Goal: Browse casually: Explore the website without a specific task or goal

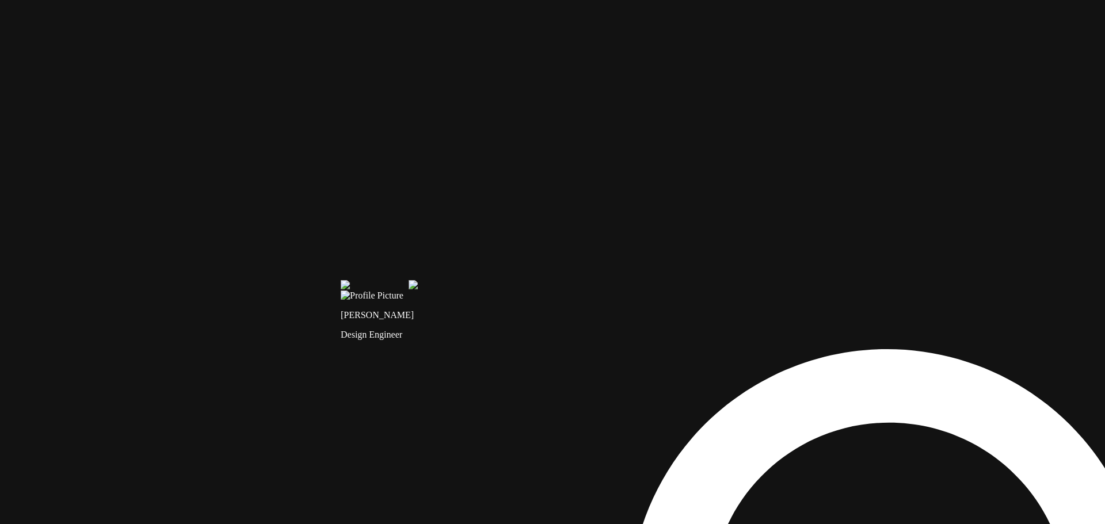
drag, startPoint x: 504, startPoint y: 260, endPoint x: 629, endPoint y: 271, distance: 125.4
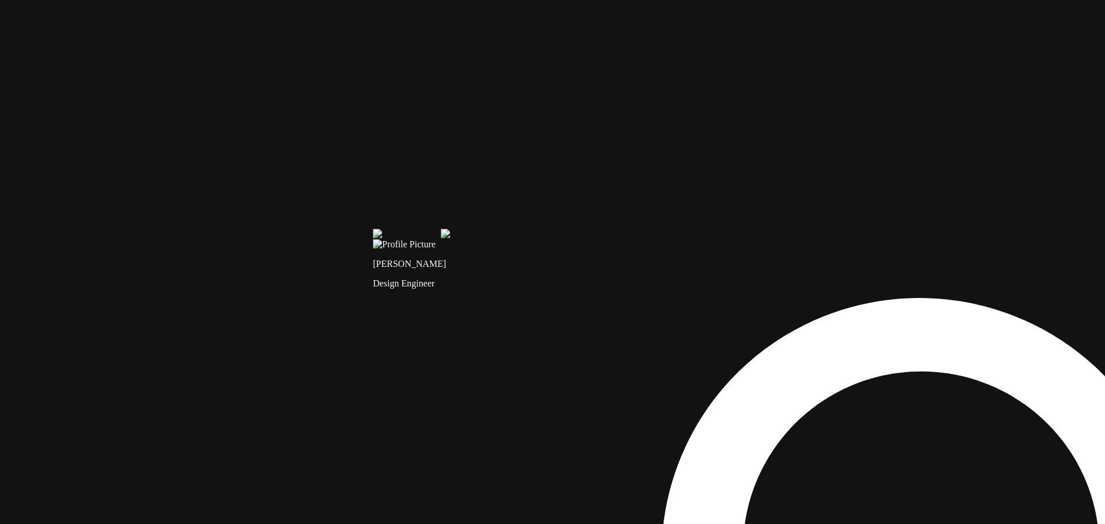
drag, startPoint x: 399, startPoint y: 326, endPoint x: 443, endPoint y: 329, distance: 43.8
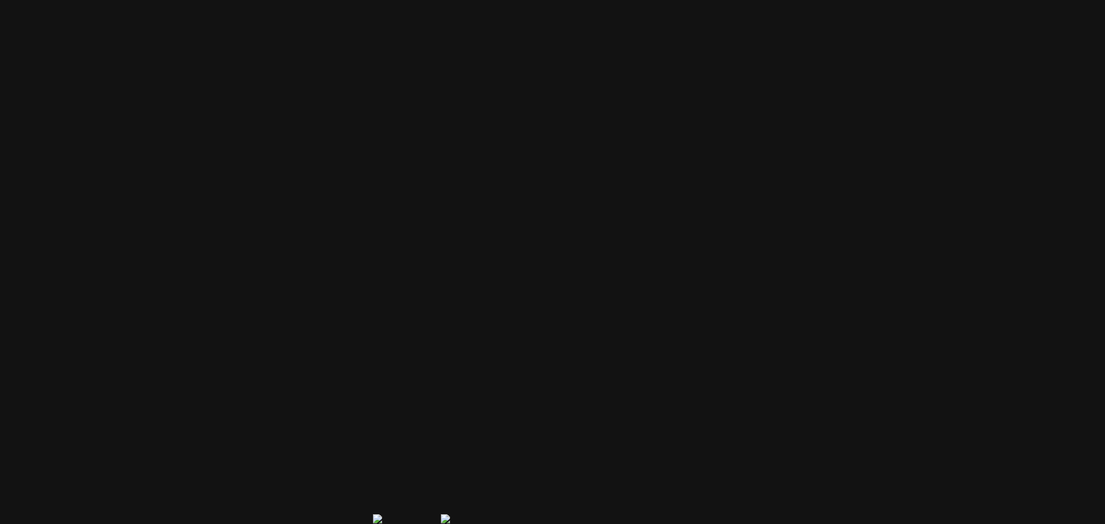
drag, startPoint x: 441, startPoint y: 58, endPoint x: 528, endPoint y: 308, distance: 265.0
drag, startPoint x: 468, startPoint y: 189, endPoint x: 552, endPoint y: 275, distance: 120.1
drag, startPoint x: 553, startPoint y: 277, endPoint x: 386, endPoint y: 176, distance: 194.4
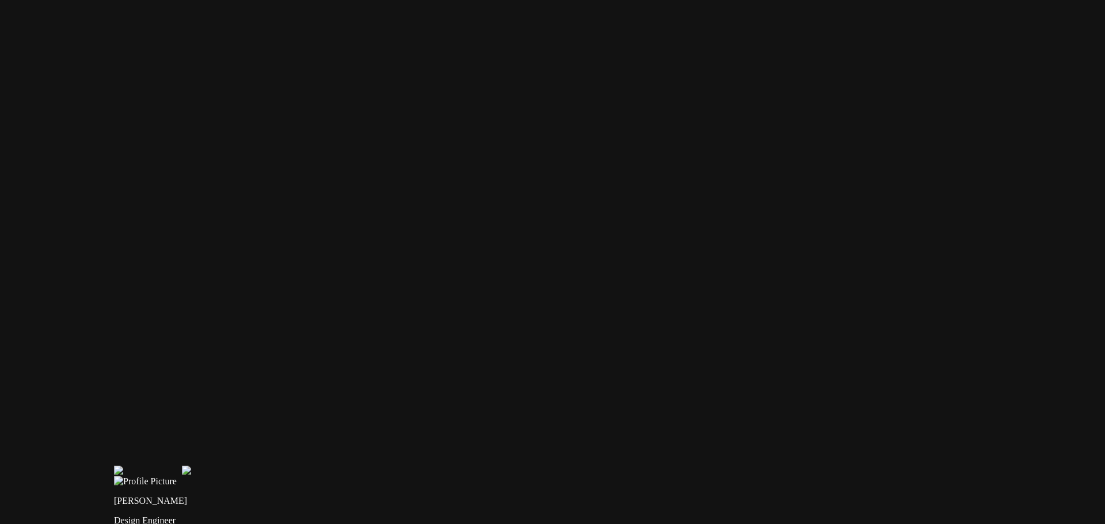
drag, startPoint x: 584, startPoint y: 222, endPoint x: 285, endPoint y: 334, distance: 318.7
drag, startPoint x: 662, startPoint y: 259, endPoint x: 415, endPoint y: 269, distance: 247.1
drag, startPoint x: 676, startPoint y: 260, endPoint x: 460, endPoint y: 233, distance: 217.0
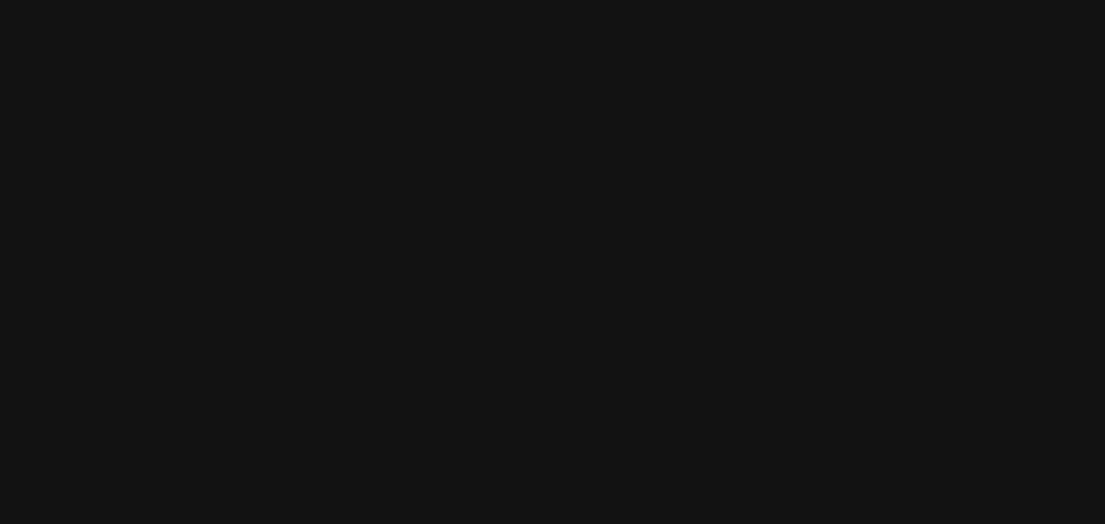
drag, startPoint x: 827, startPoint y: 393, endPoint x: 818, endPoint y: 96, distance: 297.1
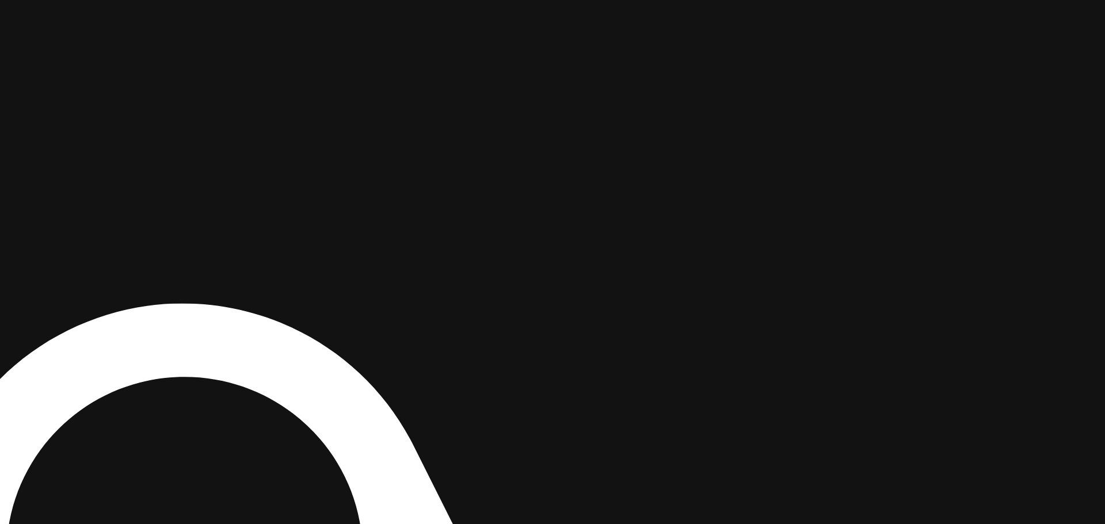
drag, startPoint x: 734, startPoint y: 291, endPoint x: 778, endPoint y: 17, distance: 276.8
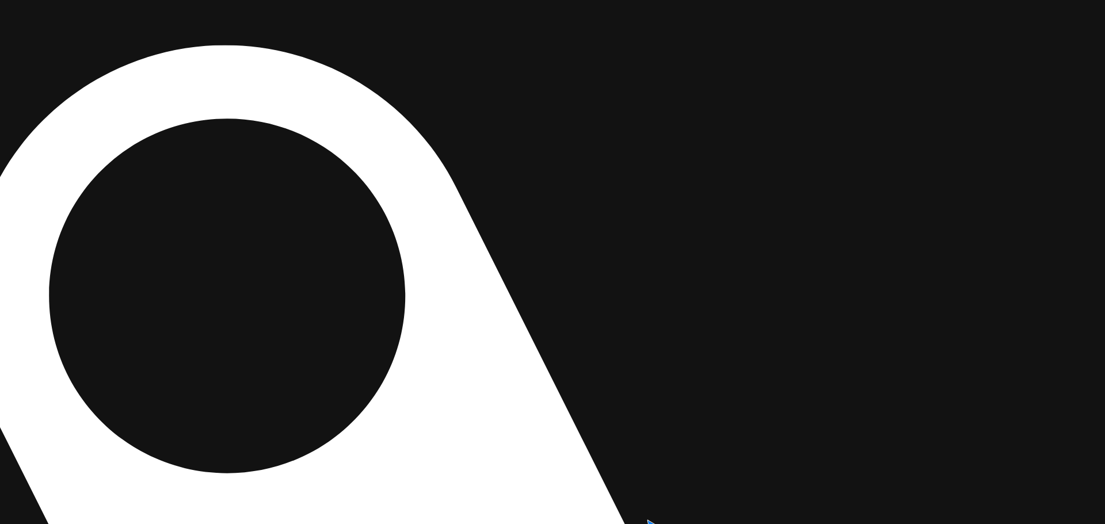
drag, startPoint x: 630, startPoint y: 311, endPoint x: 654, endPoint y: 59, distance: 253.2
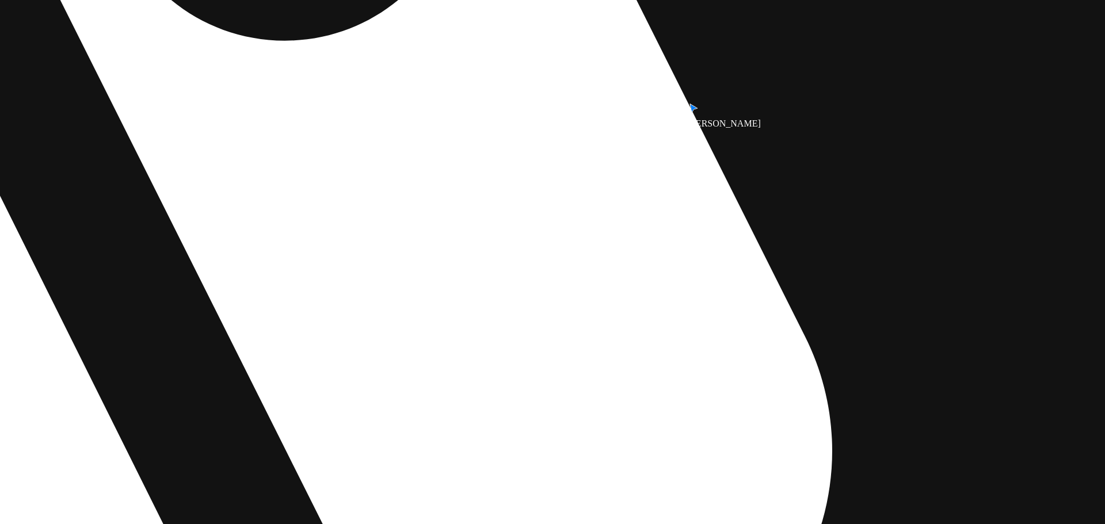
drag, startPoint x: 665, startPoint y: 207, endPoint x: 700, endPoint y: 20, distance: 189.7
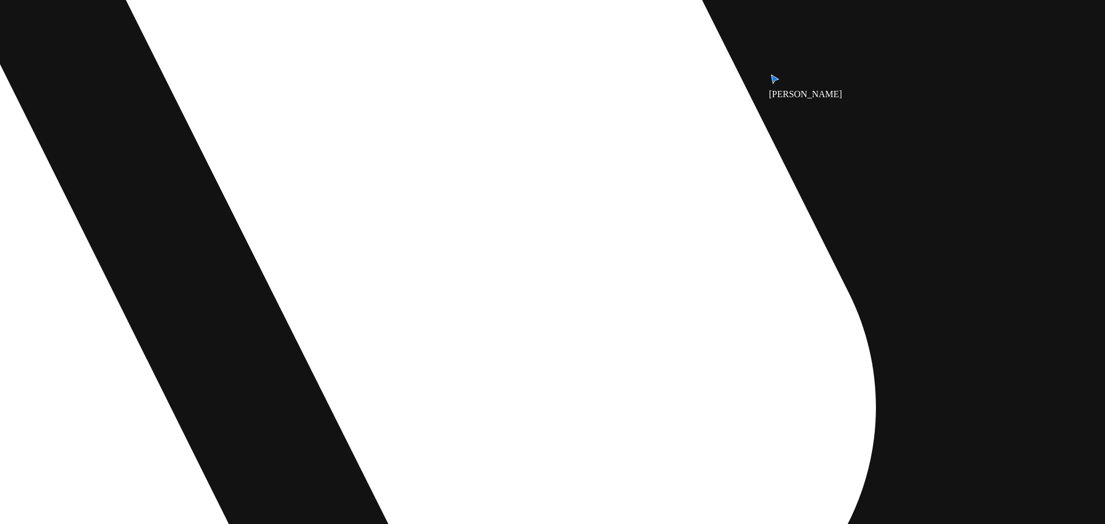
drag, startPoint x: 458, startPoint y: 185, endPoint x: 623, endPoint y: 42, distance: 217.9
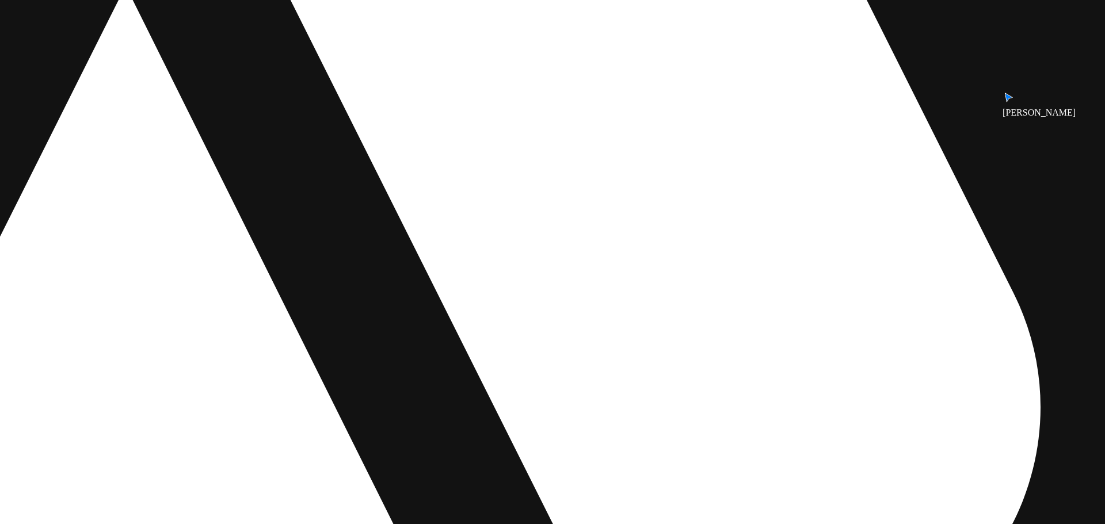
drag, startPoint x: 550, startPoint y: 94, endPoint x: 836, endPoint y: 143, distance: 289.6
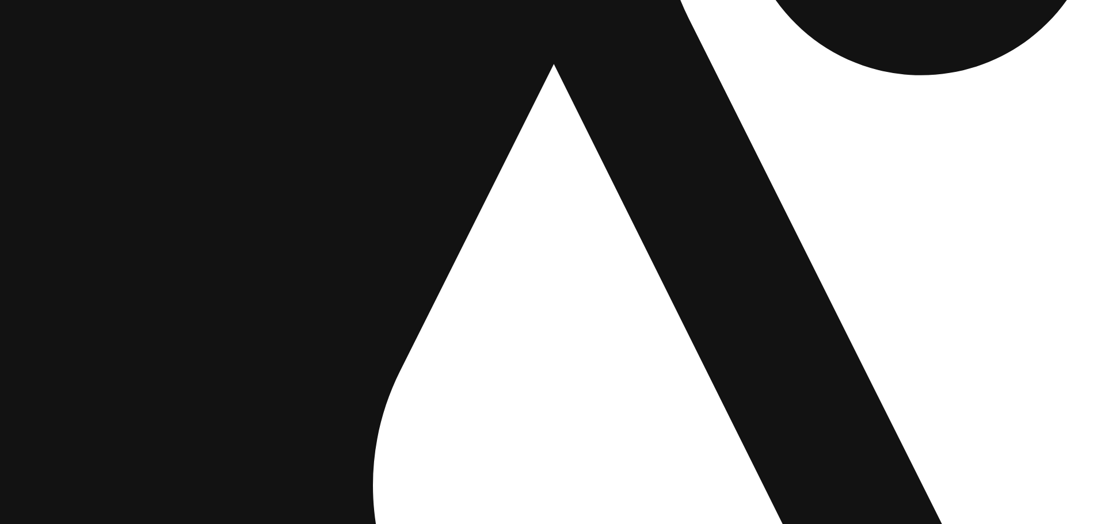
drag, startPoint x: 654, startPoint y: 161, endPoint x: 904, endPoint y: 193, distance: 251.9
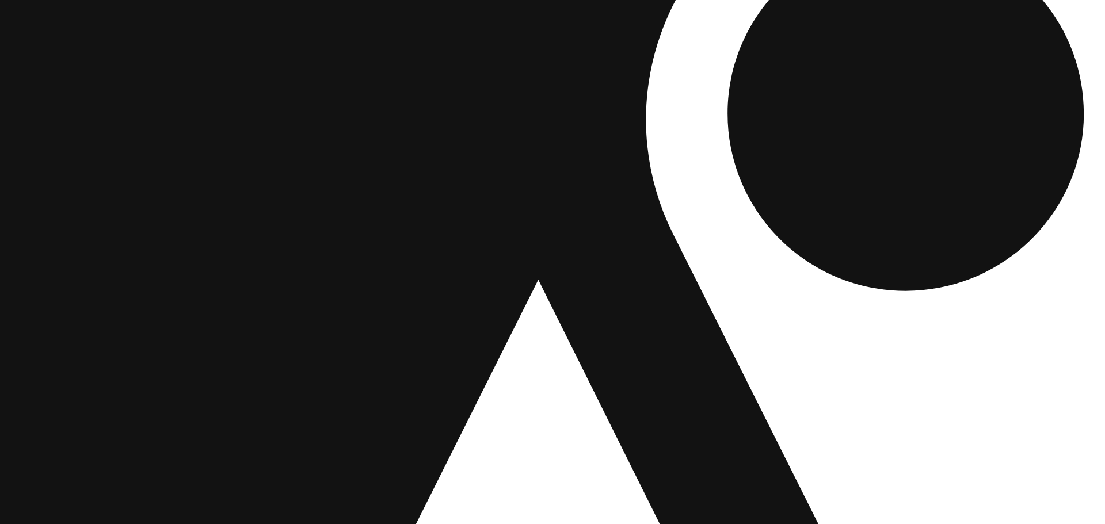
drag, startPoint x: 432, startPoint y: 367, endPoint x: 433, endPoint y: 383, distance: 16.7
drag, startPoint x: 468, startPoint y: 257, endPoint x: 460, endPoint y: 447, distance: 190.7
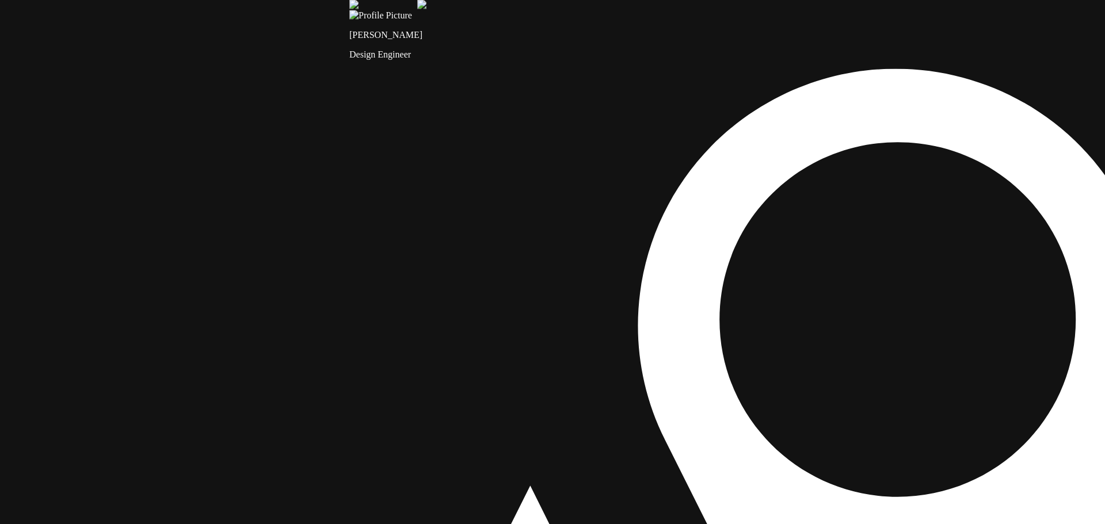
drag, startPoint x: 479, startPoint y: 159, endPoint x: 485, endPoint y: 294, distance: 135.4
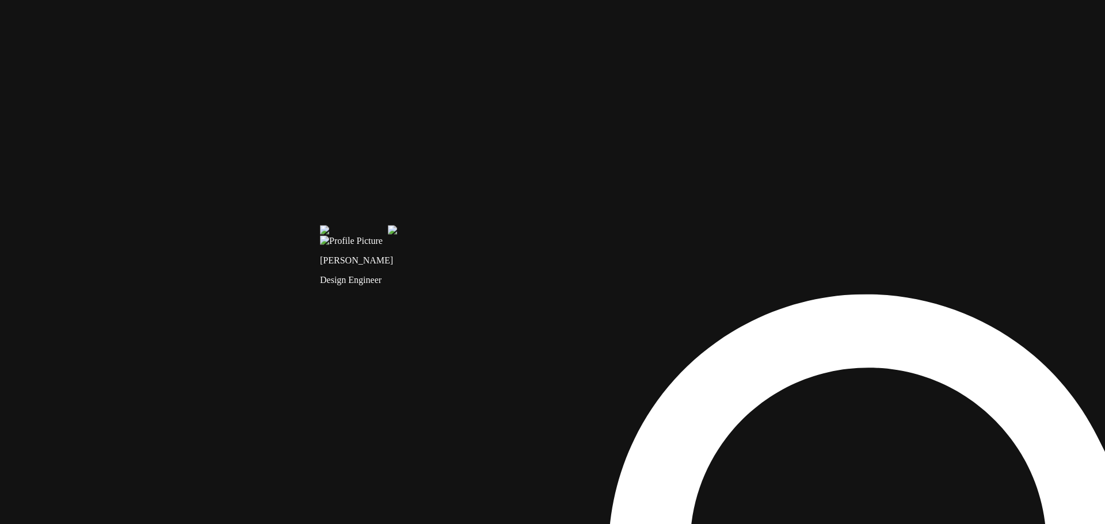
drag, startPoint x: 411, startPoint y: 296, endPoint x: 477, endPoint y: 306, distance: 66.4
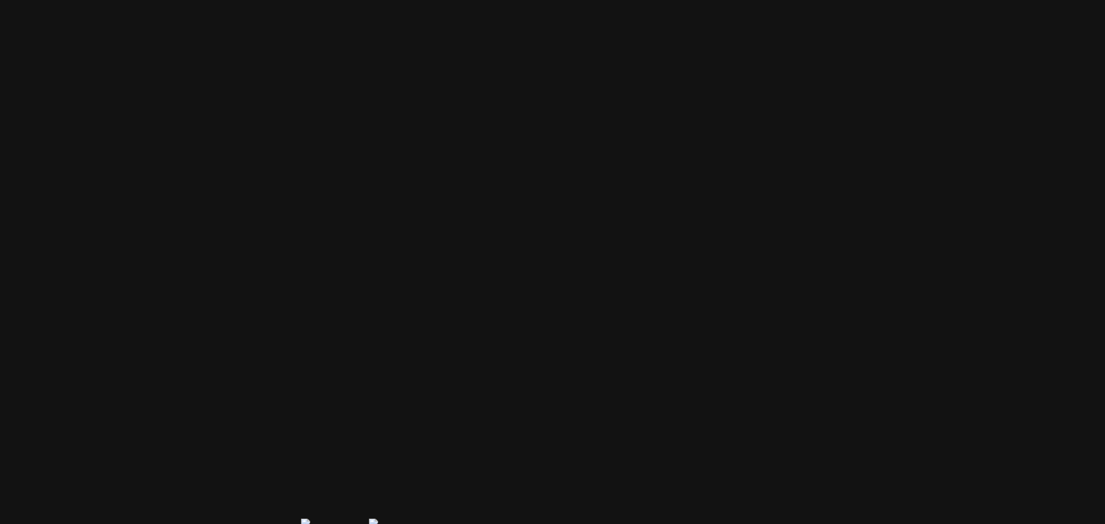
drag, startPoint x: 554, startPoint y: 308, endPoint x: 562, endPoint y: 402, distance: 94.2
drag, startPoint x: 407, startPoint y: 273, endPoint x: 407, endPoint y: 309, distance: 35.7
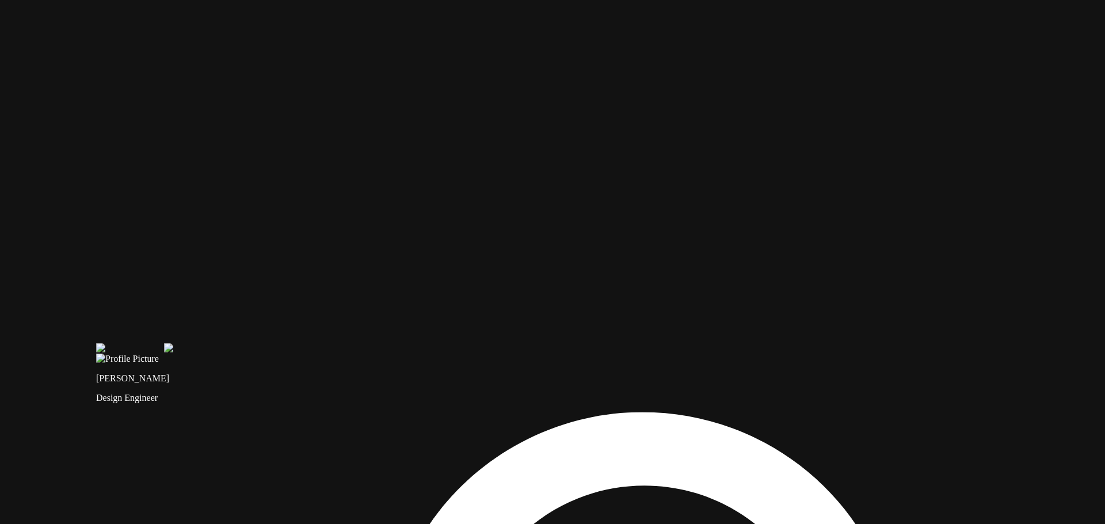
drag, startPoint x: 692, startPoint y: 332, endPoint x: 466, endPoint y: 115, distance: 313.8
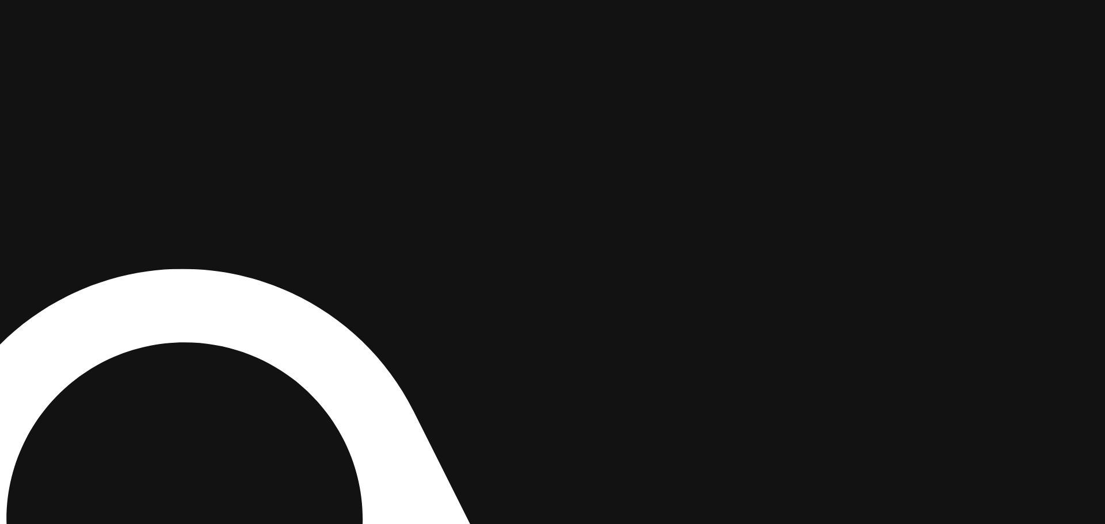
drag, startPoint x: 709, startPoint y: 234, endPoint x: 283, endPoint y: 166, distance: 431.2
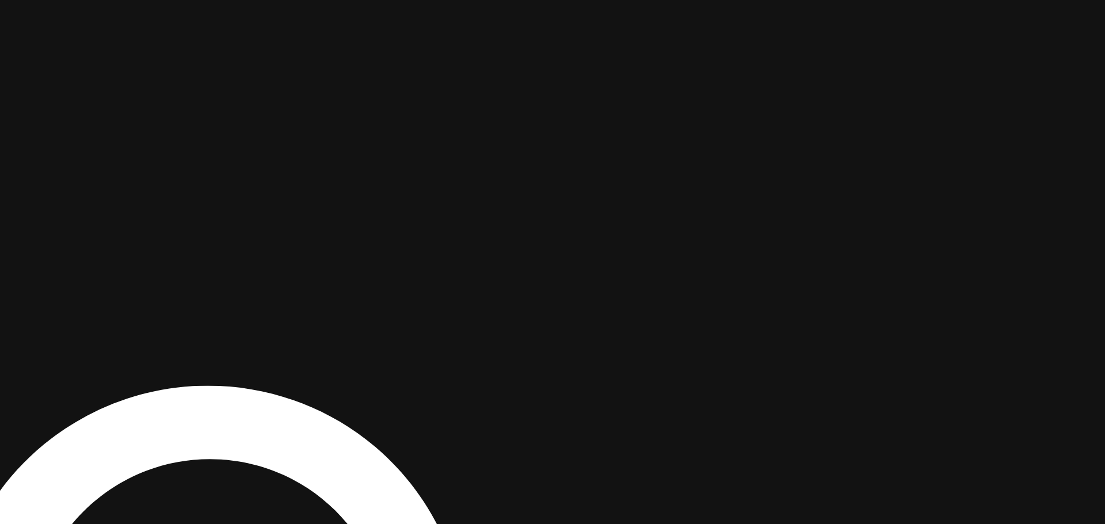
drag, startPoint x: 683, startPoint y: 247, endPoint x: 698, endPoint y: 322, distance: 76.9
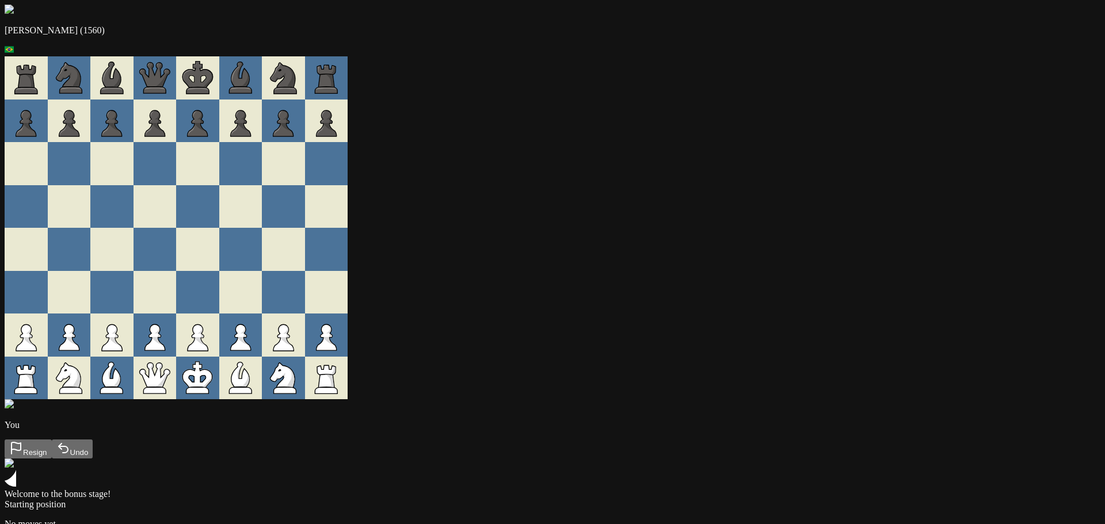
drag, startPoint x: 924, startPoint y: 316, endPoint x: 898, endPoint y: 319, distance: 26.1
click at [916, 317] on div "Andre (1560) You Resign Undo Welcome to the bonus stage! Starting position No m…" at bounding box center [553, 281] width 1096 height 553
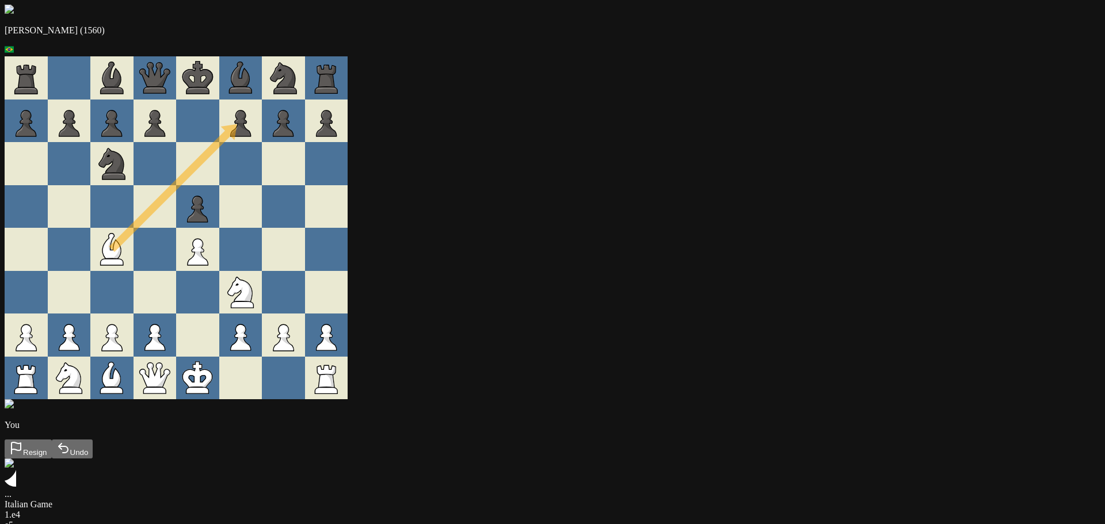
drag, startPoint x: 459, startPoint y: 390, endPoint x: 463, endPoint y: 138, distance: 252.1
click at [305, 216] on div at bounding box center [283, 206] width 43 height 43
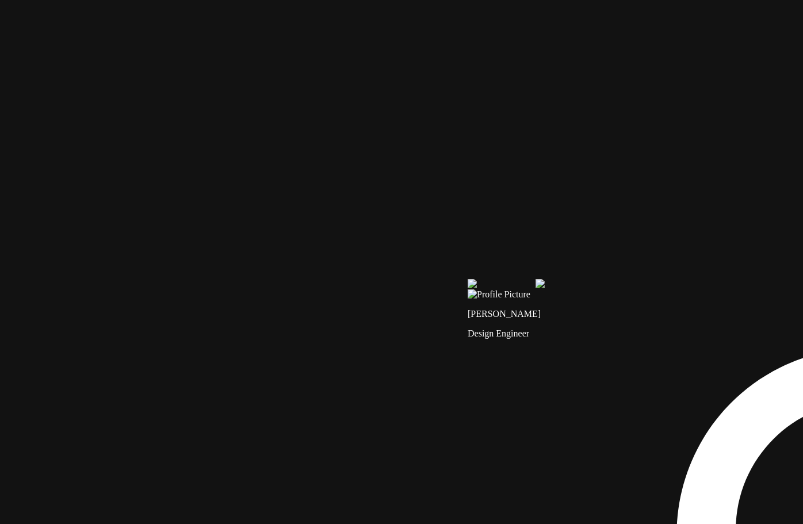
drag, startPoint x: 224, startPoint y: 218, endPoint x: 677, endPoint y: 458, distance: 513.1
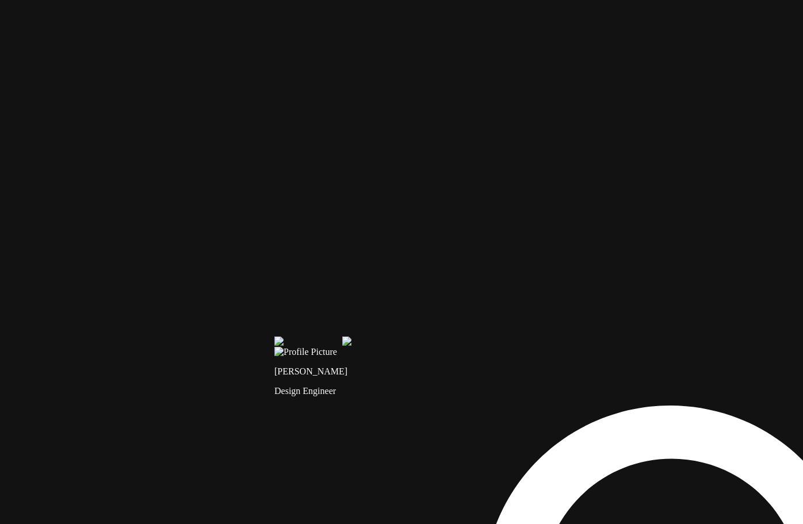
drag, startPoint x: 626, startPoint y: 250, endPoint x: 428, endPoint y: 306, distance: 205.1
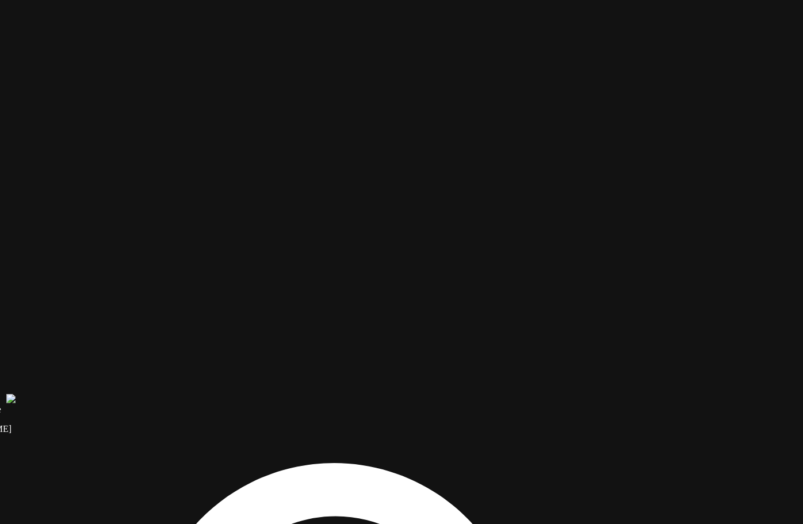
drag, startPoint x: 485, startPoint y: 310, endPoint x: 151, endPoint y: 367, distance: 338.2
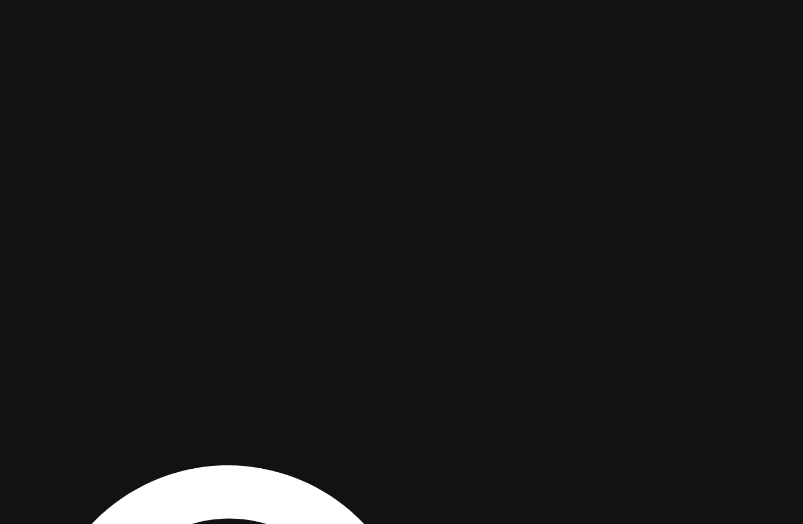
drag, startPoint x: 566, startPoint y: 329, endPoint x: 328, endPoint y: 316, distance: 238.1
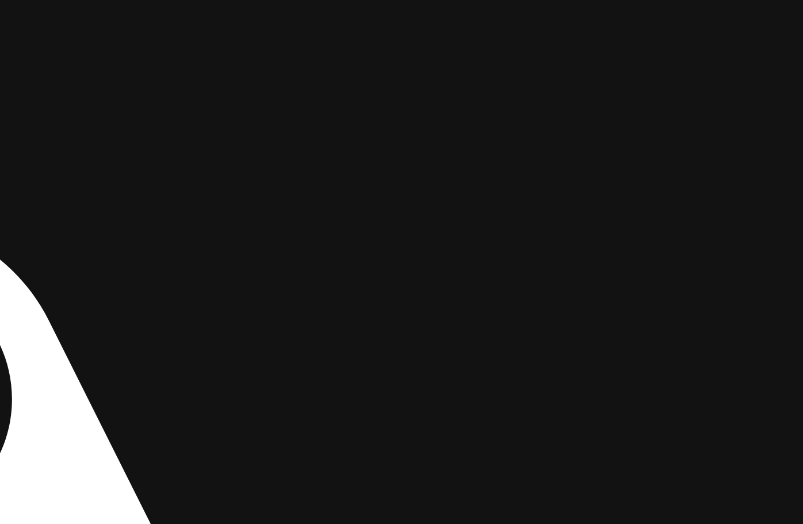
drag, startPoint x: 622, startPoint y: 264, endPoint x: 252, endPoint y: 131, distance: 393.8
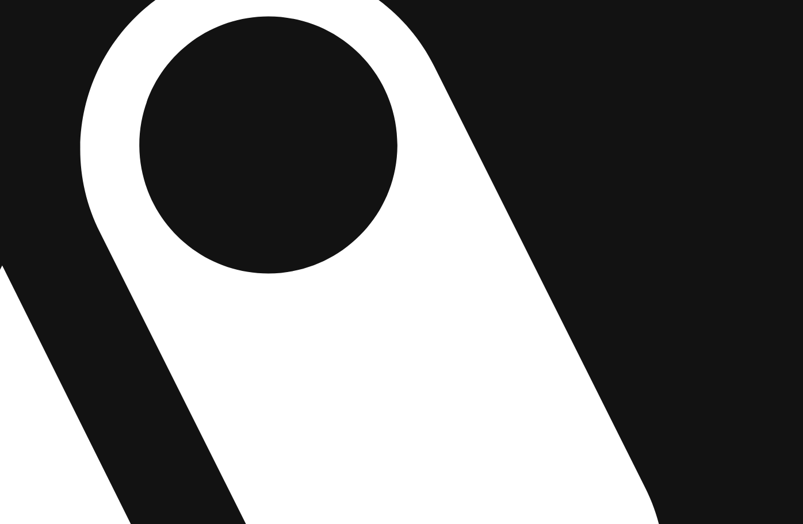
drag, startPoint x: 363, startPoint y: 383, endPoint x: 790, endPoint y: 142, distance: 489.9
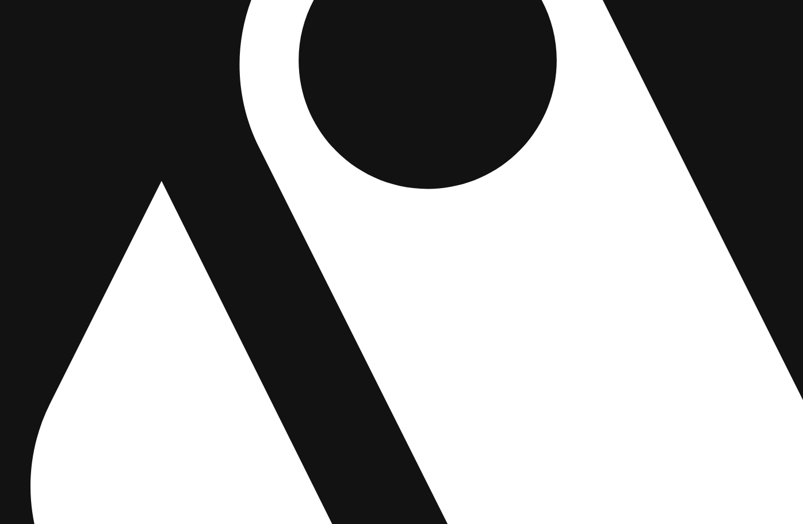
drag, startPoint x: 433, startPoint y: 343, endPoint x: 821, endPoint y: 193, distance: 416.0
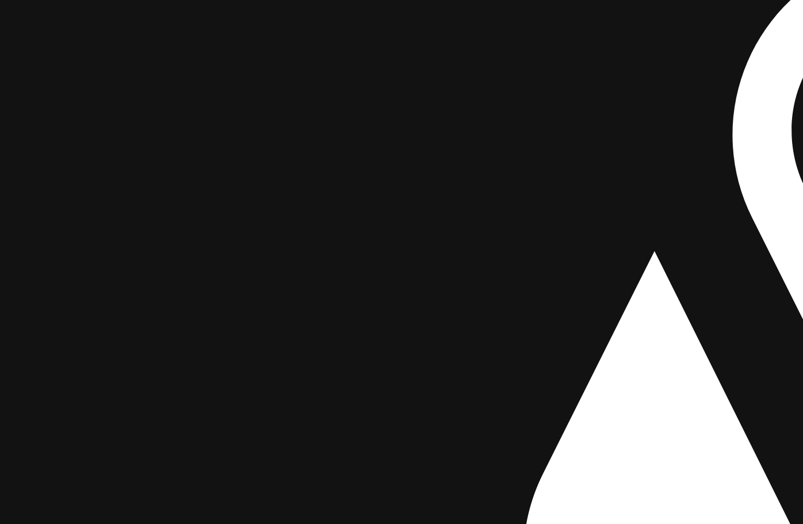
drag, startPoint x: 448, startPoint y: 226, endPoint x: 562, endPoint y: 402, distance: 210.1
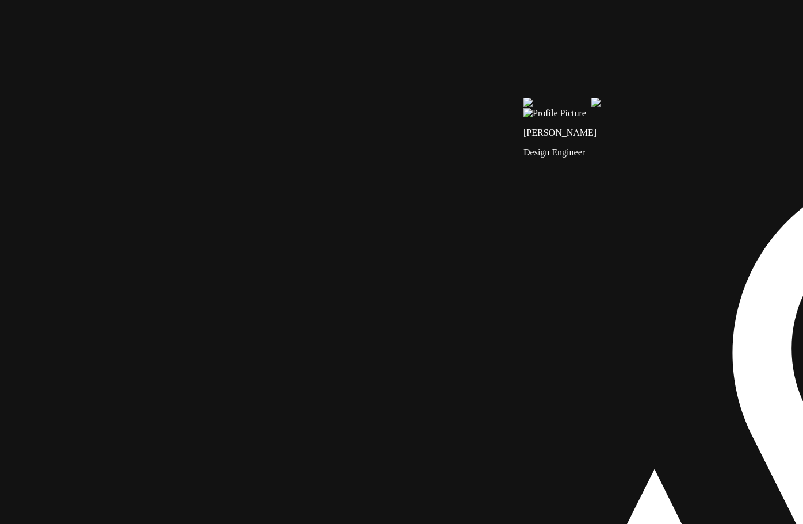
drag, startPoint x: 297, startPoint y: 222, endPoint x: 421, endPoint y: 242, distance: 125.9
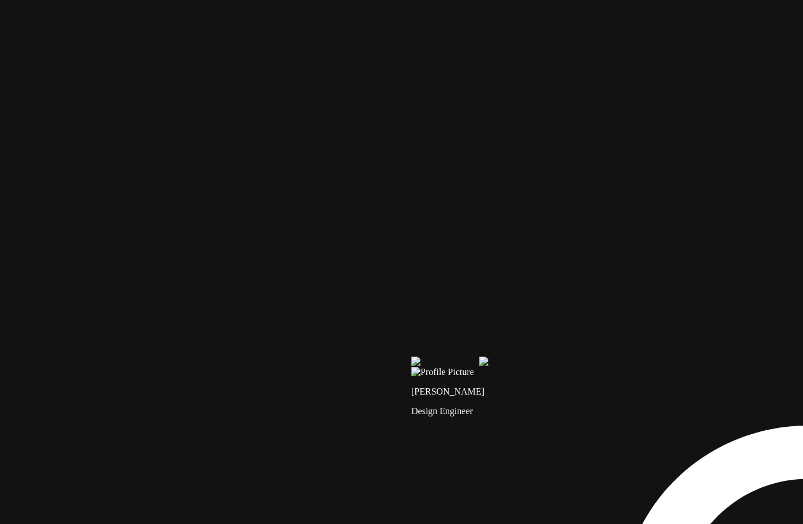
drag, startPoint x: 425, startPoint y: 241, endPoint x: 325, endPoint y: 459, distance: 240.5
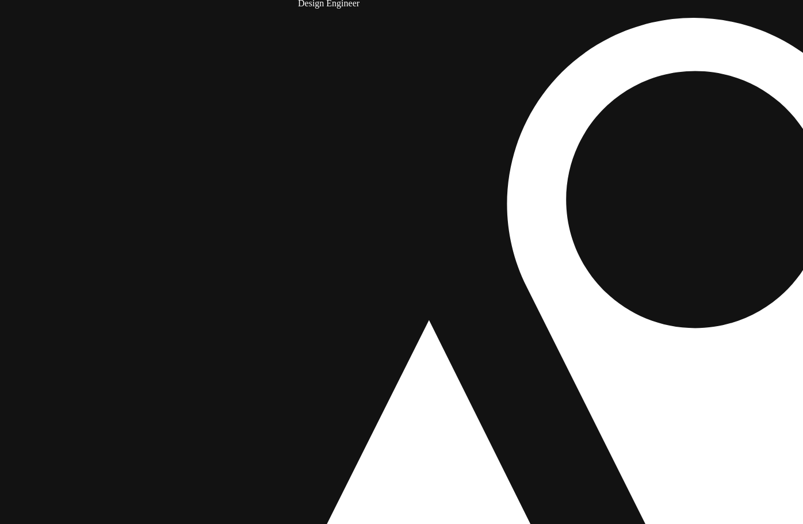
drag, startPoint x: 197, startPoint y: 467, endPoint x: 486, endPoint y: 384, distance: 299.9
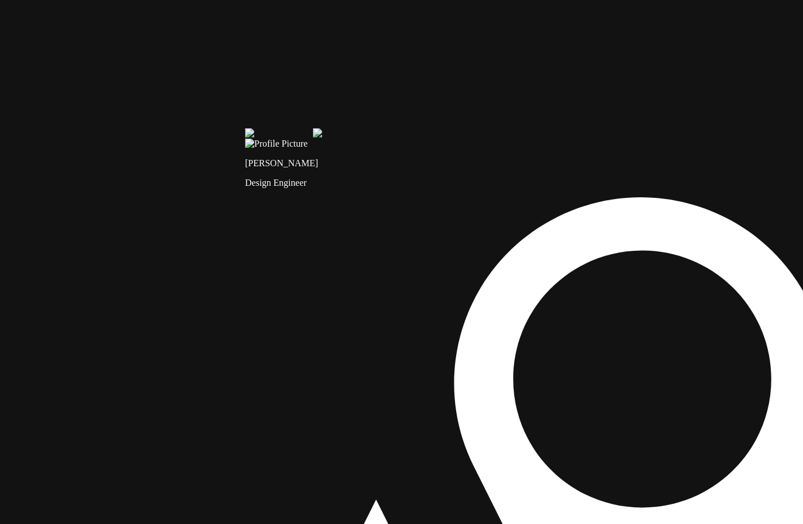
drag, startPoint x: 275, startPoint y: 483, endPoint x: 228, endPoint y: 310, distance: 179.4
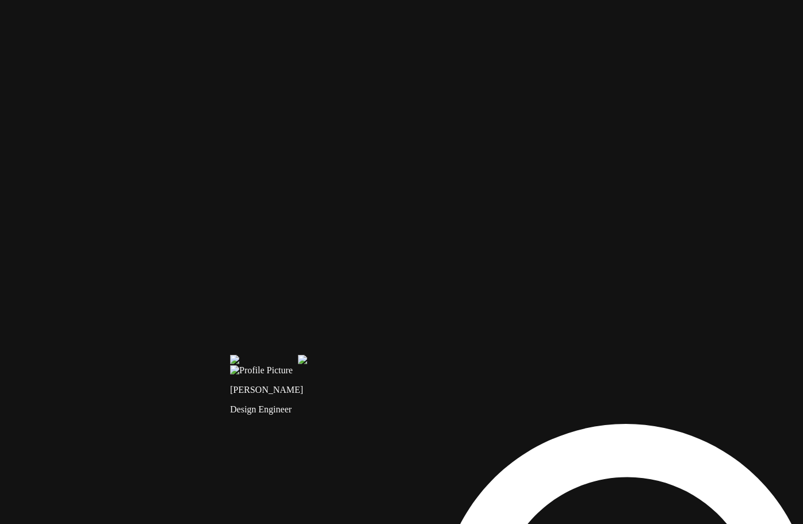
drag, startPoint x: 188, startPoint y: 221, endPoint x: 279, endPoint y: 321, distance: 134.5
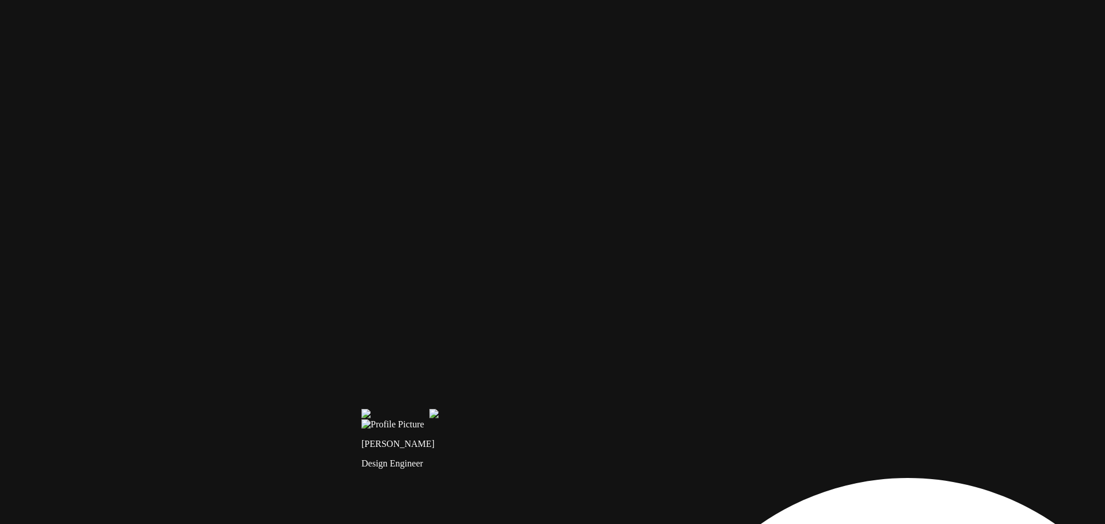
drag, startPoint x: 337, startPoint y: 116, endPoint x: 127, endPoint y: 32, distance: 226.2
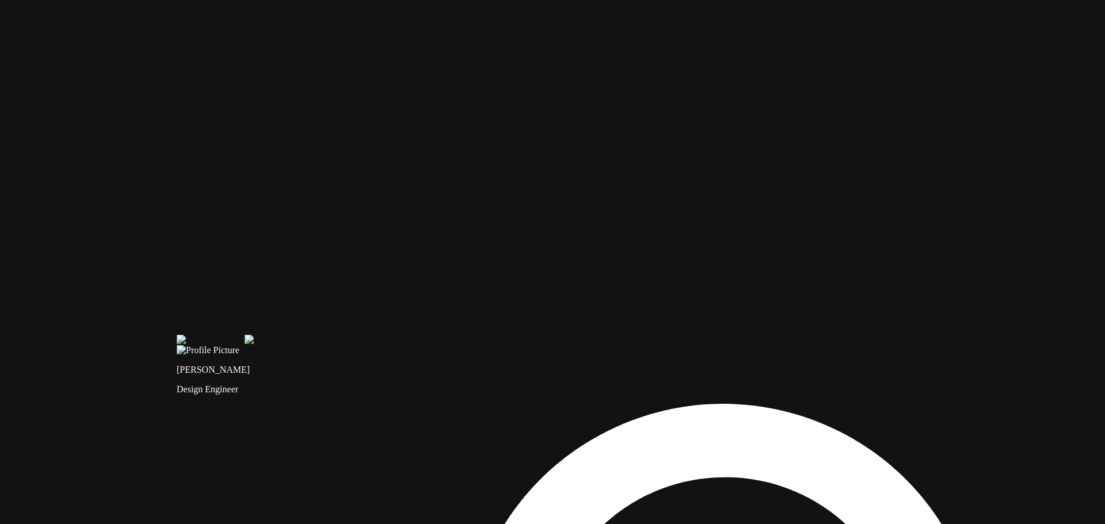
drag, startPoint x: 363, startPoint y: 216, endPoint x: 414, endPoint y: 121, distance: 107.6
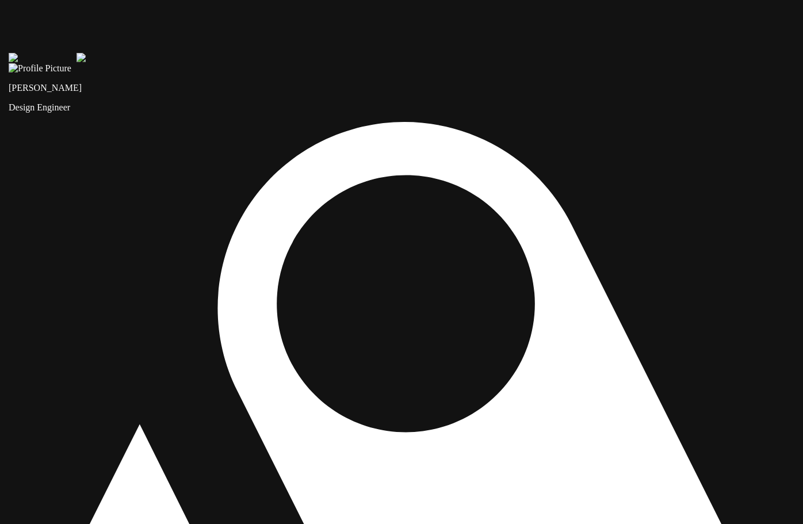
drag, startPoint x: 193, startPoint y: 216, endPoint x: 199, endPoint y: 235, distance: 19.1
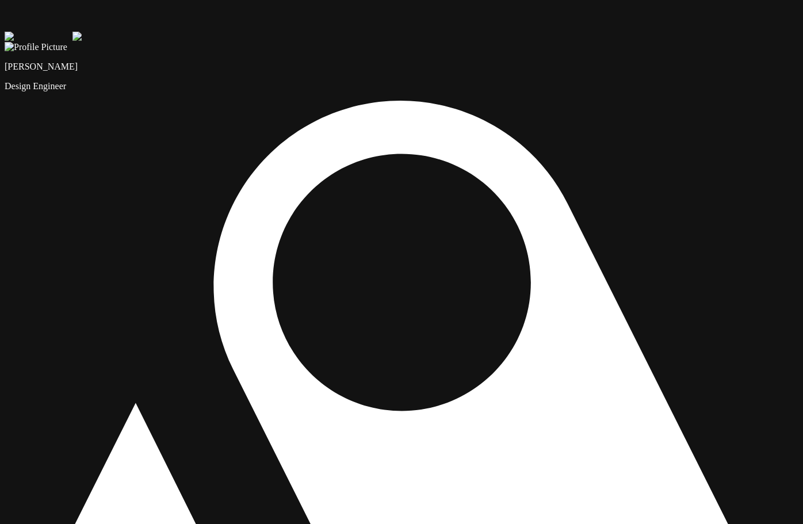
click at [73, 42] on img at bounding box center [39, 37] width 68 height 10
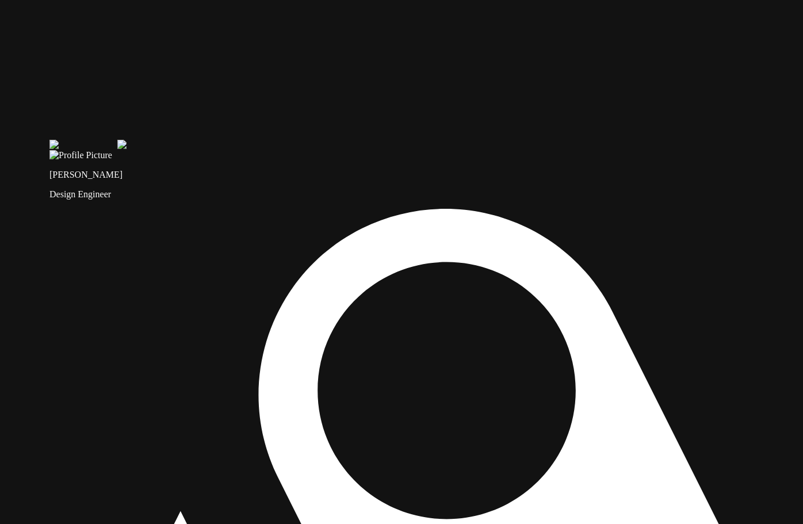
drag, startPoint x: 596, startPoint y: 163, endPoint x: 477, endPoint y: 231, distance: 137.6
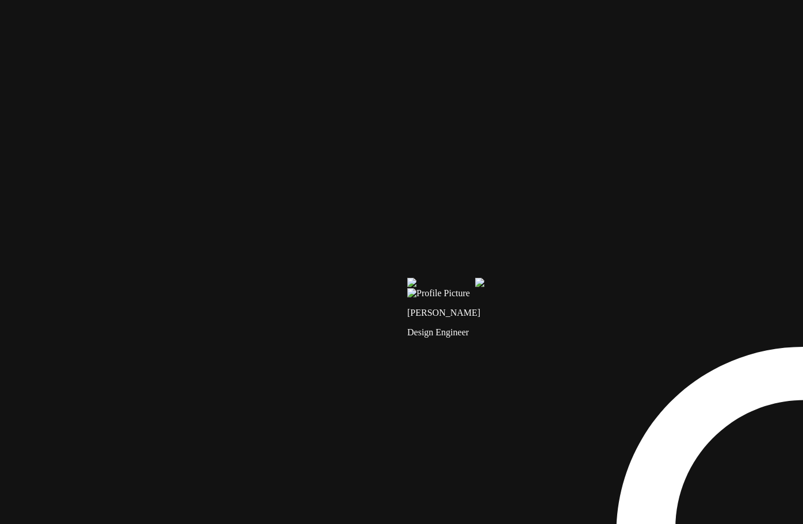
drag, startPoint x: 267, startPoint y: 150, endPoint x: 590, endPoint y: 289, distance: 352.2
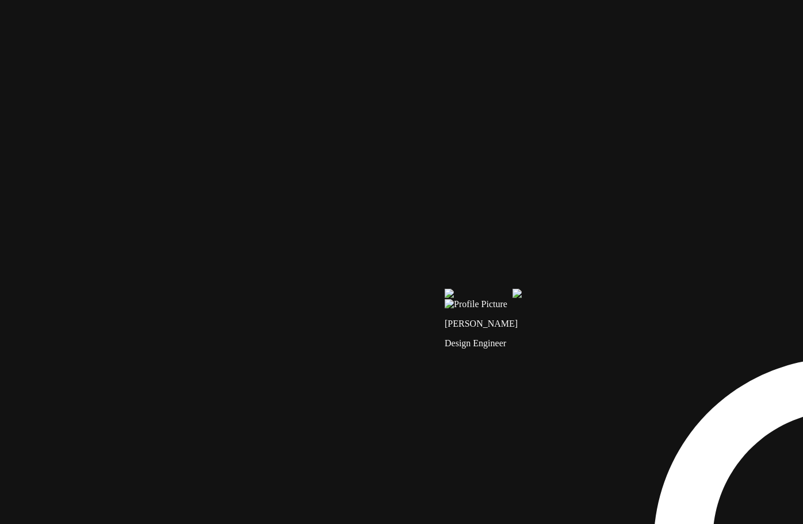
drag, startPoint x: 540, startPoint y: 258, endPoint x: 509, endPoint y: 231, distance: 41.2
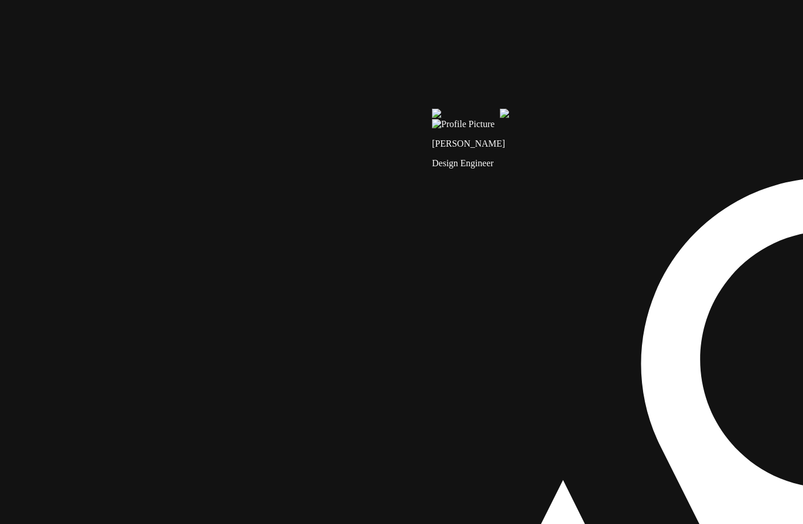
drag, startPoint x: 512, startPoint y: 266, endPoint x: 523, endPoint y: -29, distance: 295.4
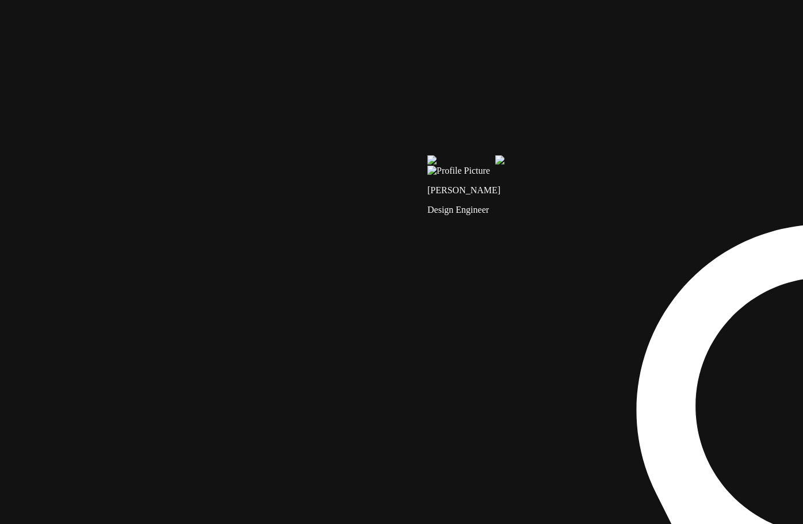
drag, startPoint x: 354, startPoint y: 123, endPoint x: 359, endPoint y: 381, distance: 257.9
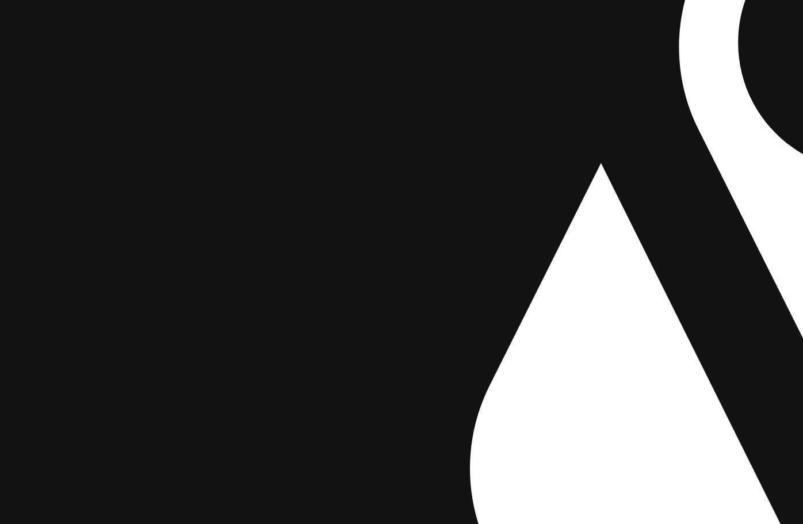
drag, startPoint x: 376, startPoint y: 416, endPoint x: 375, endPoint y: -70, distance: 485.7
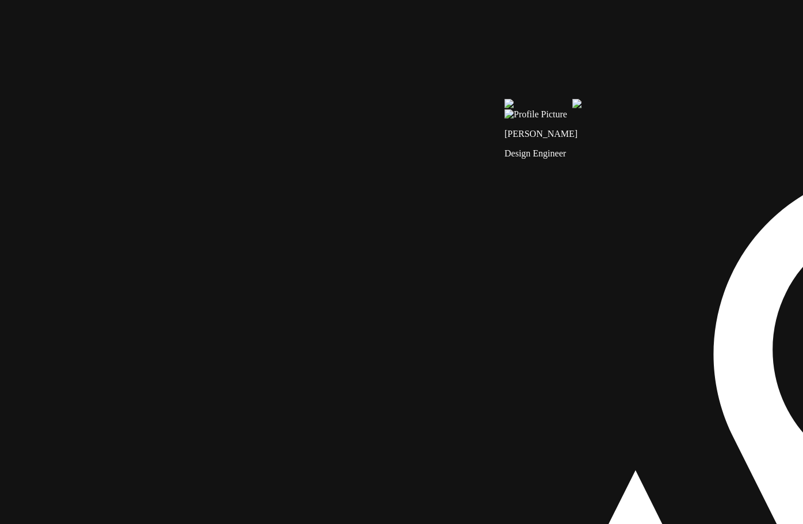
drag, startPoint x: 455, startPoint y: 307, endPoint x: 486, endPoint y: 551, distance: 245.9
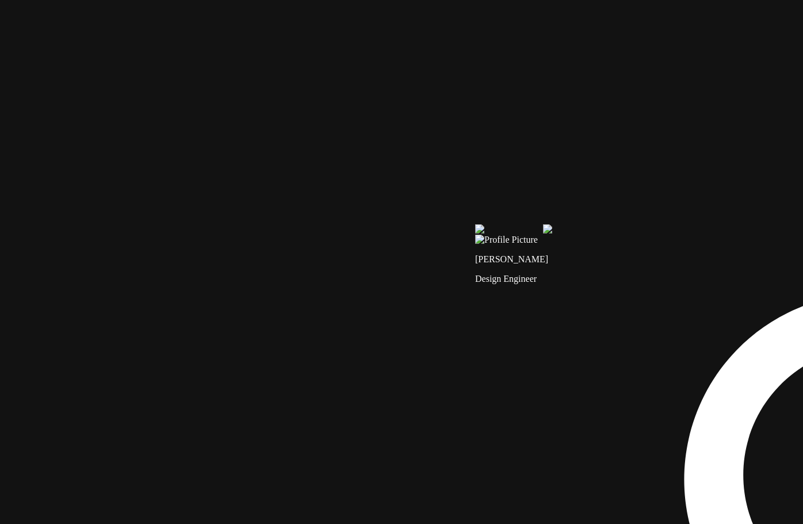
drag, startPoint x: 452, startPoint y: 264, endPoint x: 422, endPoint y: 380, distance: 120.0
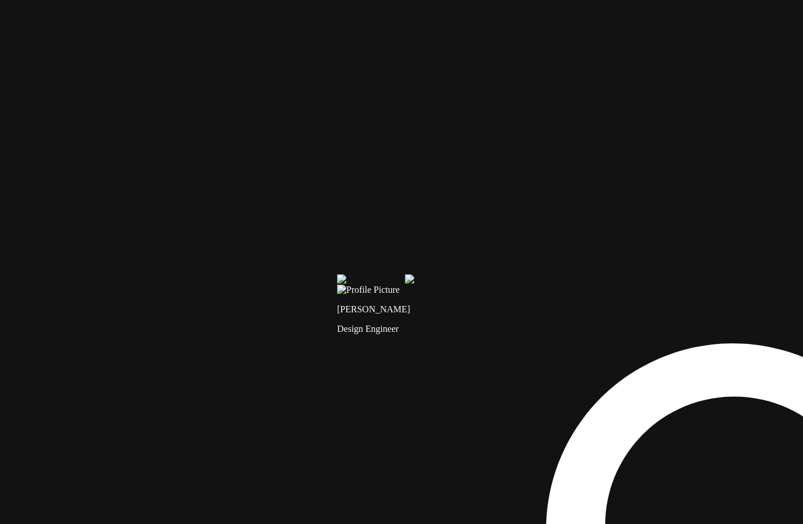
drag, startPoint x: 492, startPoint y: 197, endPoint x: 404, endPoint y: 195, distance: 88.1
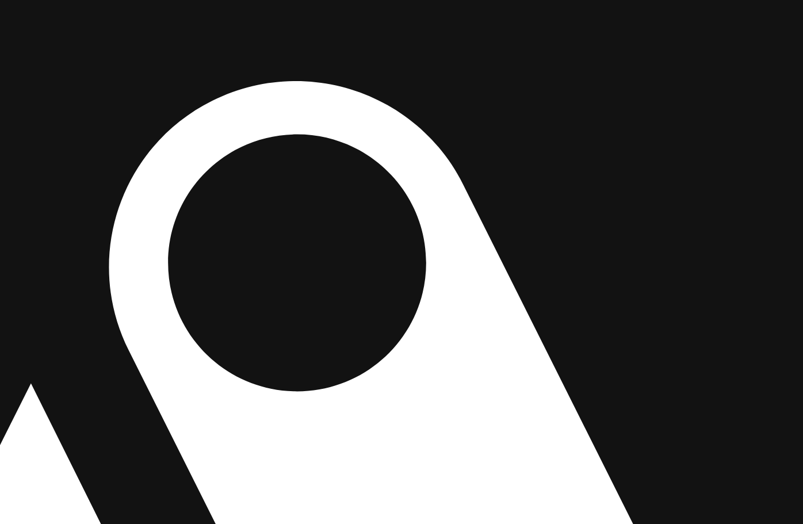
drag, startPoint x: 535, startPoint y: 287, endPoint x: 105, endPoint y: 25, distance: 503.7
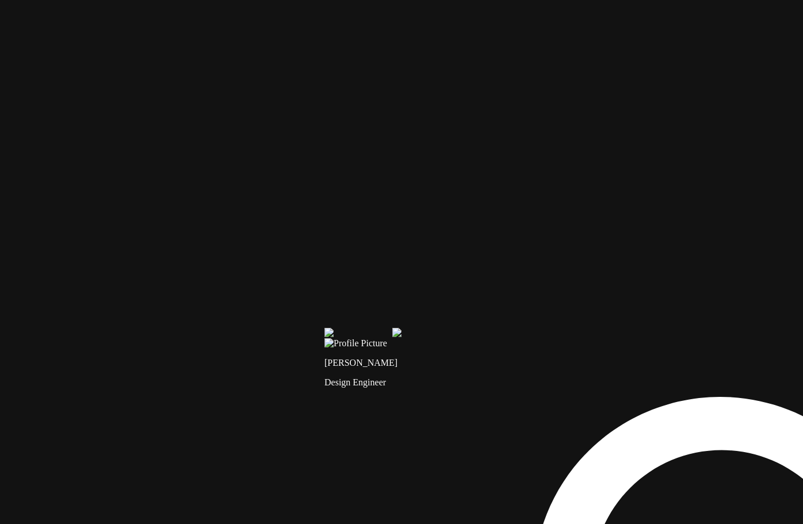
drag, startPoint x: 75, startPoint y: 79, endPoint x: 559, endPoint y: 426, distance: 595.9
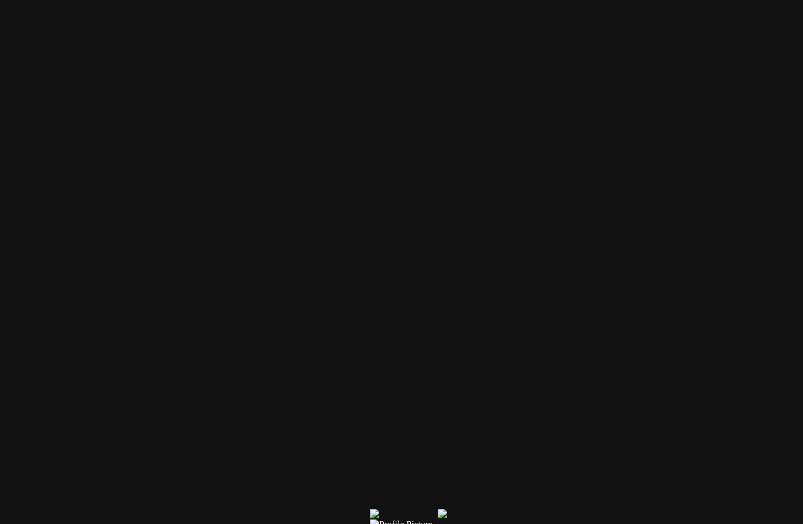
drag, startPoint x: 385, startPoint y: 122, endPoint x: 375, endPoint y: 350, distance: 228.1
drag, startPoint x: 592, startPoint y: 327, endPoint x: 292, endPoint y: 241, distance: 312.0
drag, startPoint x: 621, startPoint y: 228, endPoint x: 342, endPoint y: 200, distance: 280.0
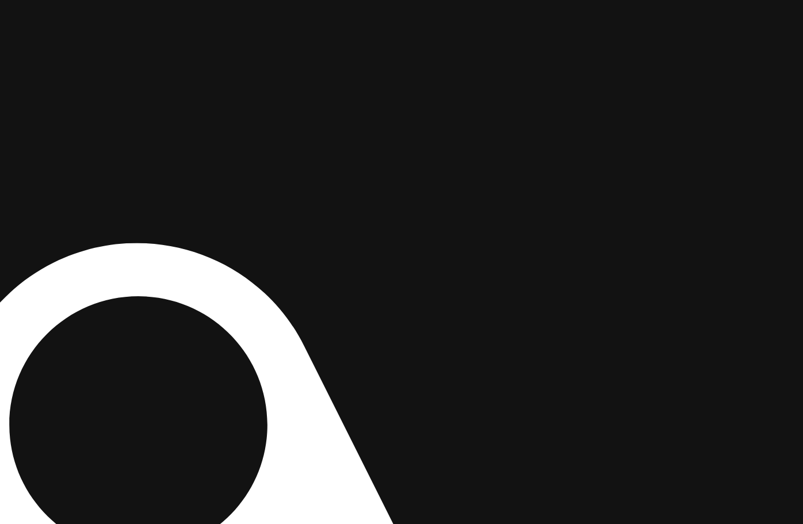
drag, startPoint x: 718, startPoint y: 463, endPoint x: 666, endPoint y: 115, distance: 352.6
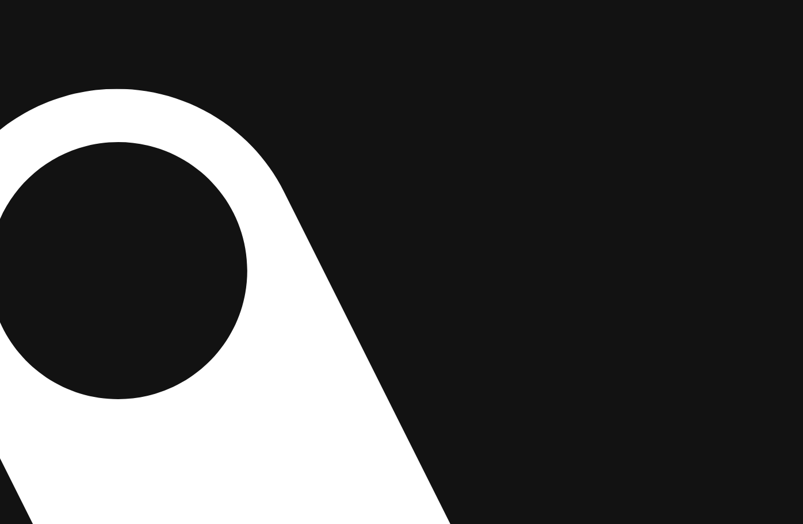
drag, startPoint x: 567, startPoint y: 265, endPoint x: 653, endPoint y: 56, distance: 225.1
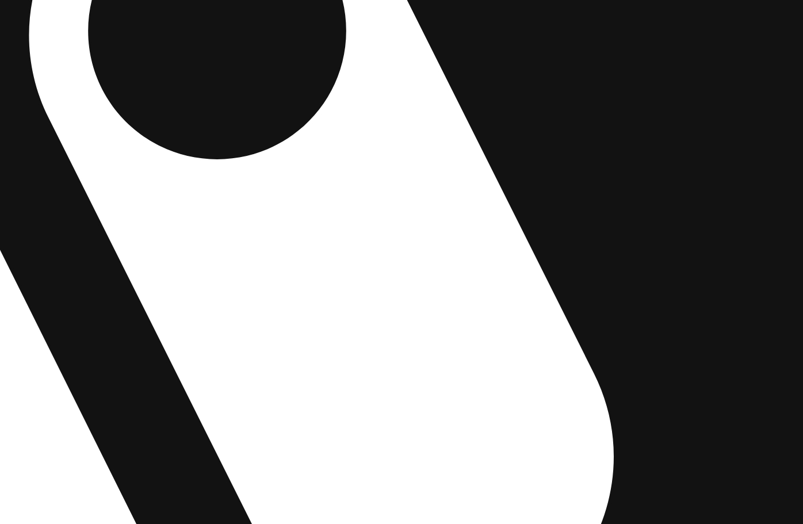
drag, startPoint x: 363, startPoint y: 386, endPoint x: 542, endPoint y: 69, distance: 363.9
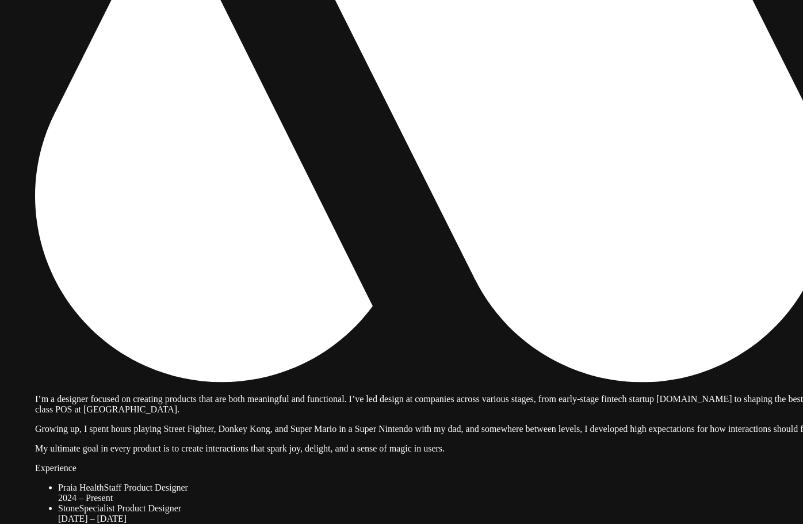
drag, startPoint x: 459, startPoint y: 156, endPoint x: 518, endPoint y: 183, distance: 64.6
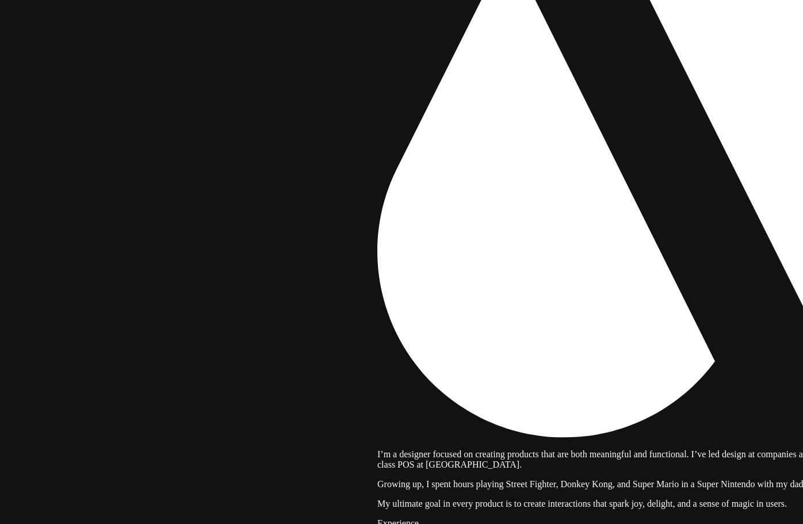
drag, startPoint x: 279, startPoint y: 446, endPoint x: 633, endPoint y: 497, distance: 357.6
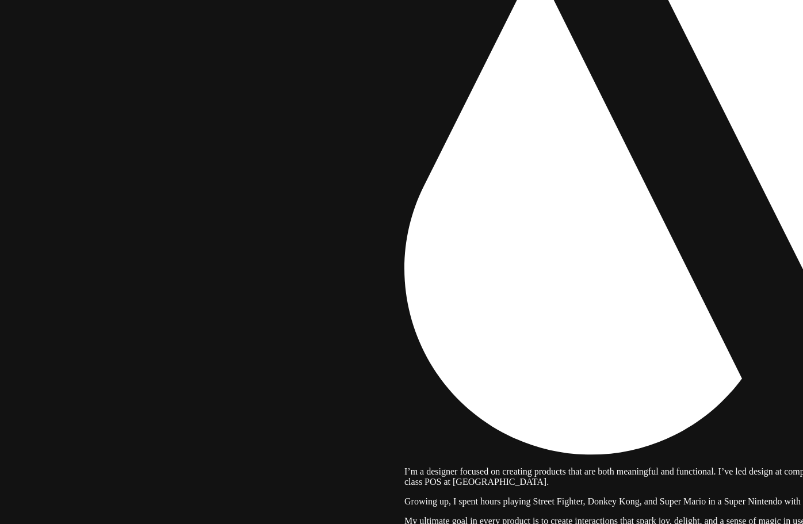
drag, startPoint x: 593, startPoint y: 204, endPoint x: 420, endPoint y: 339, distance: 219.0
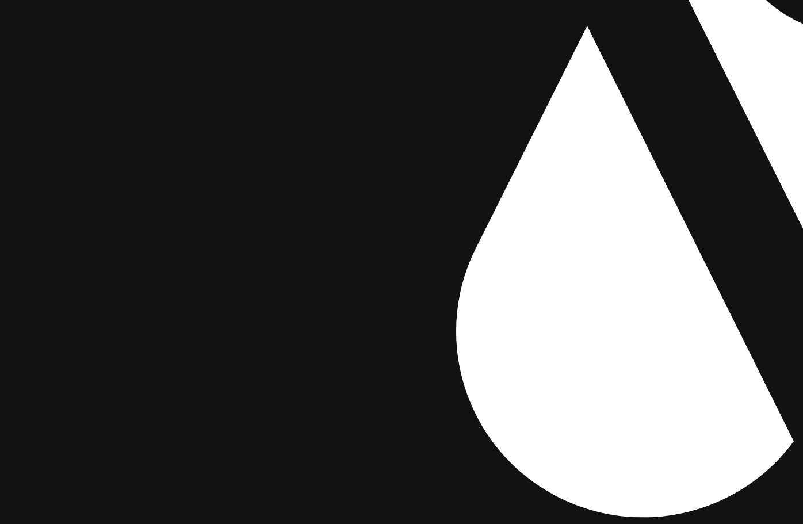
drag, startPoint x: 265, startPoint y: 279, endPoint x: 308, endPoint y: 304, distance: 50.5
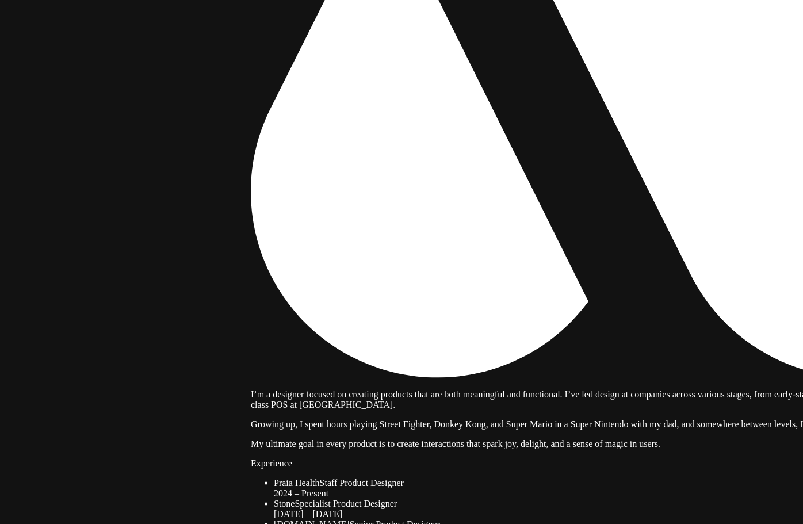
drag, startPoint x: 480, startPoint y: 321, endPoint x: 315, endPoint y: 207, distance: 200.3
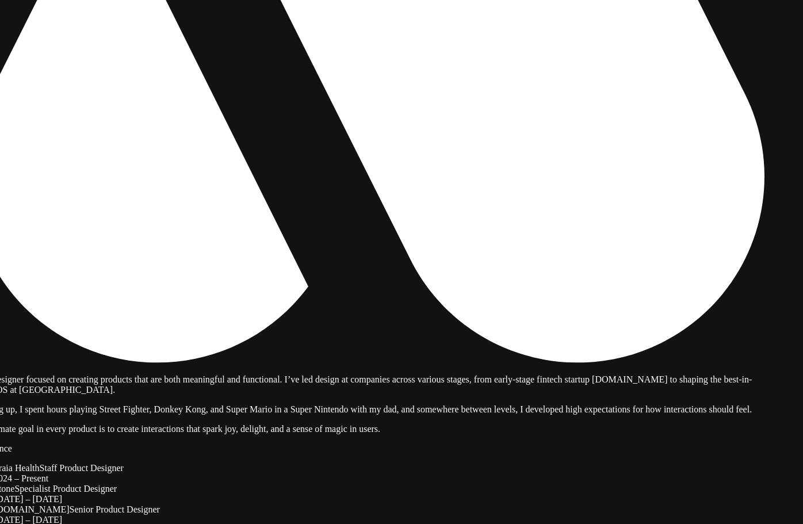
drag, startPoint x: 665, startPoint y: 207, endPoint x: 369, endPoint y: 180, distance: 297.0
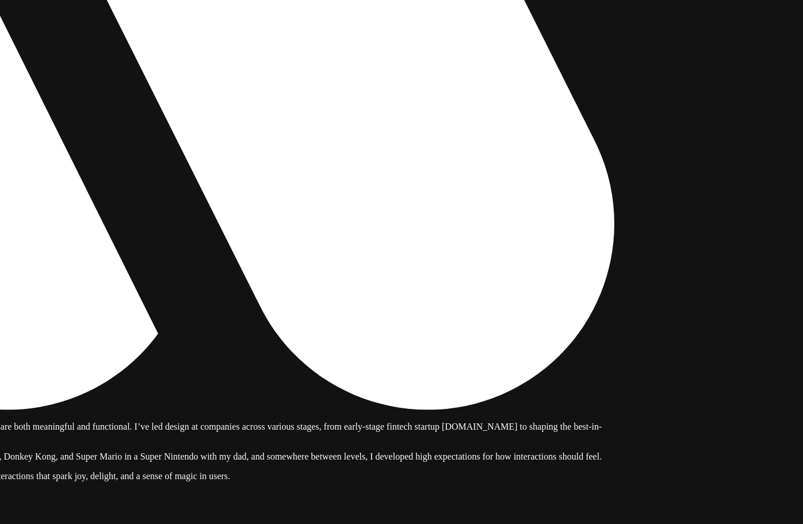
drag, startPoint x: 683, startPoint y: 330, endPoint x: 570, endPoint y: 394, distance: 129.6
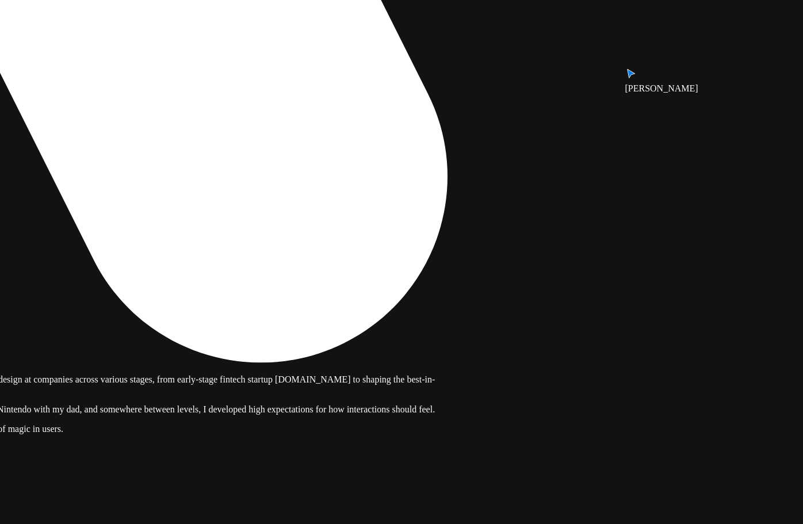
drag, startPoint x: 676, startPoint y: 402, endPoint x: 406, endPoint y: 295, distance: 291.1
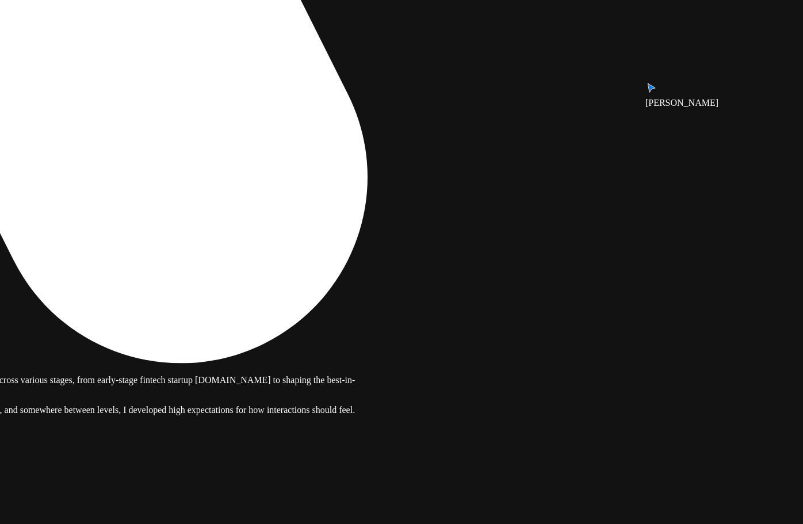
drag, startPoint x: 482, startPoint y: 374, endPoint x: 613, endPoint y: 381, distance: 130.8
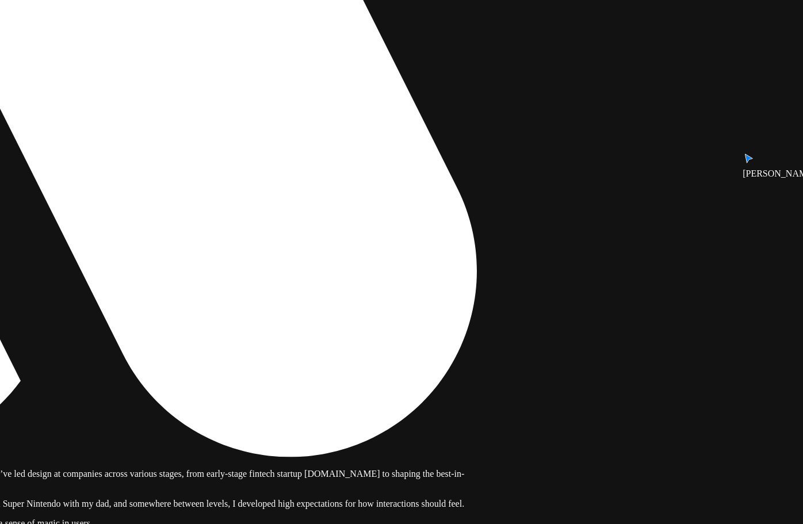
drag, startPoint x: 540, startPoint y: 289, endPoint x: 491, endPoint y: 417, distance: 136.5
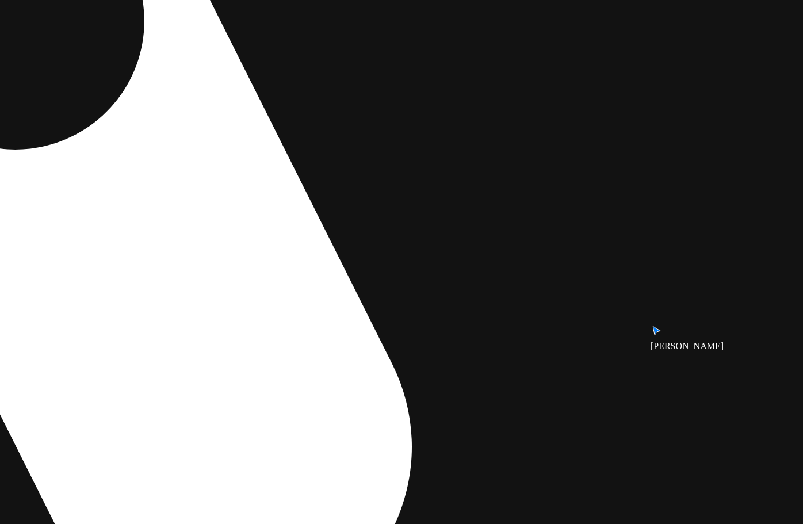
drag, startPoint x: 527, startPoint y: 197, endPoint x: 506, endPoint y: 258, distance: 65.0
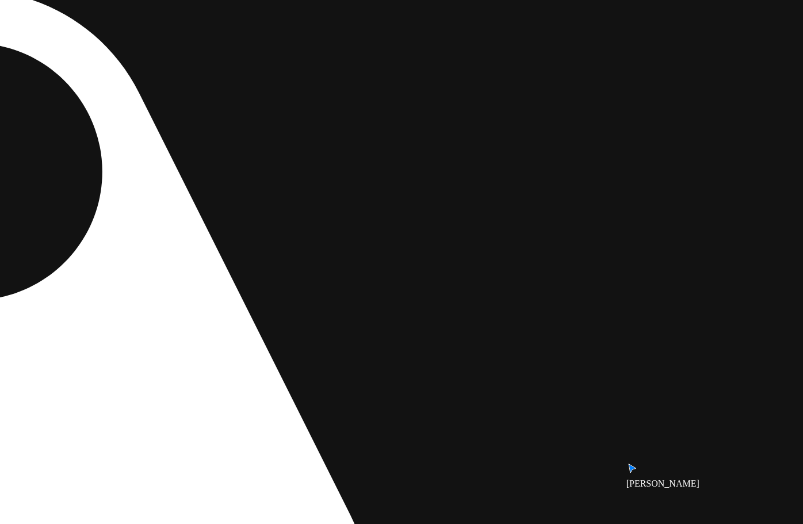
drag, startPoint x: 503, startPoint y: 269, endPoint x: 465, endPoint y: 408, distance: 144.4
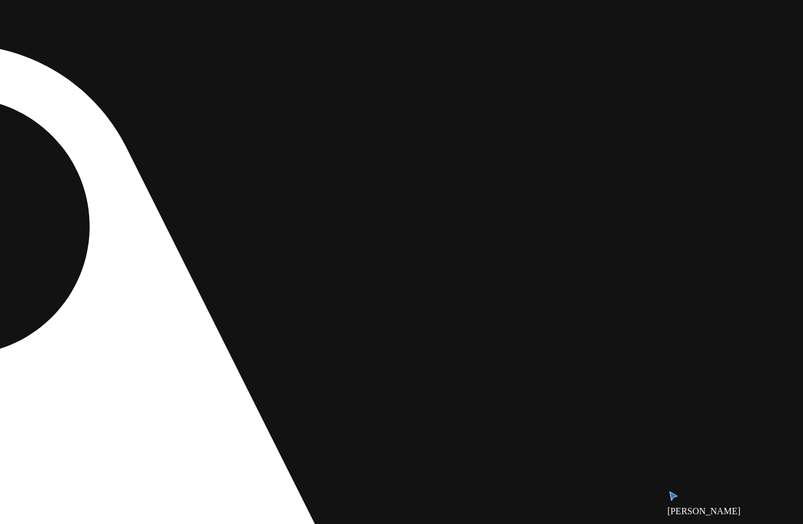
drag, startPoint x: 597, startPoint y: 212, endPoint x: 581, endPoint y: 291, distance: 80.9
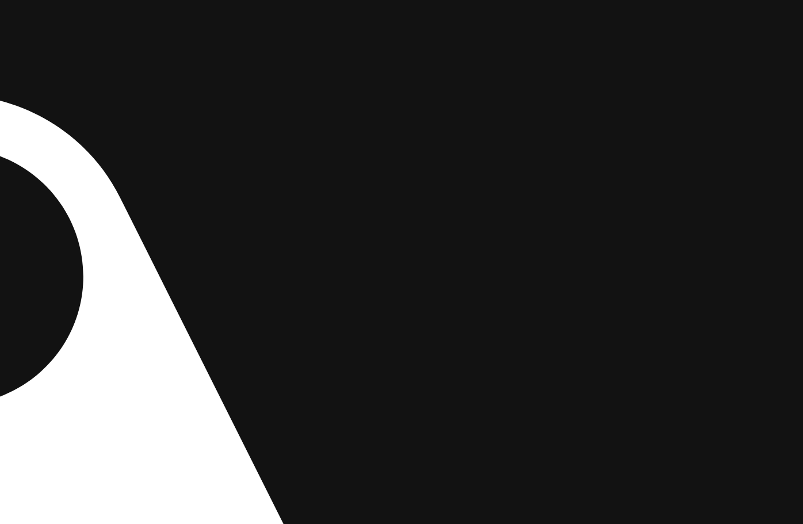
drag, startPoint x: 581, startPoint y: 291, endPoint x: 542, endPoint y: 444, distance: 157.6
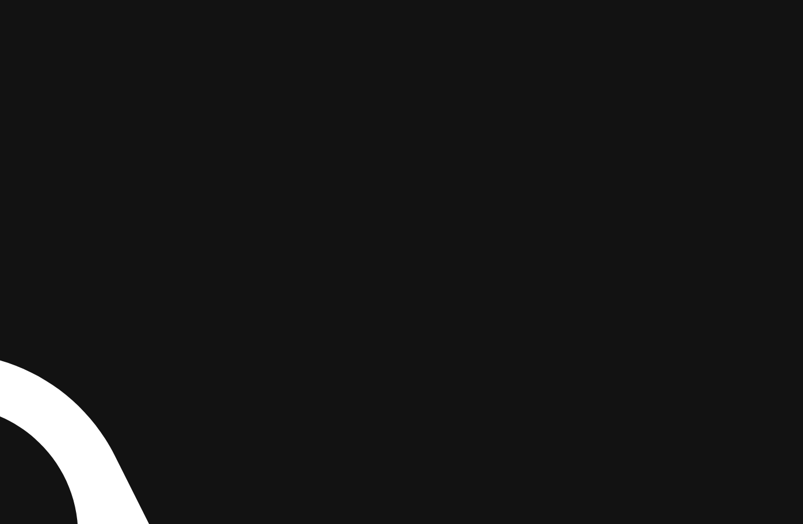
drag
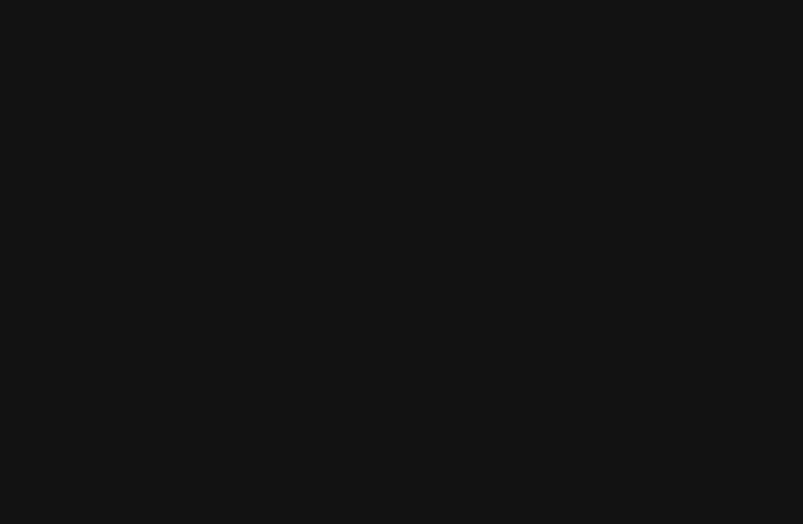
drag, startPoint x: 502, startPoint y: 177, endPoint x: 497, endPoint y: 336, distance: 158.4
drag, startPoint x: 451, startPoint y: 303, endPoint x: 399, endPoint y: 382, distance: 95.1
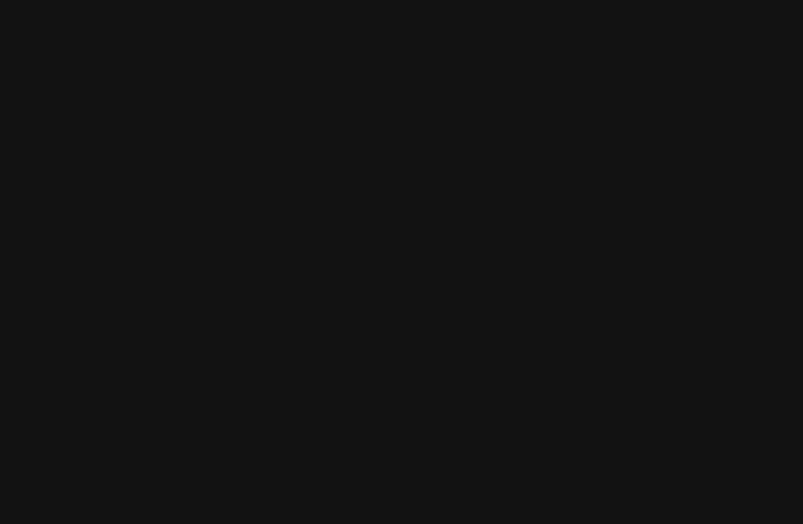
drag, startPoint x: 405, startPoint y: 236, endPoint x: 605, endPoint y: 207, distance: 202.3
drag, startPoint x: 654, startPoint y: 183, endPoint x: 648, endPoint y: 197, distance: 15.0
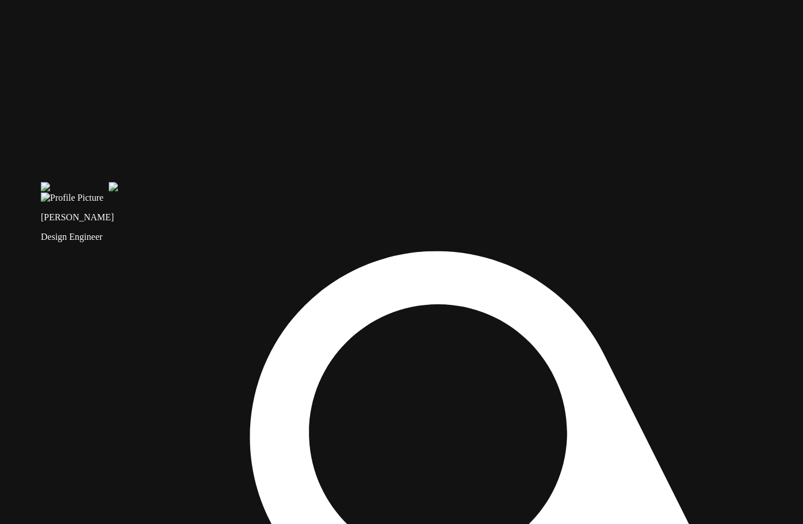
drag, startPoint x: 393, startPoint y: 199, endPoint x: 430, endPoint y: 94, distance: 111.2
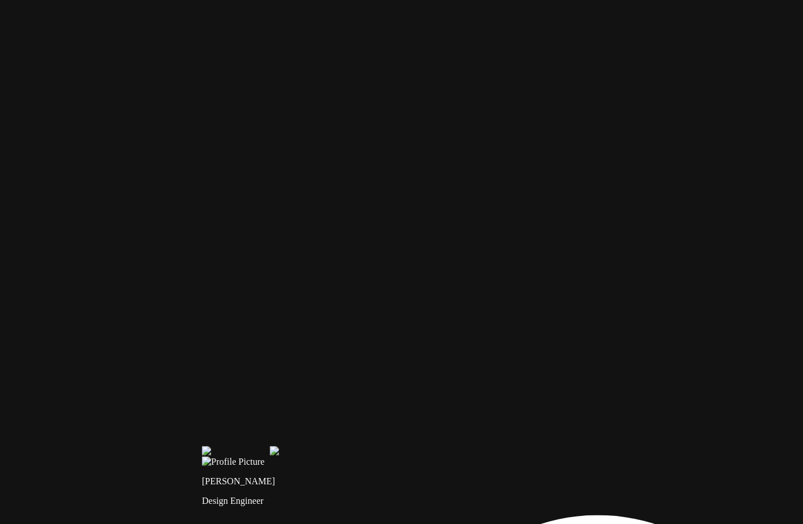
drag, startPoint x: 528, startPoint y: 288, endPoint x: 519, endPoint y: 287, distance: 9.3
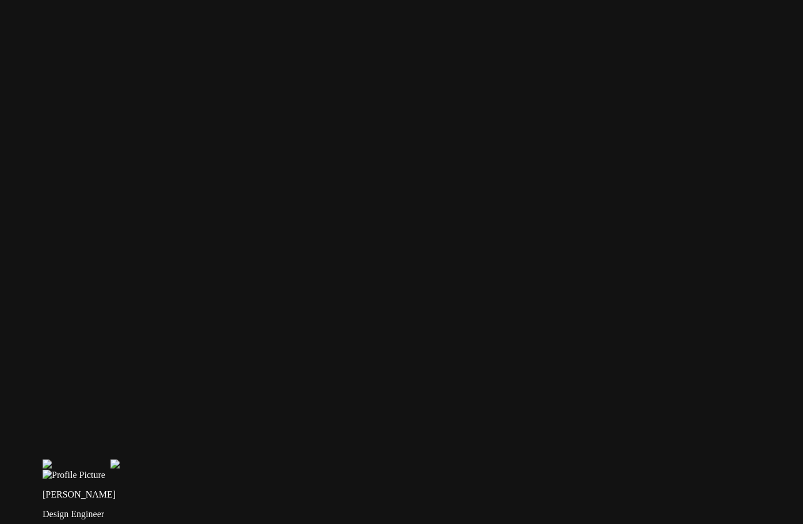
drag, startPoint x: 136, startPoint y: 217, endPoint x: 275, endPoint y: 172, distance: 146.0
drag, startPoint x: 289, startPoint y: 330, endPoint x: 470, endPoint y: 494, distance: 244.5
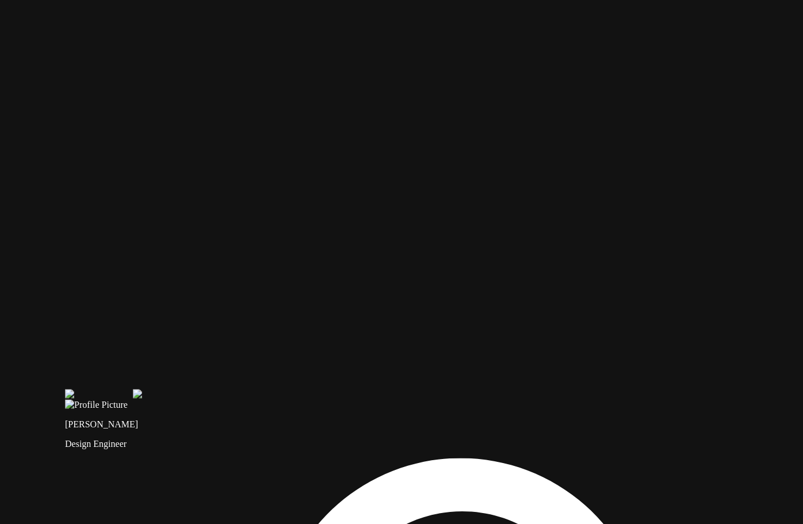
drag, startPoint x: 628, startPoint y: 208, endPoint x: 661, endPoint y: 104, distance: 109.9
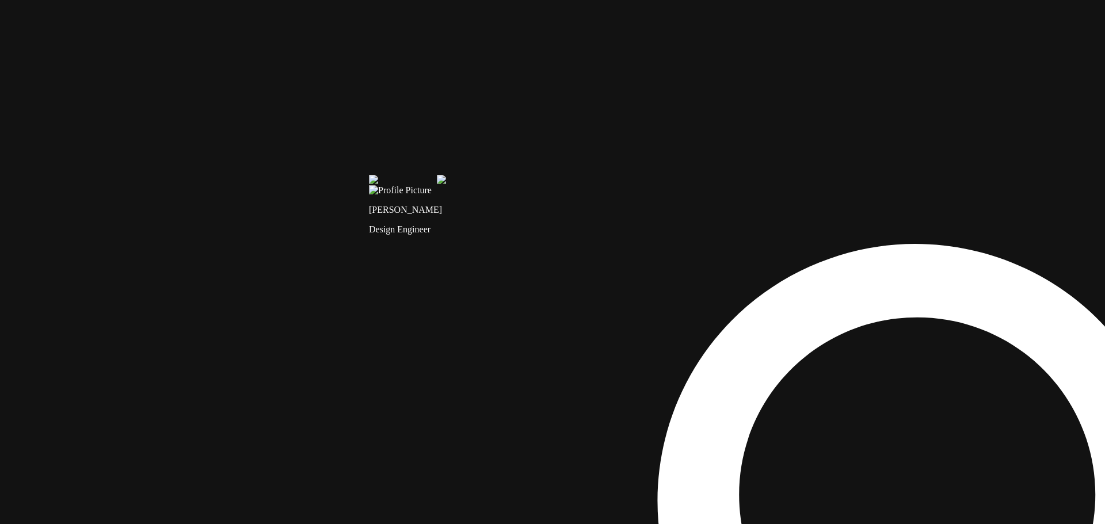
drag, startPoint x: 432, startPoint y: 215, endPoint x: 430, endPoint y: 467, distance: 252.1
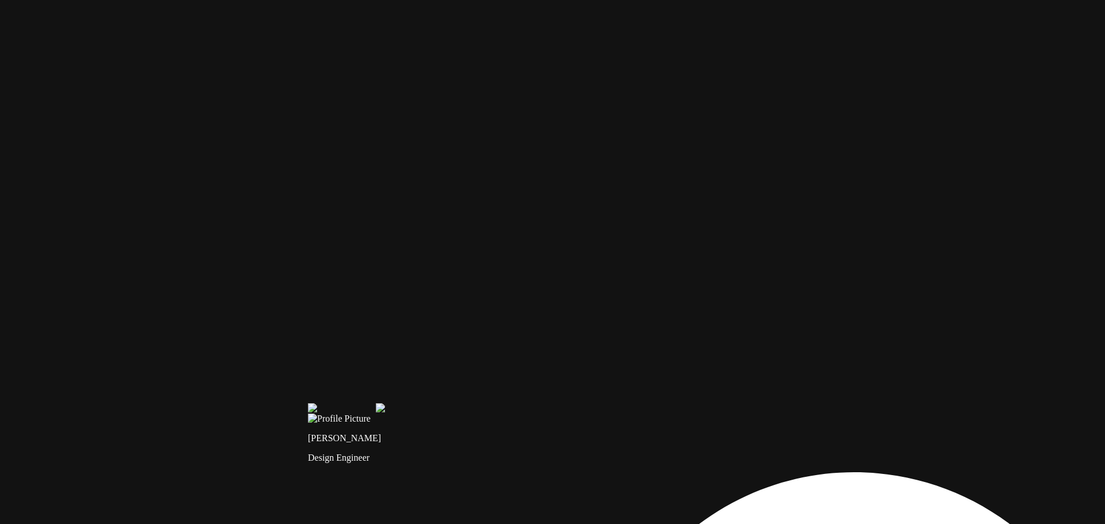
drag, startPoint x: 526, startPoint y: 287, endPoint x: 483, endPoint y: 421, distance: 140.3
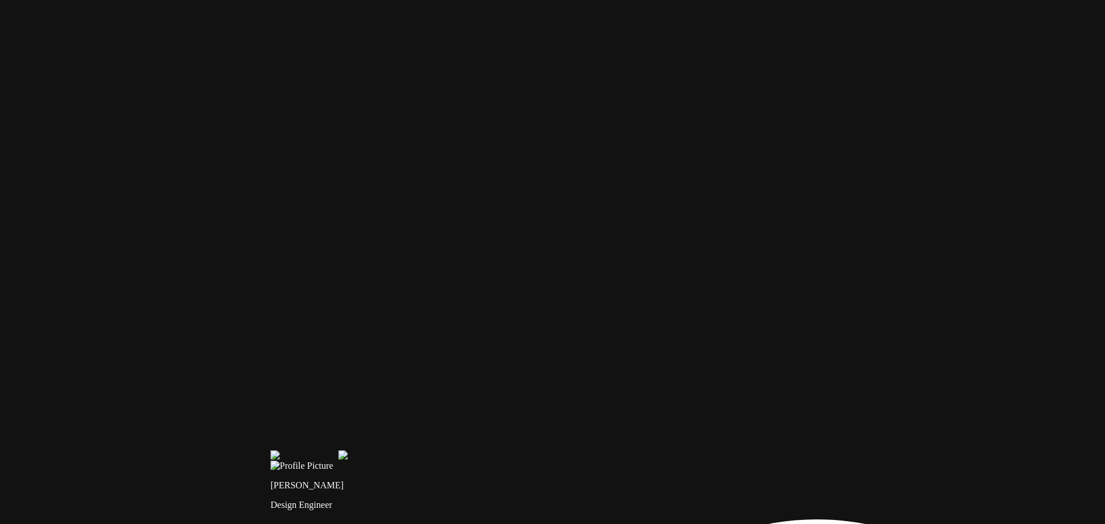
drag, startPoint x: 767, startPoint y: 340, endPoint x: 727, endPoint y: 355, distance: 41.9
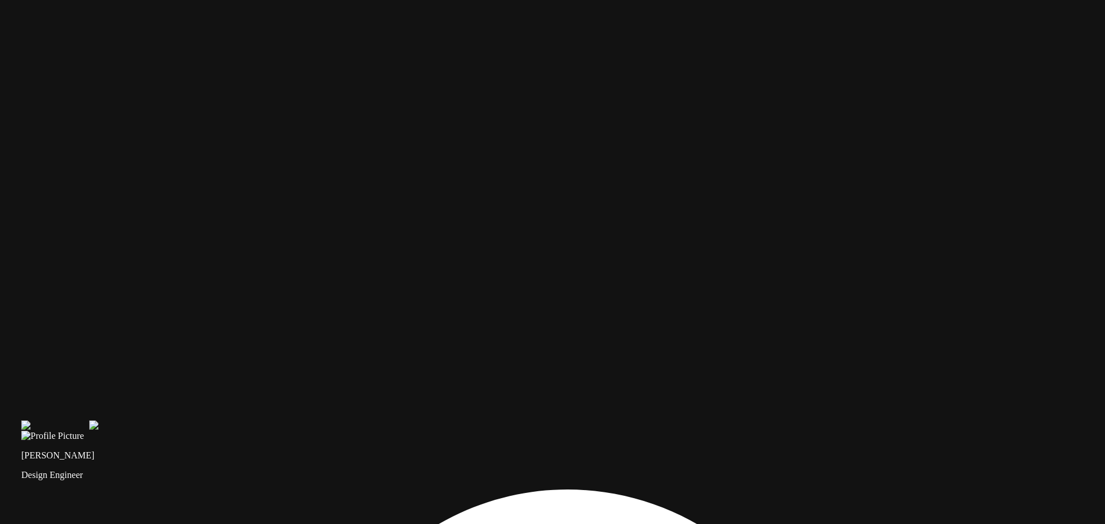
drag, startPoint x: 848, startPoint y: 393, endPoint x: 448, endPoint y: 342, distance: 402.6
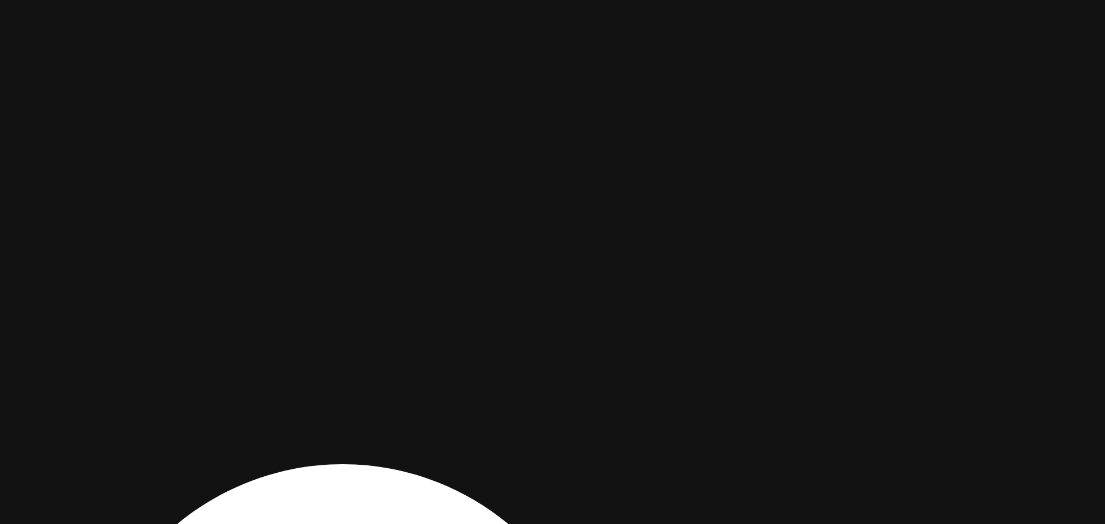
drag, startPoint x: 818, startPoint y: 390, endPoint x: 458, endPoint y: 252, distance: 385.8
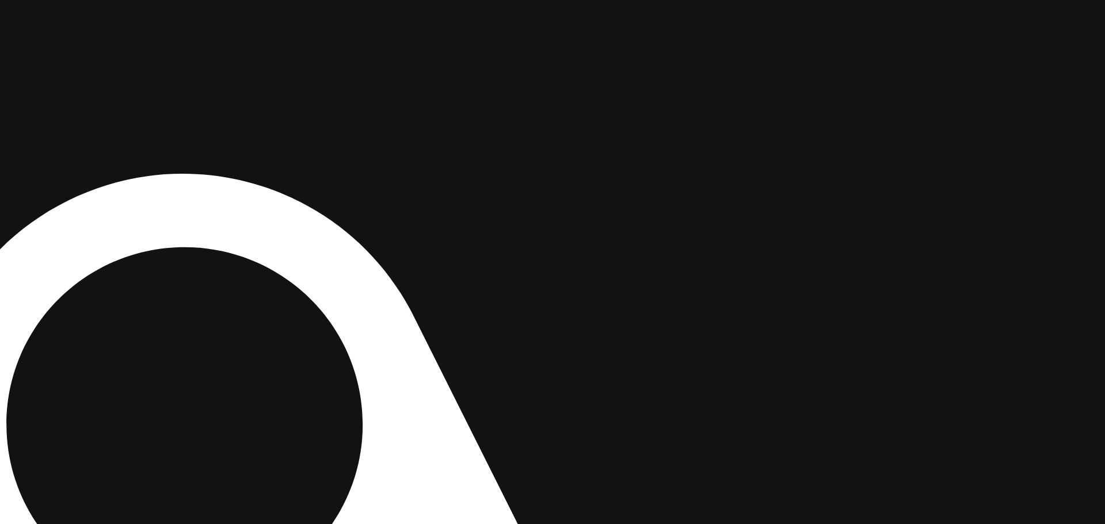
drag, startPoint x: 734, startPoint y: 314, endPoint x: 714, endPoint y: 151, distance: 164.7
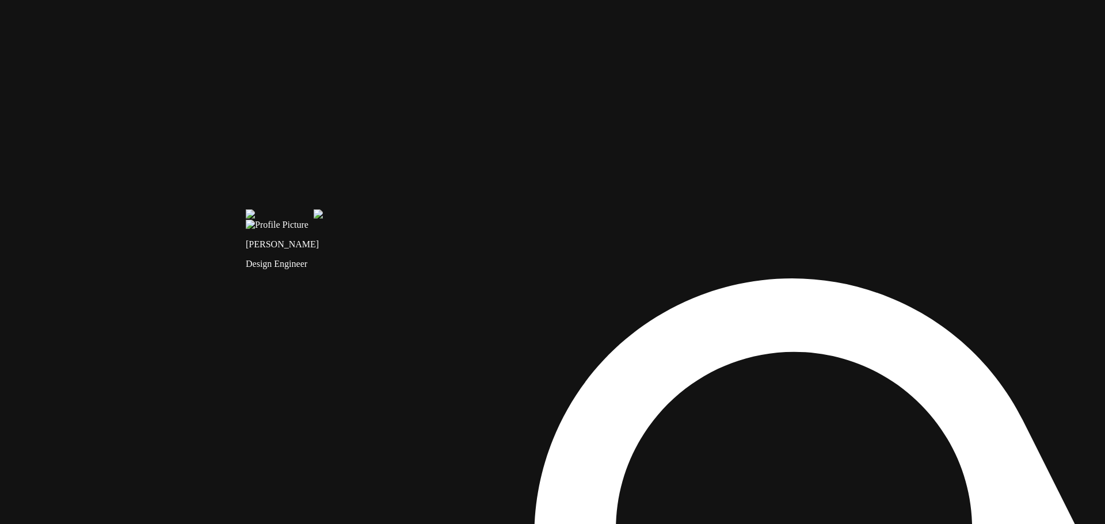
drag, startPoint x: 344, startPoint y: 199, endPoint x: 628, endPoint y: 371, distance: 332.0
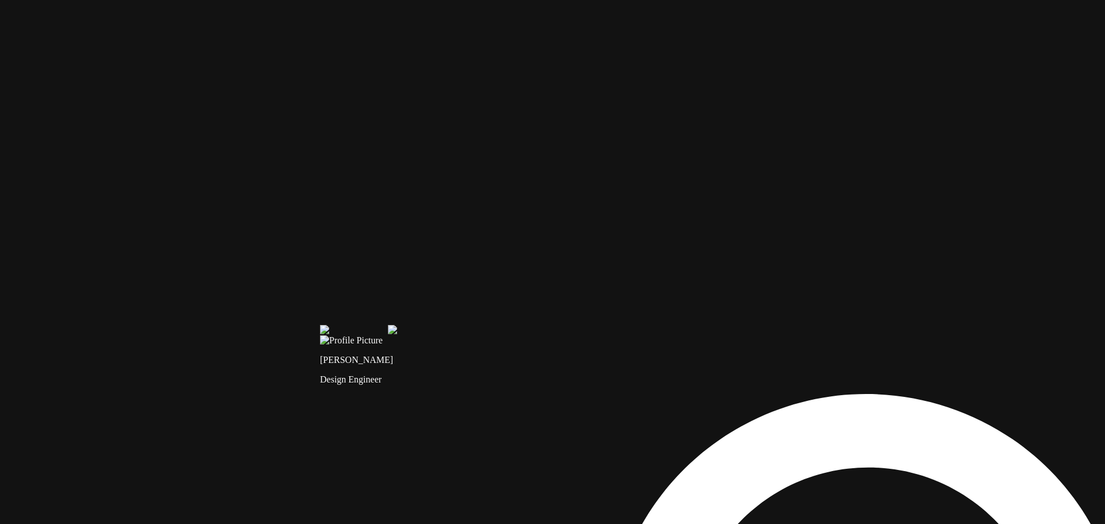
drag, startPoint x: 508, startPoint y: 241, endPoint x: 506, endPoint y: 334, distance: 93.3
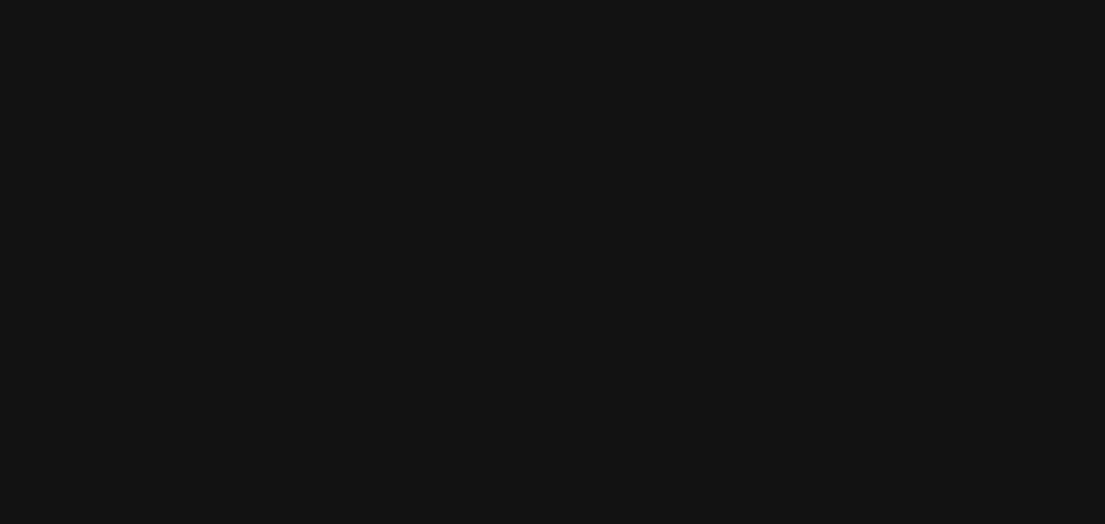
drag, startPoint x: 615, startPoint y: 184, endPoint x: 353, endPoint y: 374, distance: 323.5
drag, startPoint x: 628, startPoint y: 163, endPoint x: 257, endPoint y: 125, distance: 373.2
drag, startPoint x: 766, startPoint y: 261, endPoint x: 751, endPoint y: 20, distance: 241.6
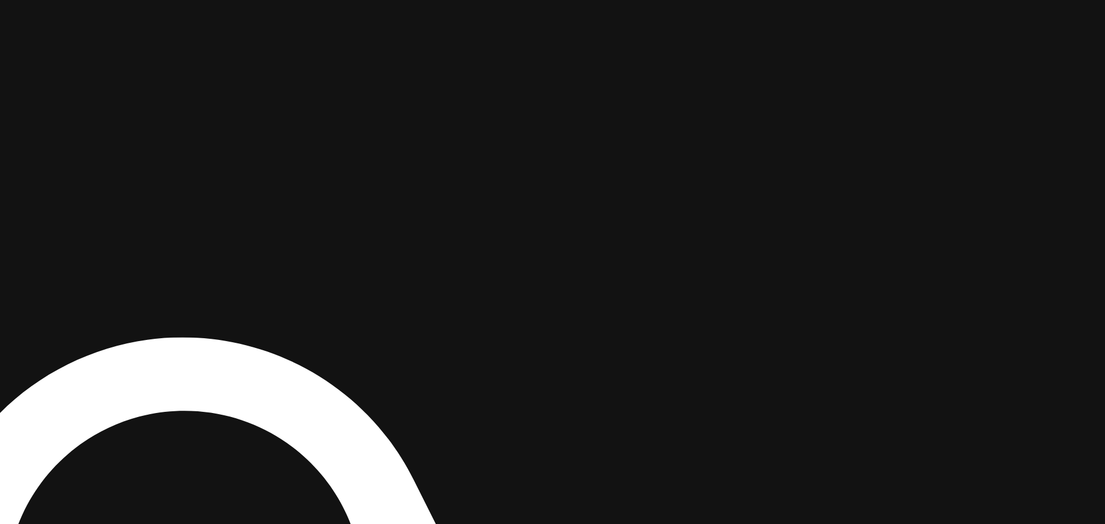
drag, startPoint x: 707, startPoint y: 70, endPoint x: 707, endPoint y: 43, distance: 27.1
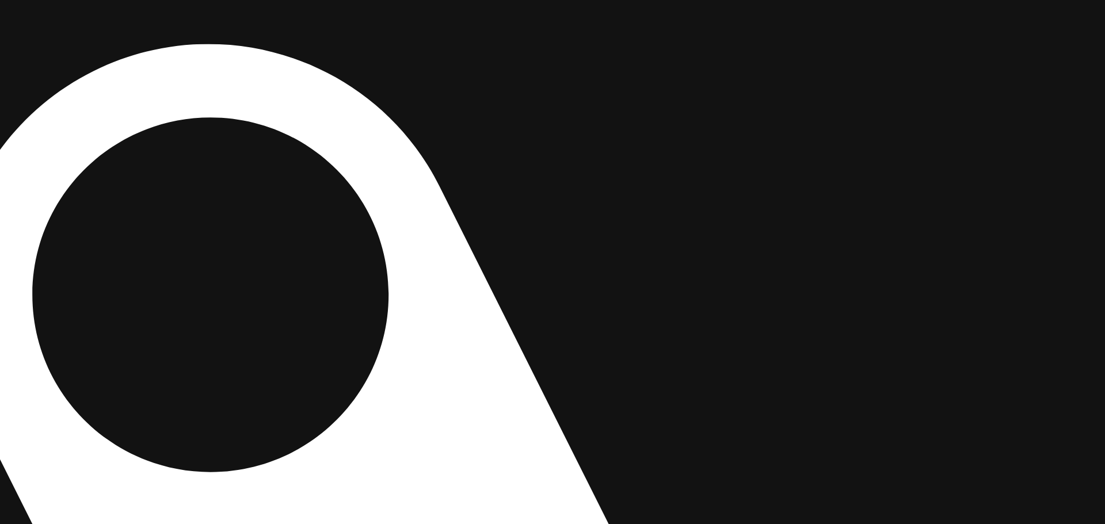
drag, startPoint x: 575, startPoint y: 361, endPoint x: 670, endPoint y: 65, distance: 310.9
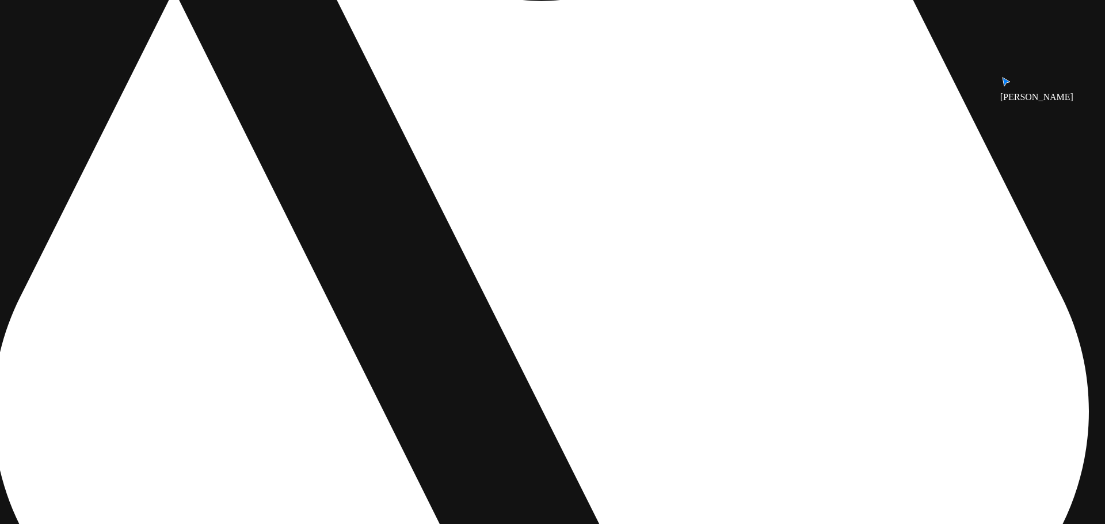
drag, startPoint x: 451, startPoint y: 239, endPoint x: 688, endPoint y: 62, distance: 295.7
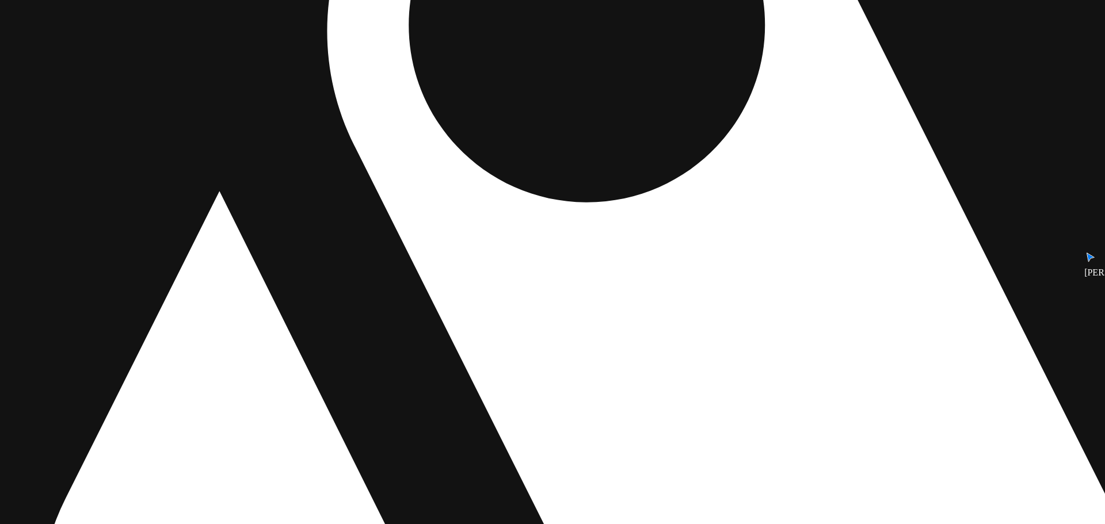
drag, startPoint x: 669, startPoint y: 114, endPoint x: 720, endPoint y: 297, distance: 190.0
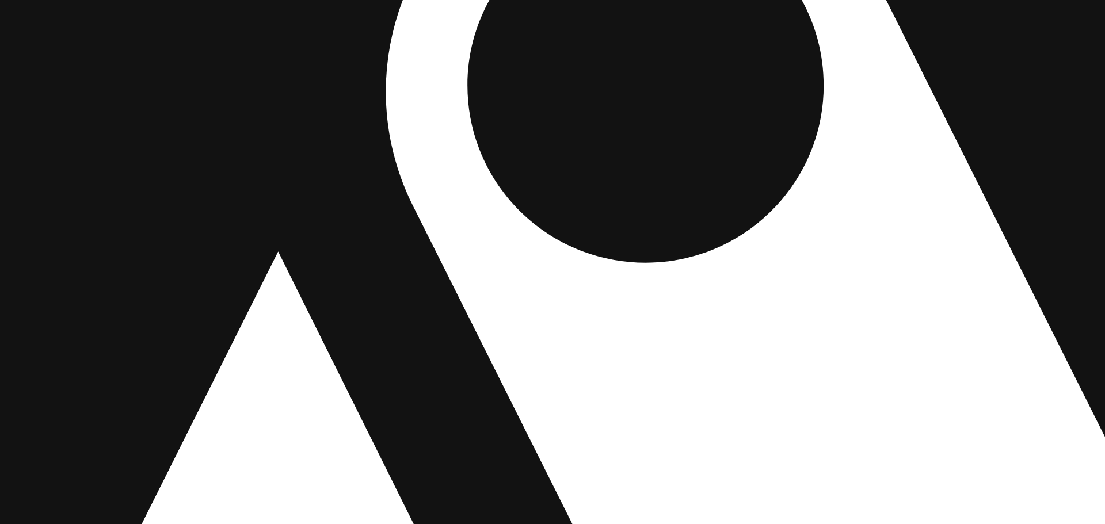
drag, startPoint x: 496, startPoint y: 308, endPoint x: 729, endPoint y: 251, distance: 239.9
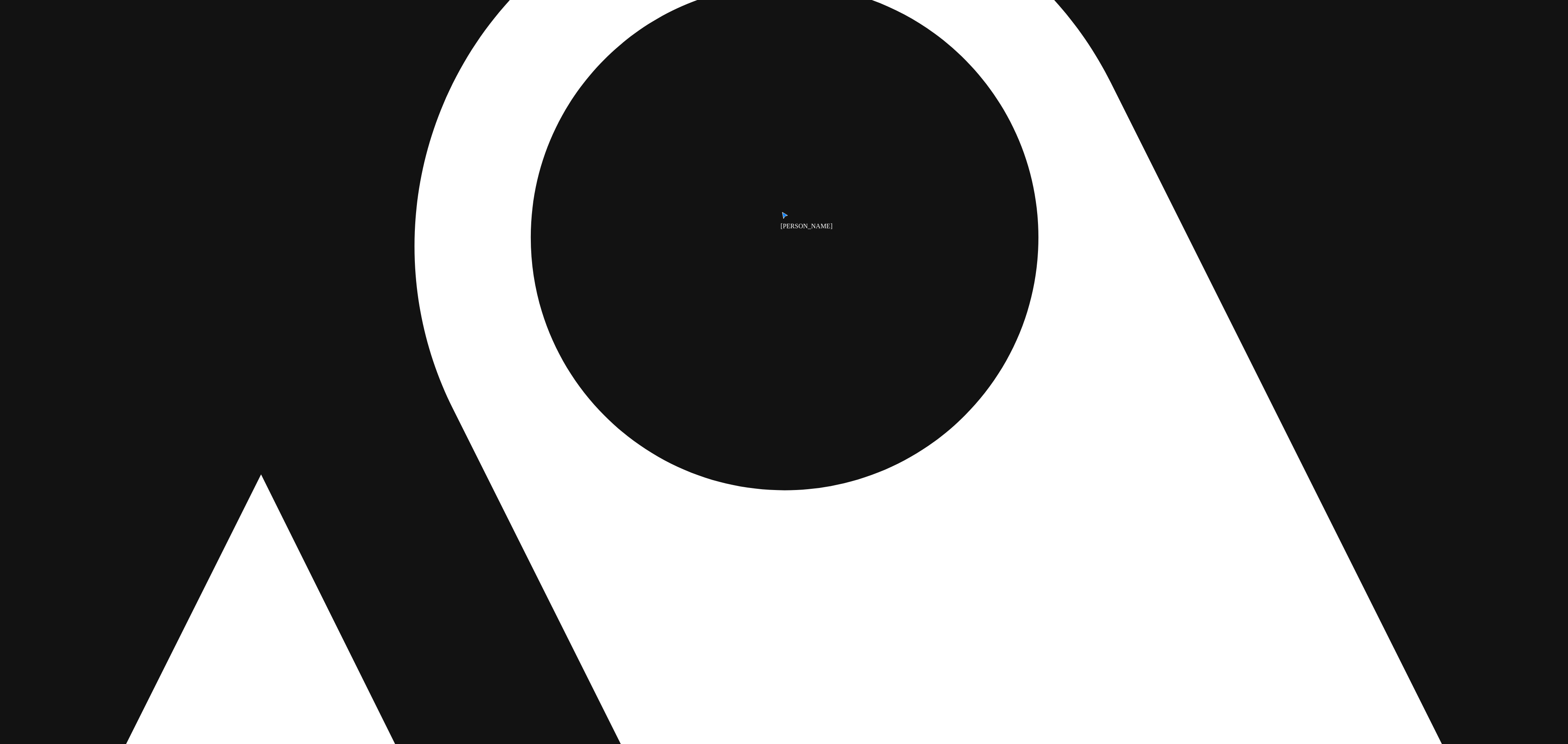
drag, startPoint x: 818, startPoint y: 513, endPoint x: 766, endPoint y: 409, distance: 116.3
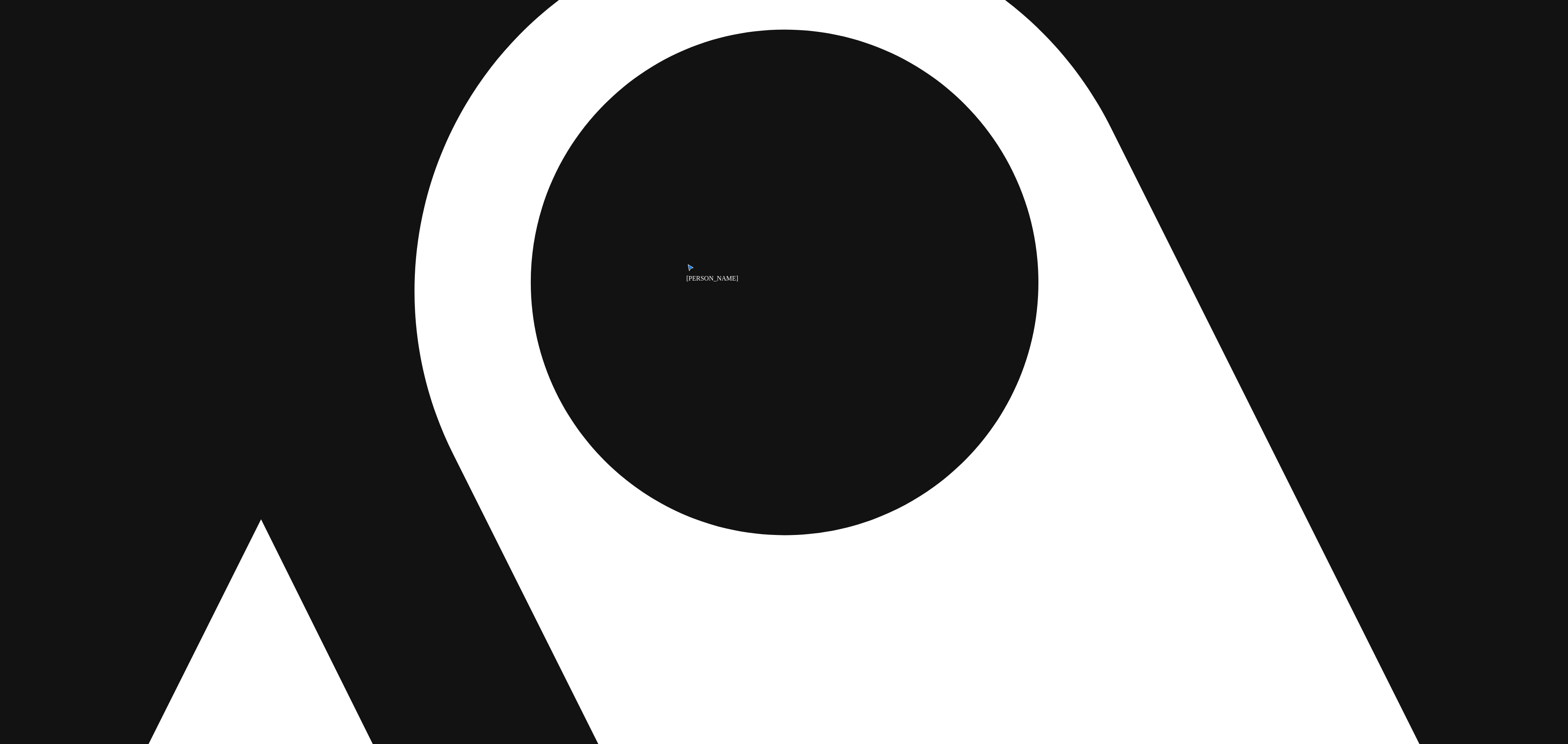
drag, startPoint x: 807, startPoint y: 587, endPoint x: 773, endPoint y: 428, distance: 162.6
drag, startPoint x: 788, startPoint y: 156, endPoint x: 764, endPoint y: 279, distance: 125.3
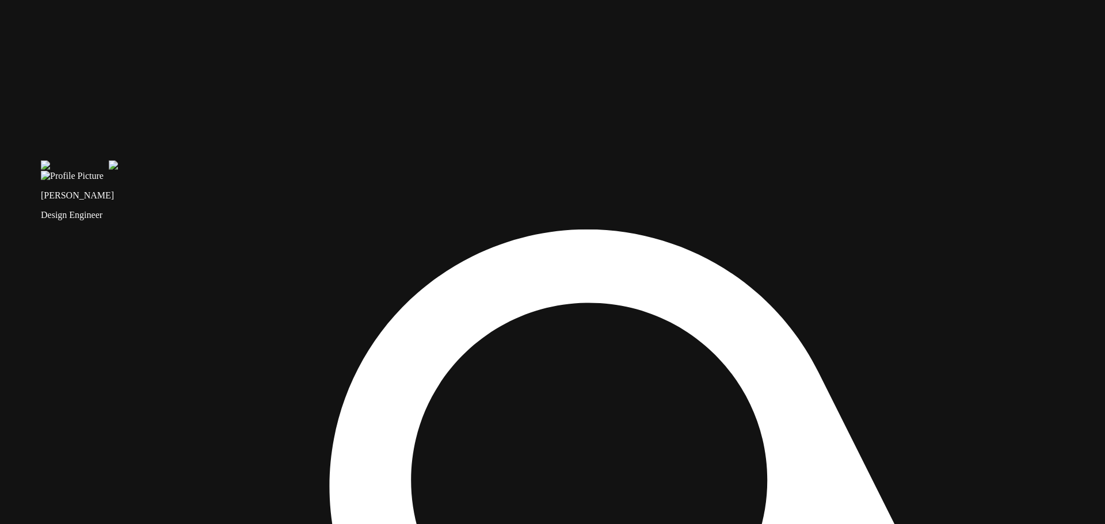
drag, startPoint x: 314, startPoint y: 71, endPoint x: 349, endPoint y: 267, distance: 198.9
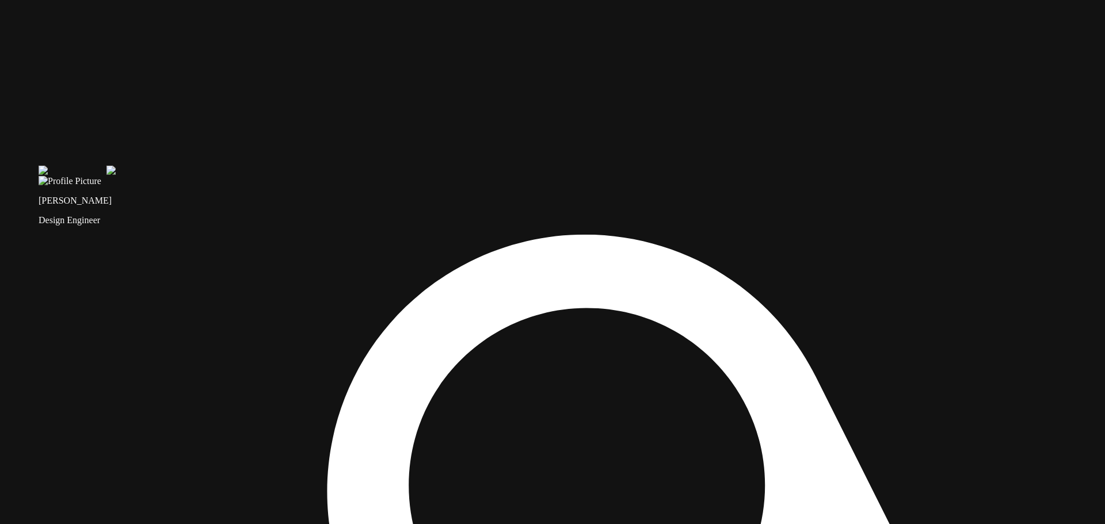
drag, startPoint x: 359, startPoint y: 117, endPoint x: 362, endPoint y: 66, distance: 51.3
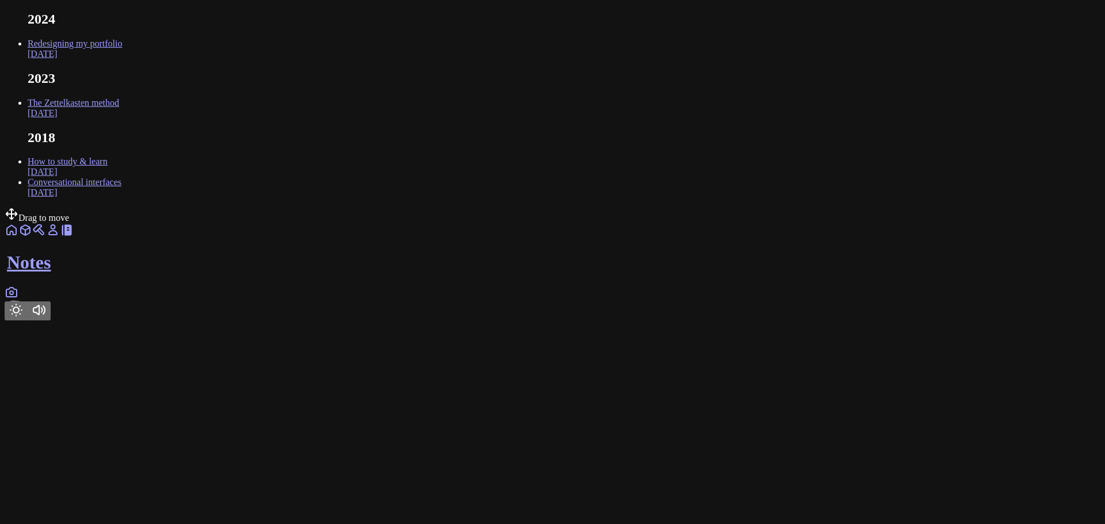
click at [17, 297] on icon at bounding box center [11, 292] width 10 height 9
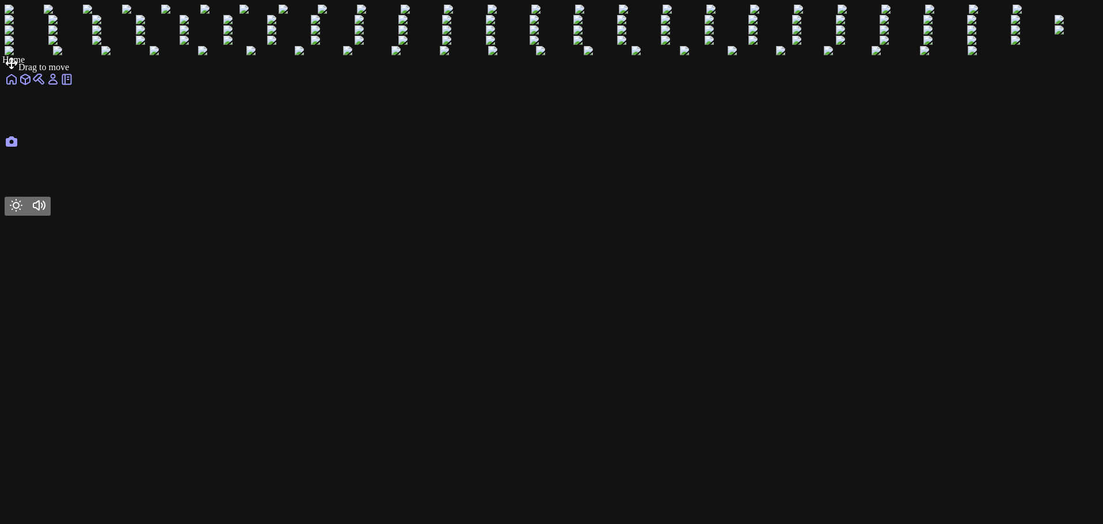
click at [18, 88] on link at bounding box center [12, 83] width 14 height 10
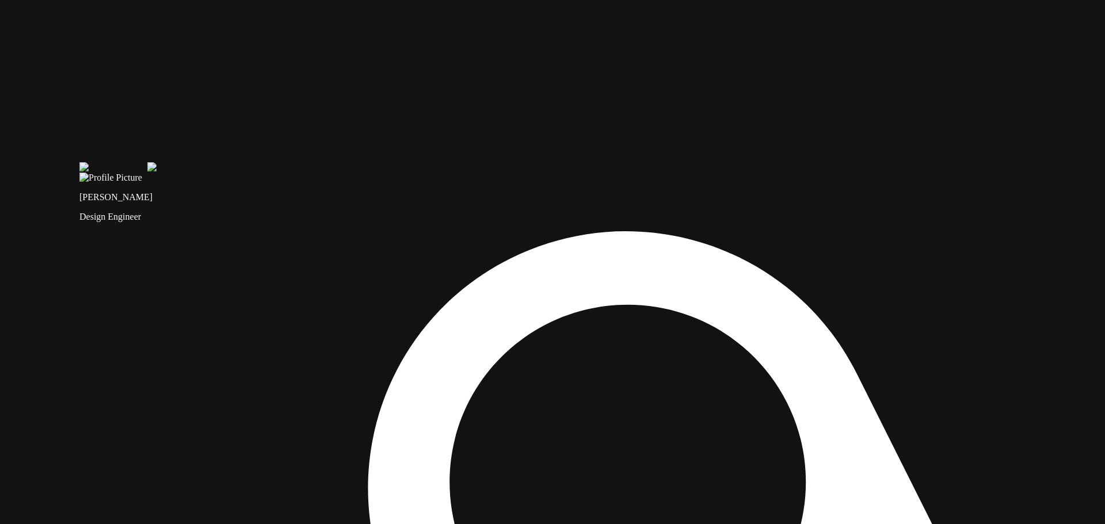
drag, startPoint x: 341, startPoint y: 155, endPoint x: 441, endPoint y: 340, distance: 209.9
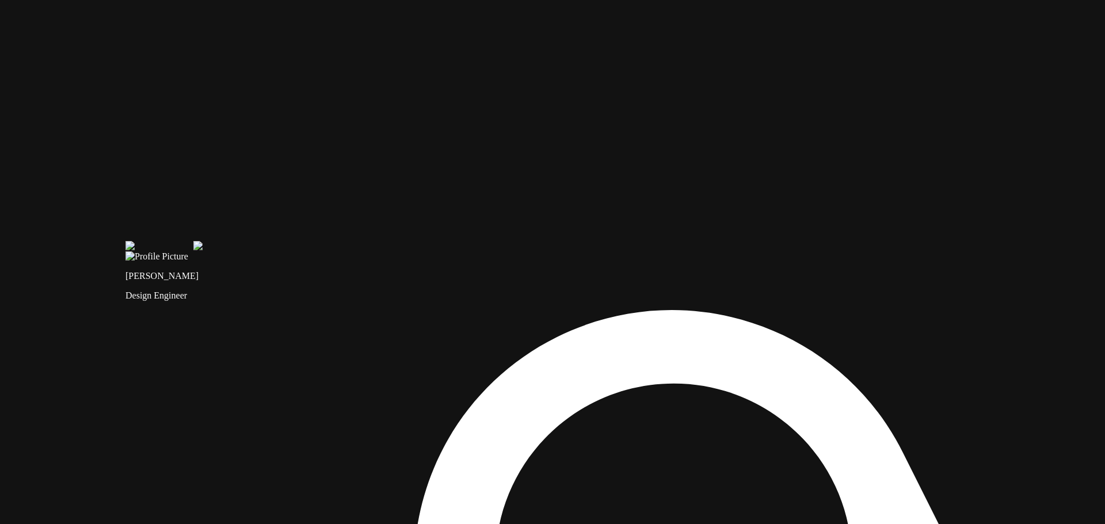
drag, startPoint x: 272, startPoint y: 133, endPoint x: 323, endPoint y: 251, distance: 128.6
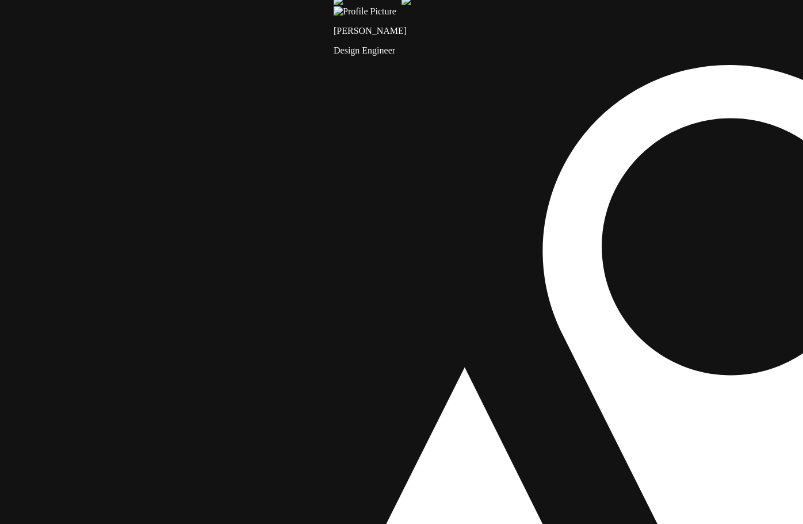
drag, startPoint x: 115, startPoint y: 270, endPoint x: 444, endPoint y: 234, distance: 331.1
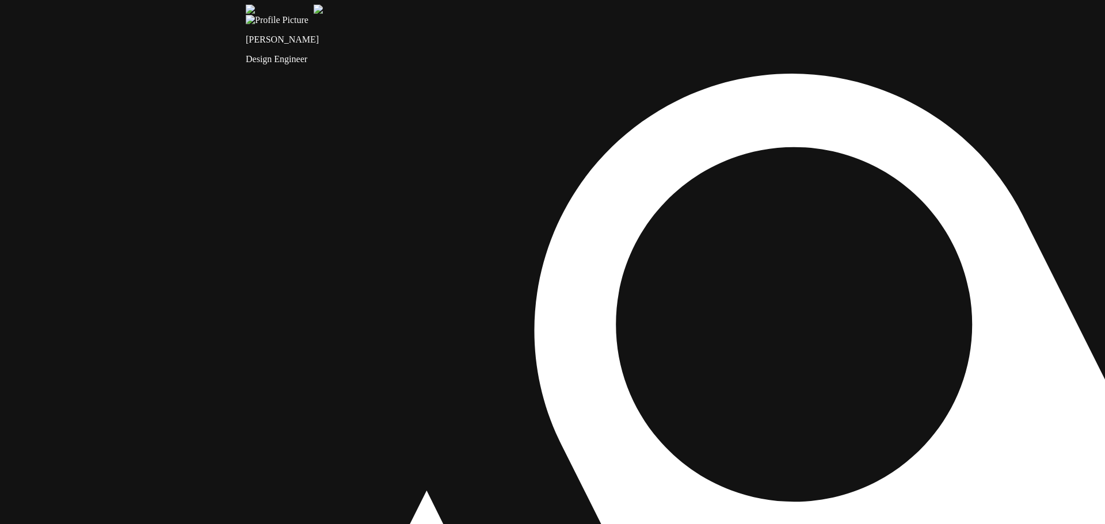
drag, startPoint x: 458, startPoint y: 108, endPoint x: 125, endPoint y: 230, distance: 354.3
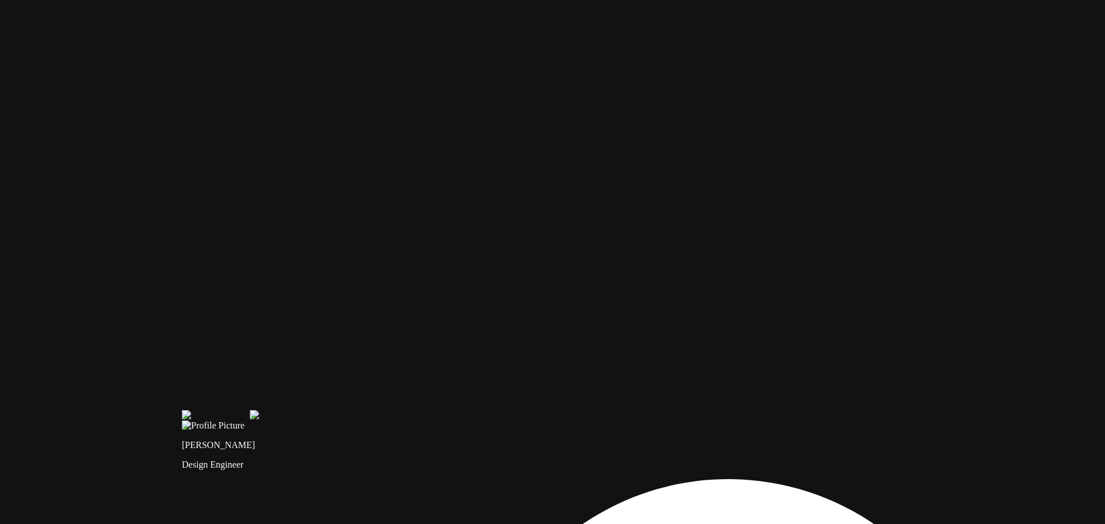
drag, startPoint x: 269, startPoint y: 54, endPoint x: 428, endPoint y: 384, distance: 366.3
drag, startPoint x: 327, startPoint y: 146, endPoint x: 322, endPoint y: 213, distance: 66.9
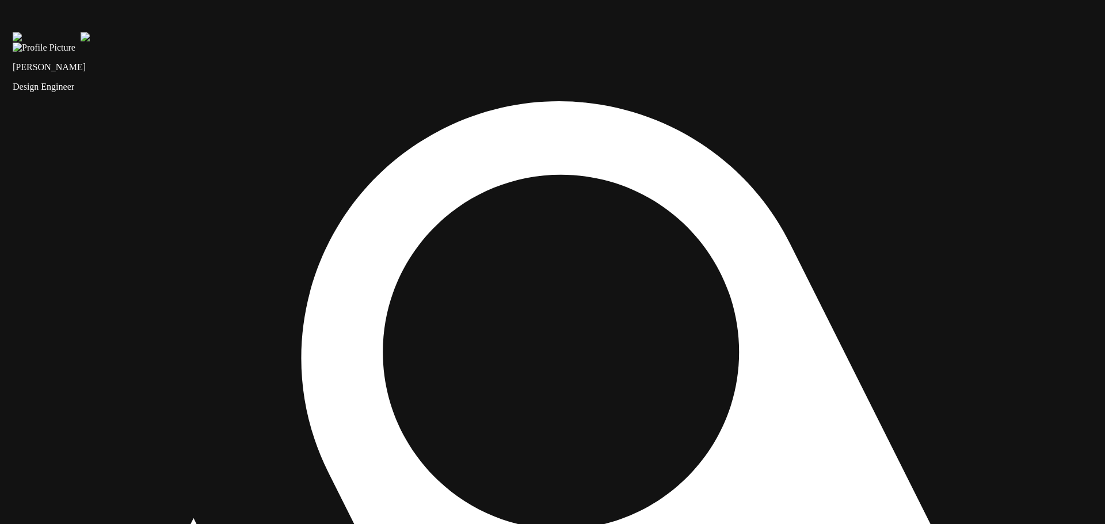
drag, startPoint x: 310, startPoint y: 197, endPoint x: 335, endPoint y: 197, distance: 25.3
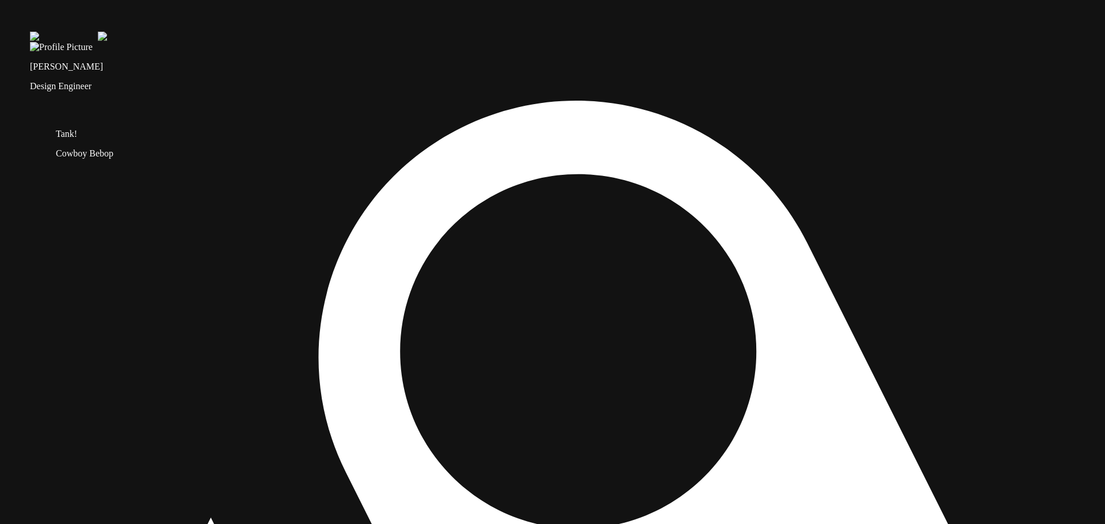
drag, startPoint x: 260, startPoint y: 443, endPoint x: 244, endPoint y: 435, distance: 18.3
drag, startPoint x: 750, startPoint y: 294, endPoint x: 700, endPoint y: 327, distance: 59.7
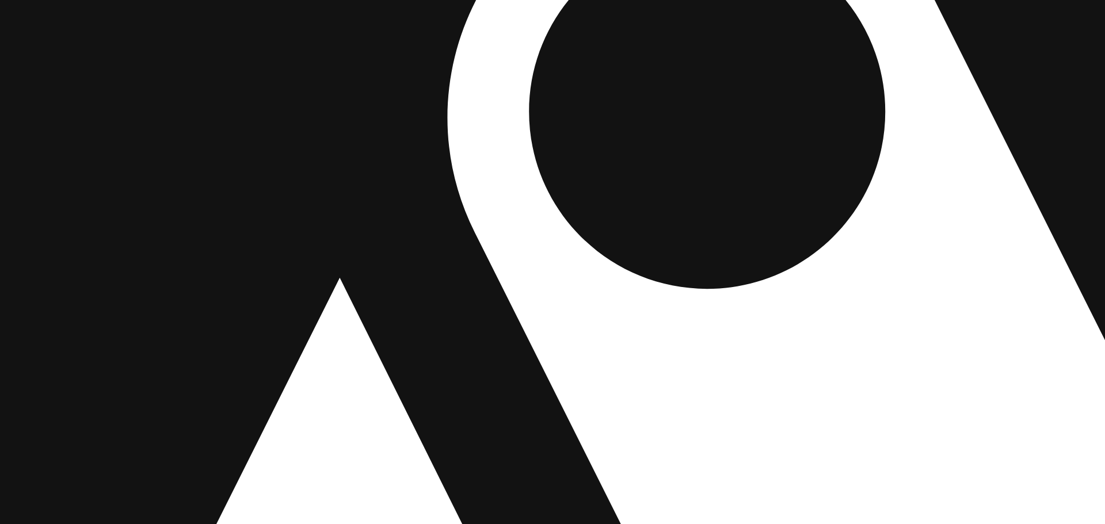
drag, startPoint x: 318, startPoint y: 467, endPoint x: 474, endPoint y: 226, distance: 286.9
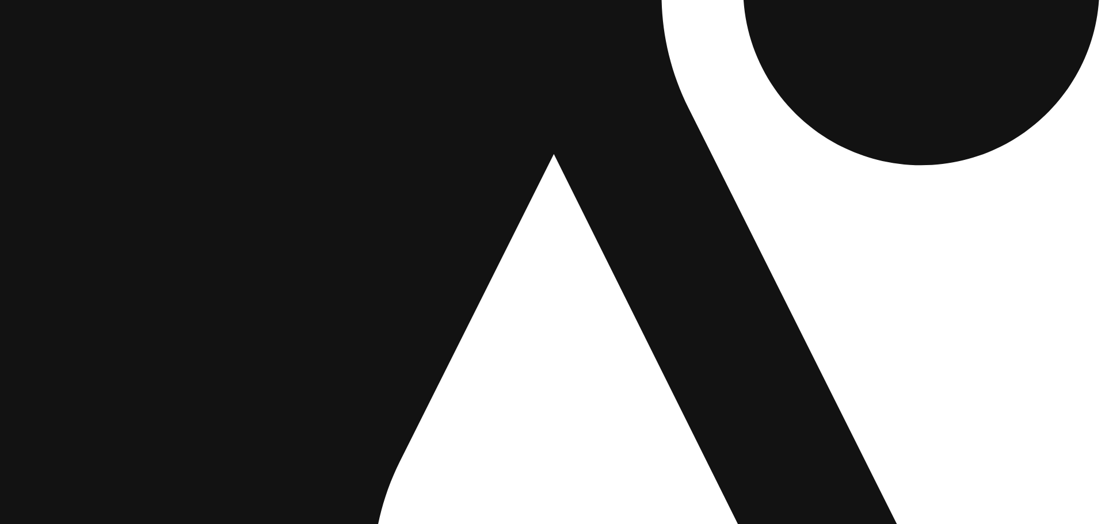
drag, startPoint x: 276, startPoint y: 283, endPoint x: 566, endPoint y: 213, distance: 298.4
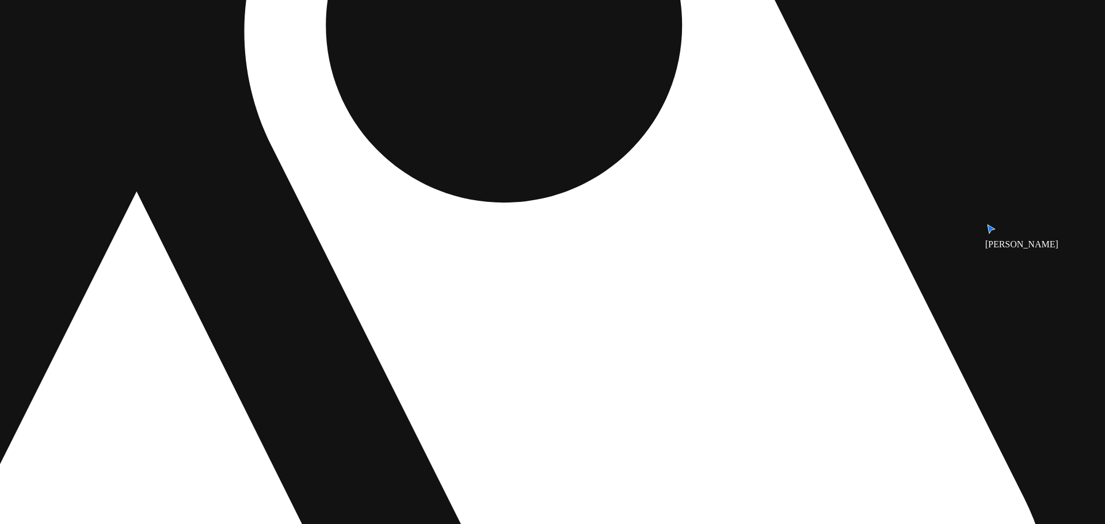
drag, startPoint x: 627, startPoint y: 323, endPoint x: 344, endPoint y: 315, distance: 283.8
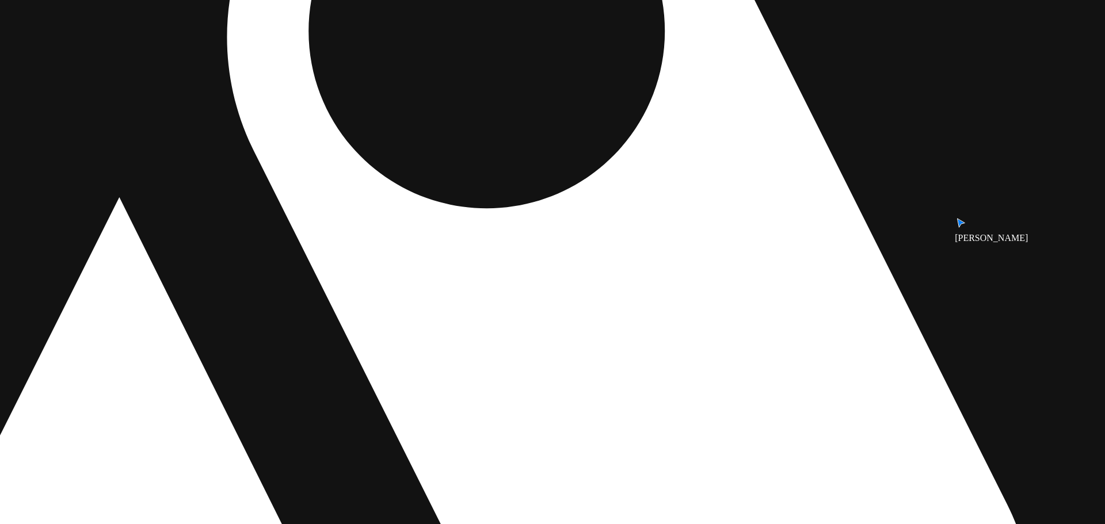
drag, startPoint x: 517, startPoint y: 289, endPoint x: 192, endPoint y: 379, distance: 337.5
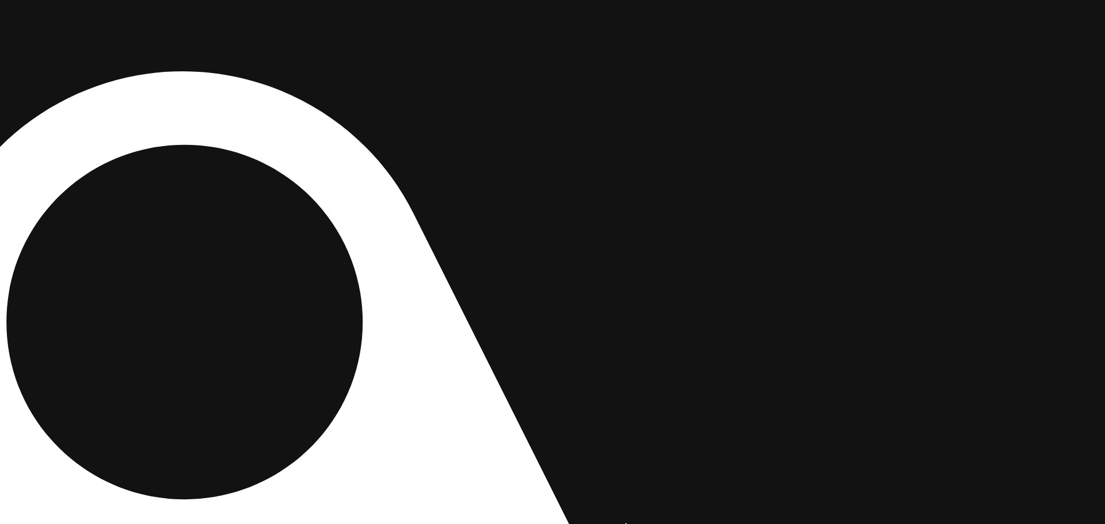
drag, startPoint x: 643, startPoint y: 226, endPoint x: 532, endPoint y: 424, distance: 226.8
drag, startPoint x: 609, startPoint y: 122, endPoint x: 707, endPoint y: 411, distance: 305.0
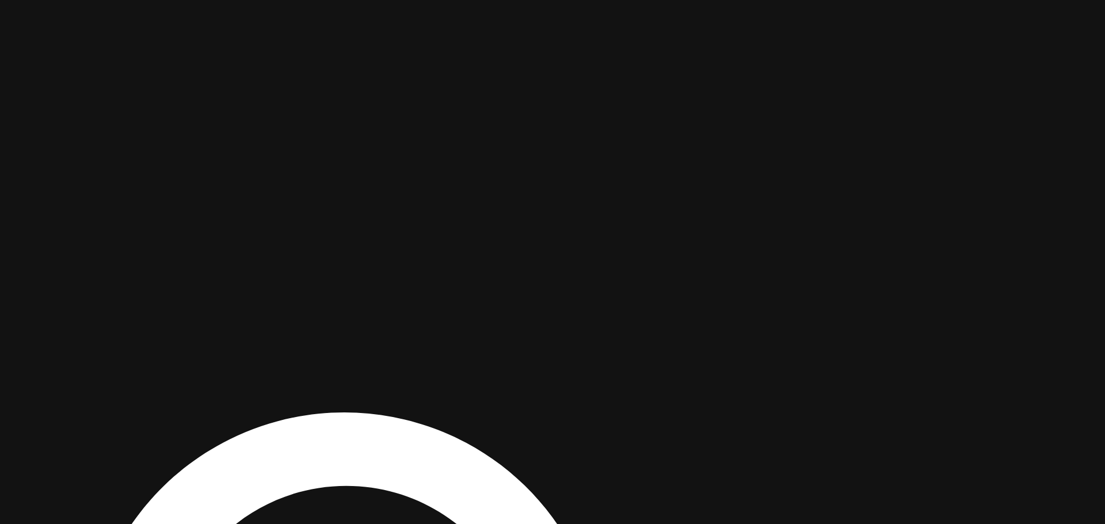
drag, startPoint x: 504, startPoint y: 88, endPoint x: 748, endPoint y: 216, distance: 276.2
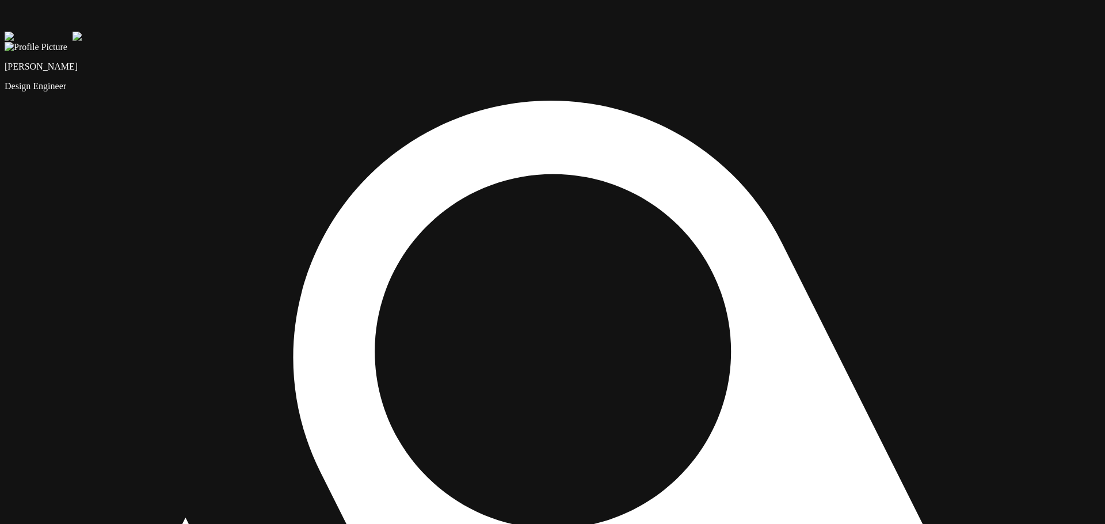
drag, startPoint x: 739, startPoint y: 276, endPoint x: 534, endPoint y: 266, distance: 205.1
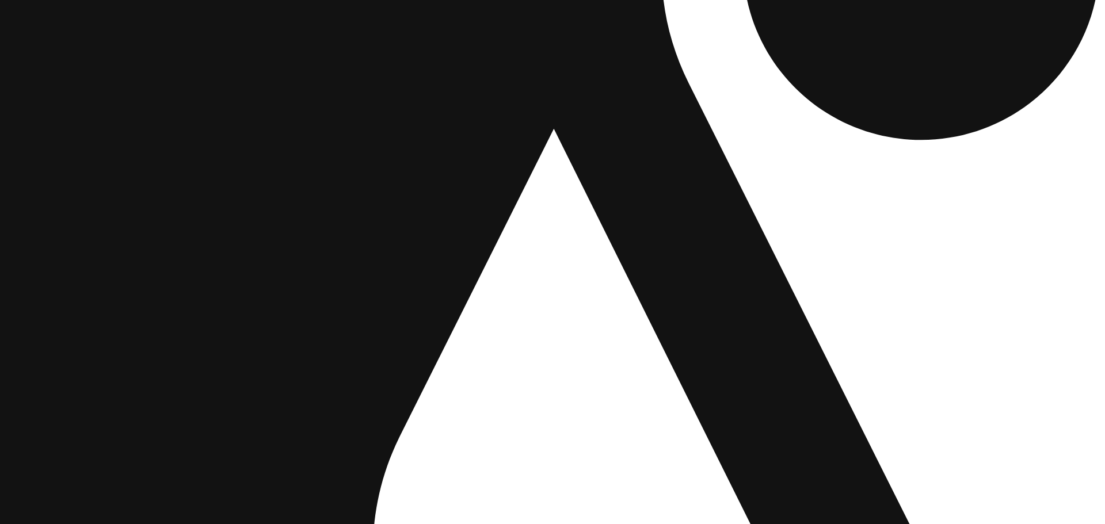
drag, startPoint x: 374, startPoint y: 488, endPoint x: 762, endPoint y: 98, distance: 549.8
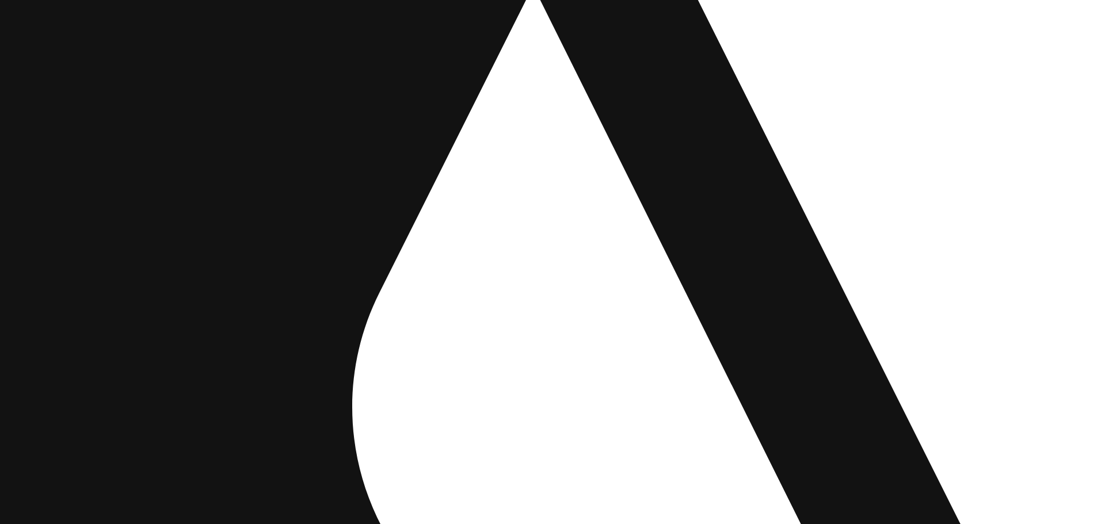
drag, startPoint x: 494, startPoint y: 324, endPoint x: 474, endPoint y: 131, distance: 194.4
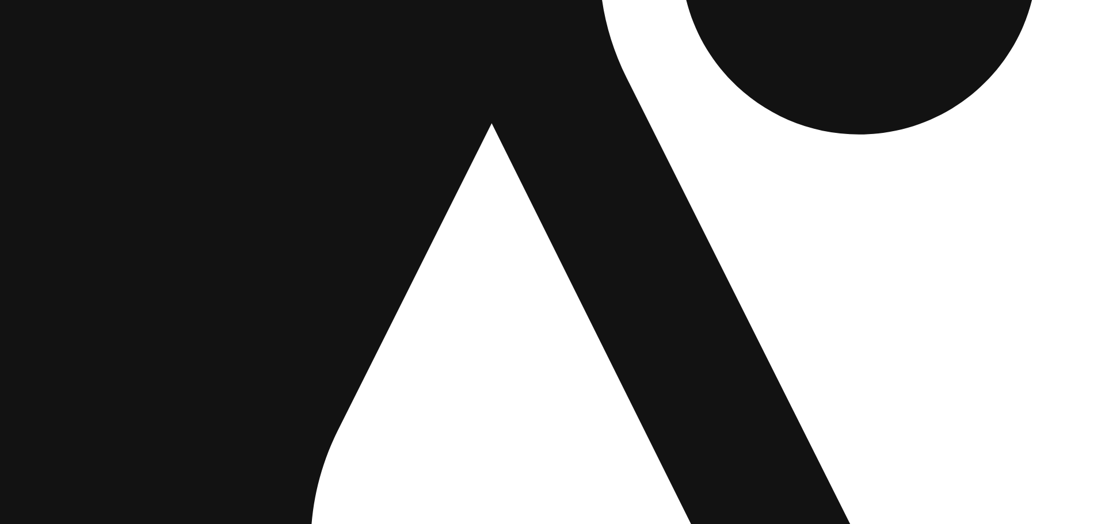
drag, startPoint x: 382, startPoint y: 317, endPoint x: 367, endPoint y: 356, distance: 41.9
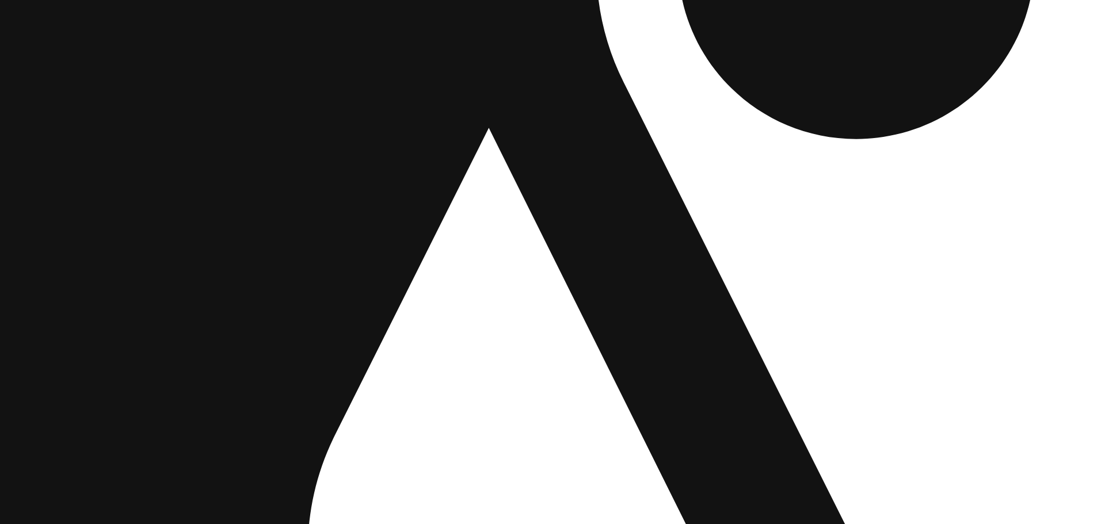
drag, startPoint x: 656, startPoint y: 162, endPoint x: 565, endPoint y: 272, distance: 143.1
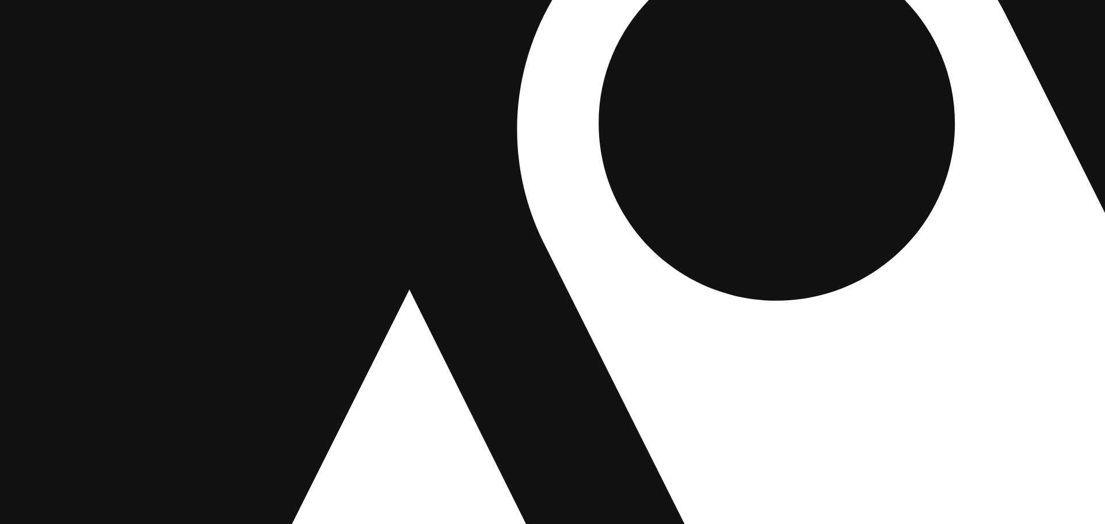
drag, startPoint x: 376, startPoint y: 210, endPoint x: 411, endPoint y: 327, distance: 121.8
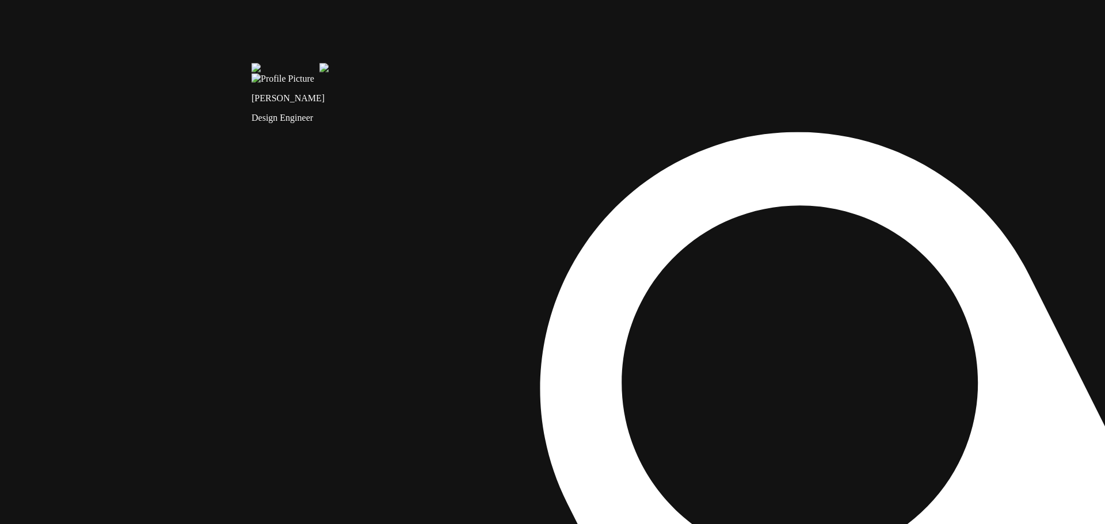
drag, startPoint x: 408, startPoint y: 130, endPoint x: 396, endPoint y: 348, distance: 218.5
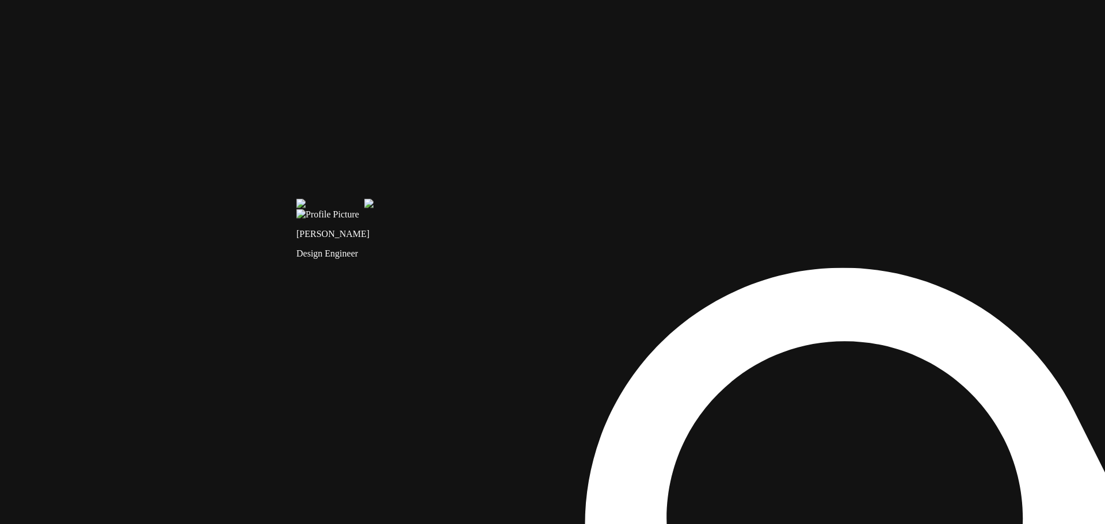
drag, startPoint x: 328, startPoint y: 245, endPoint x: 431, endPoint y: 459, distance: 238.1
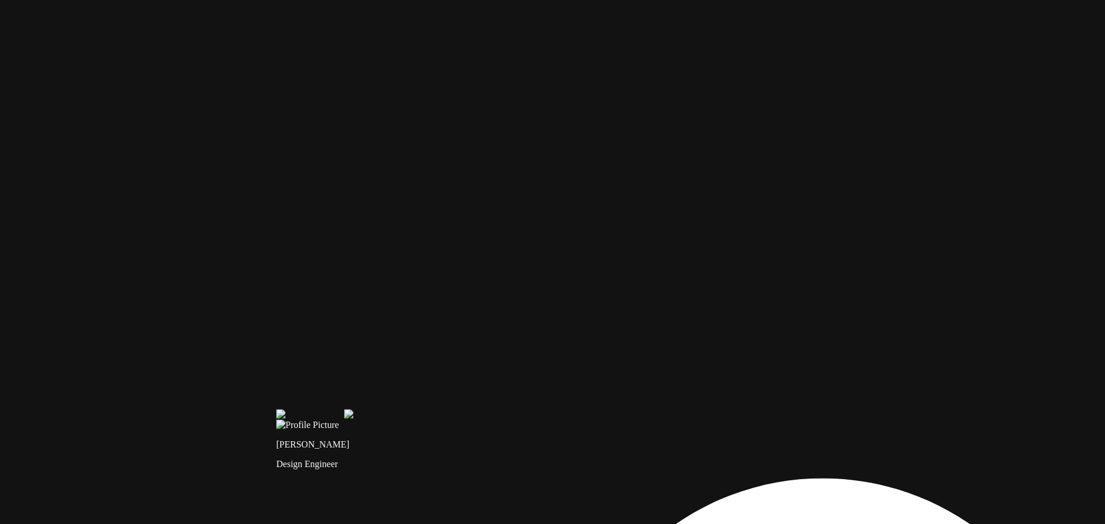
drag, startPoint x: 606, startPoint y: 282, endPoint x: 534, endPoint y: 389, distance: 129.3
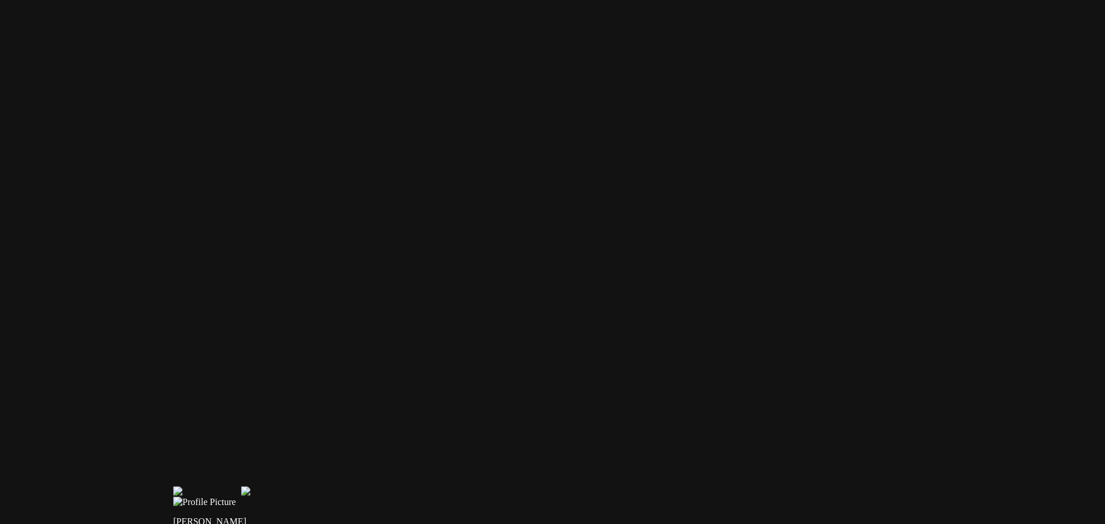
drag, startPoint x: 573, startPoint y: 281, endPoint x: 441, endPoint y: 372, distance: 160.4
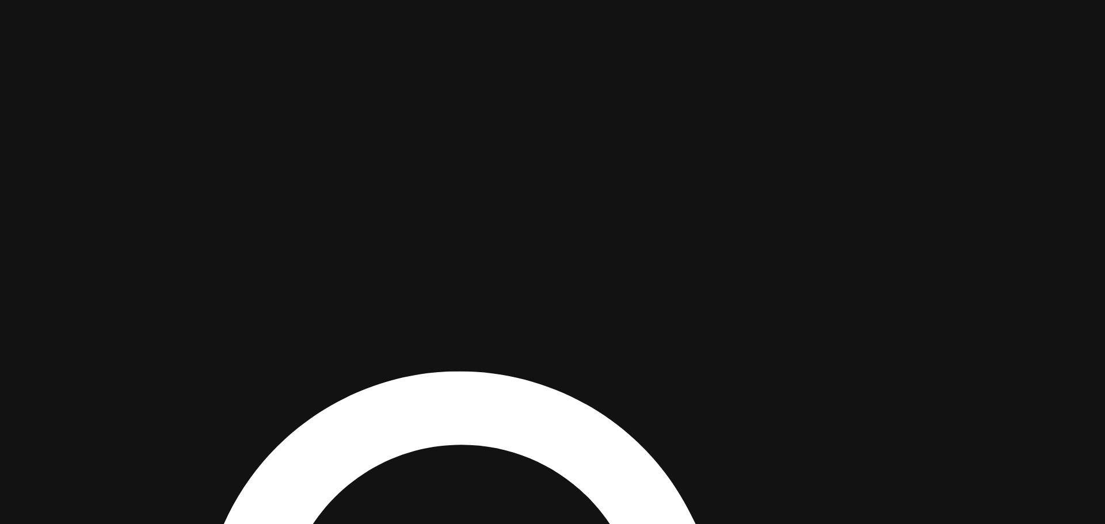
drag, startPoint x: 905, startPoint y: 420, endPoint x: 586, endPoint y: 89, distance: 459.5
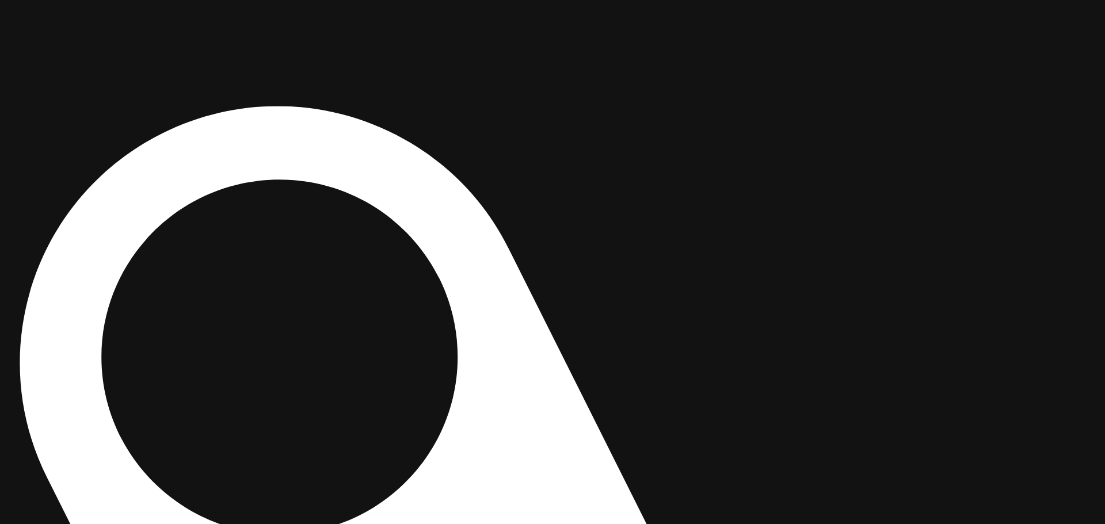
drag, startPoint x: 806, startPoint y: 364, endPoint x: 693, endPoint y: 201, distance: 198.4
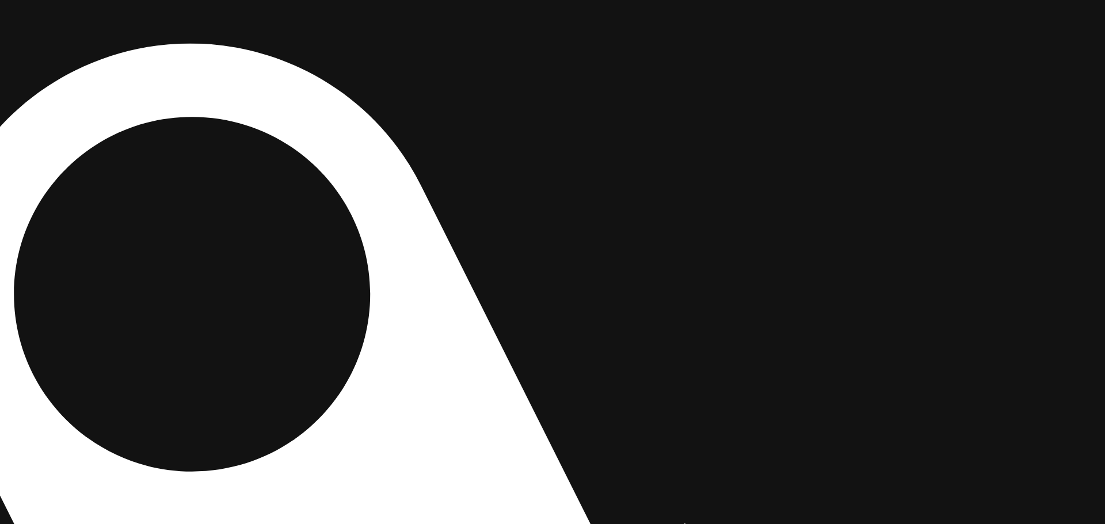
drag, startPoint x: 830, startPoint y: 294, endPoint x: 576, endPoint y: 201, distance: 270.9
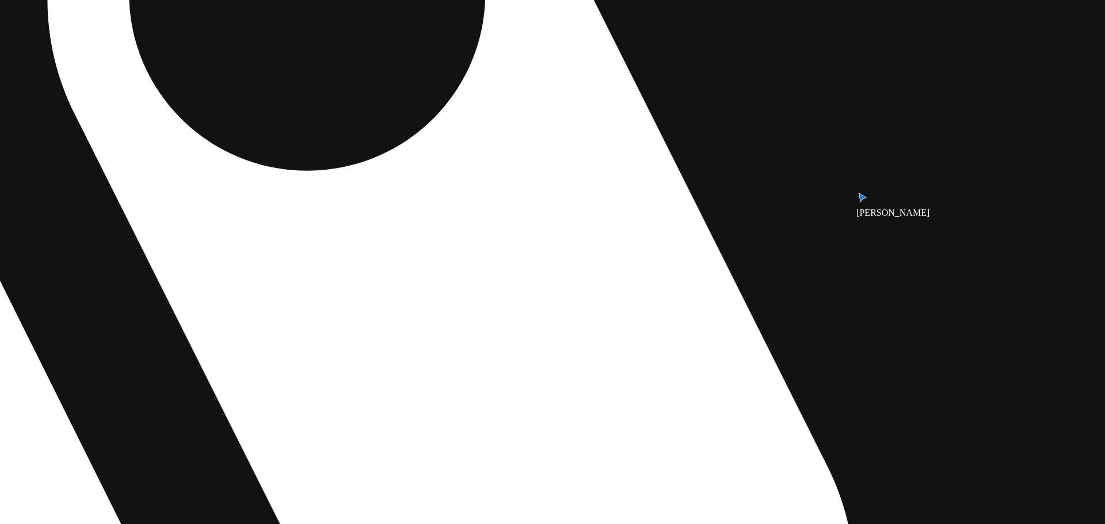
drag, startPoint x: 643, startPoint y: 119, endPoint x: 663, endPoint y: 102, distance: 26.1
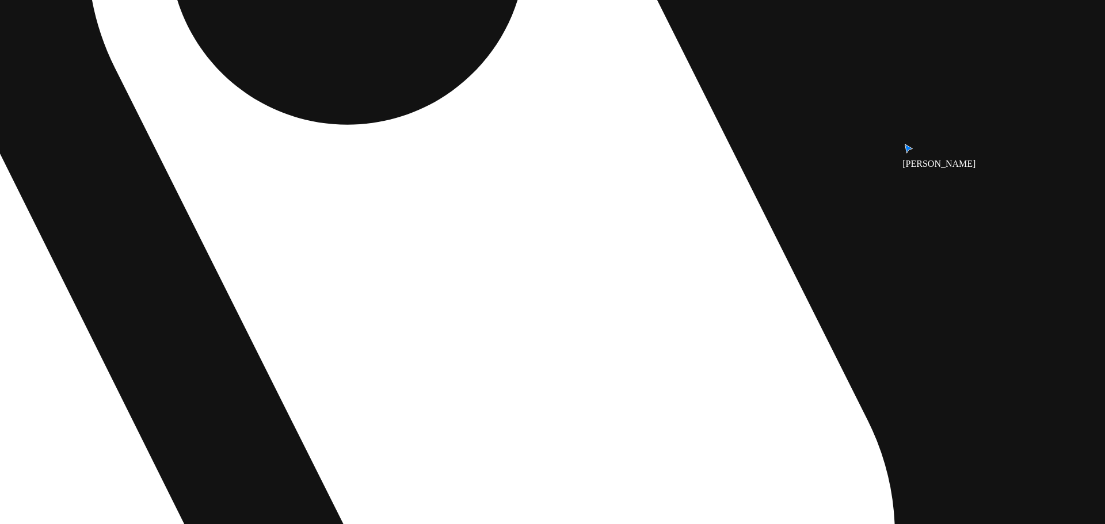
drag, startPoint x: 502, startPoint y: 238, endPoint x: 744, endPoint y: 64, distance: 298.5
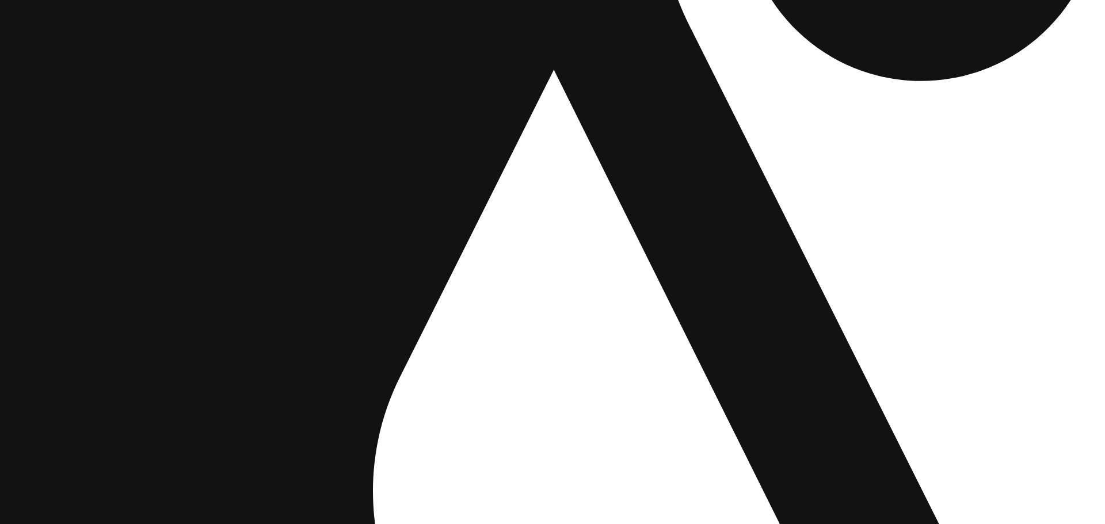
drag, startPoint x: 859, startPoint y: 235, endPoint x: 882, endPoint y: 260, distance: 33.4
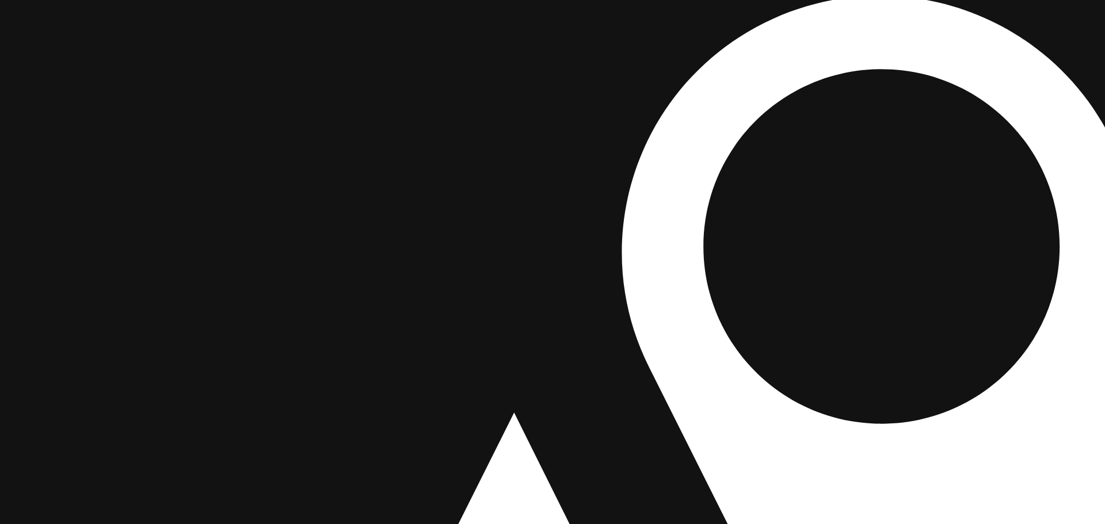
drag, startPoint x: 487, startPoint y: 132, endPoint x: 447, endPoint y: 391, distance: 261.4
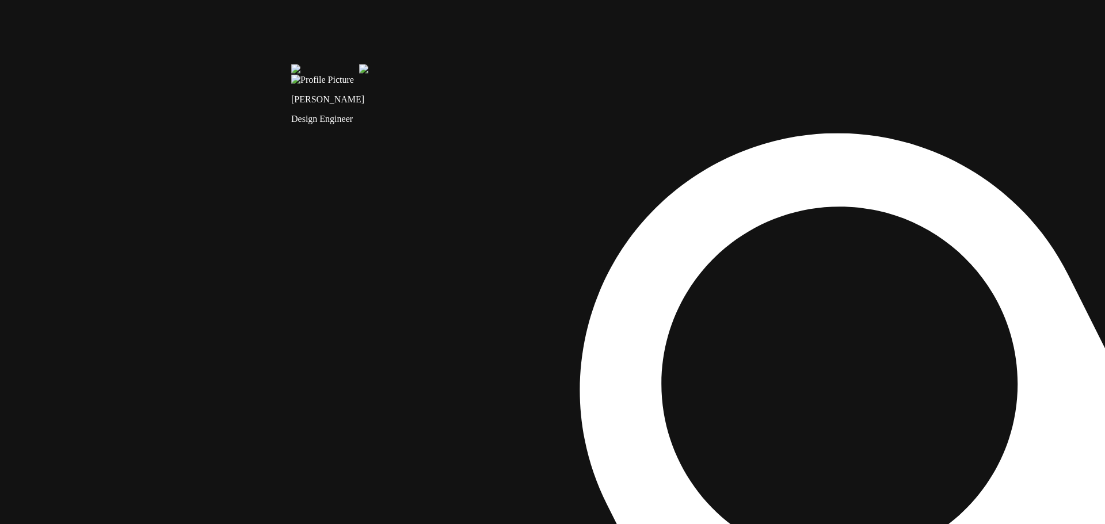
drag, startPoint x: 440, startPoint y: 276, endPoint x: 421, endPoint y: 390, distance: 116.1
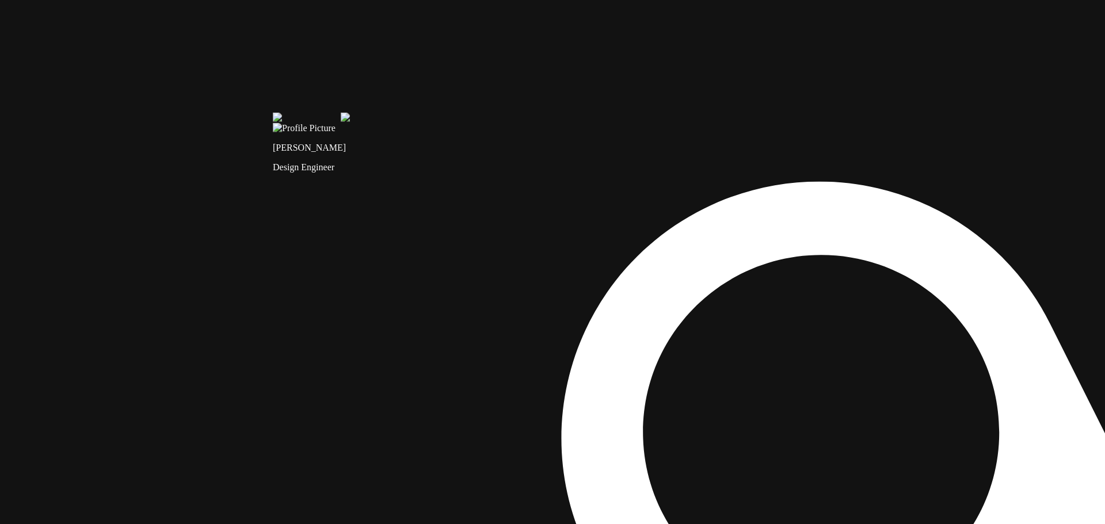
drag, startPoint x: 401, startPoint y: 258, endPoint x: 414, endPoint y: 212, distance: 47.9
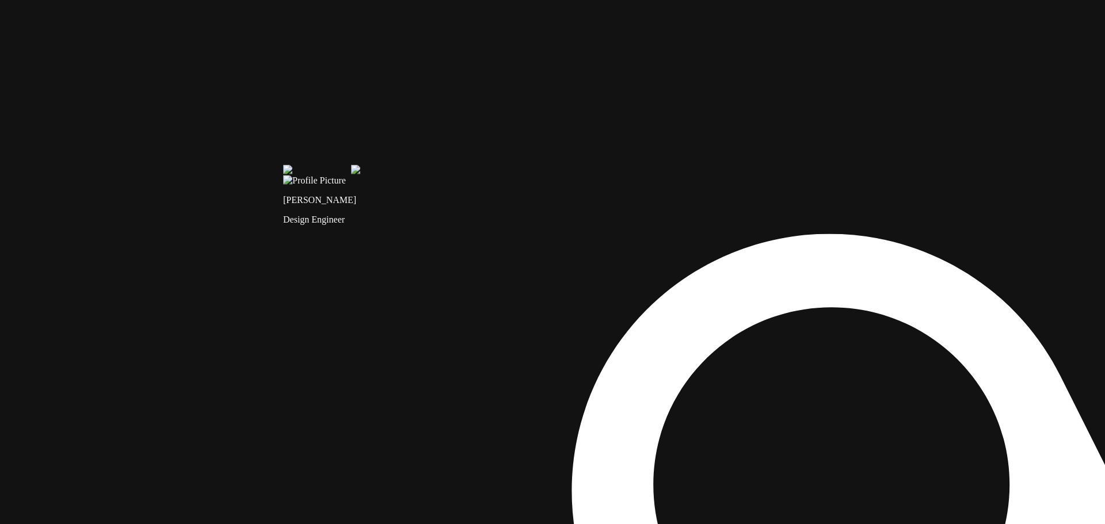
drag, startPoint x: 411, startPoint y: 323, endPoint x: 408, endPoint y: 405, distance: 82.4
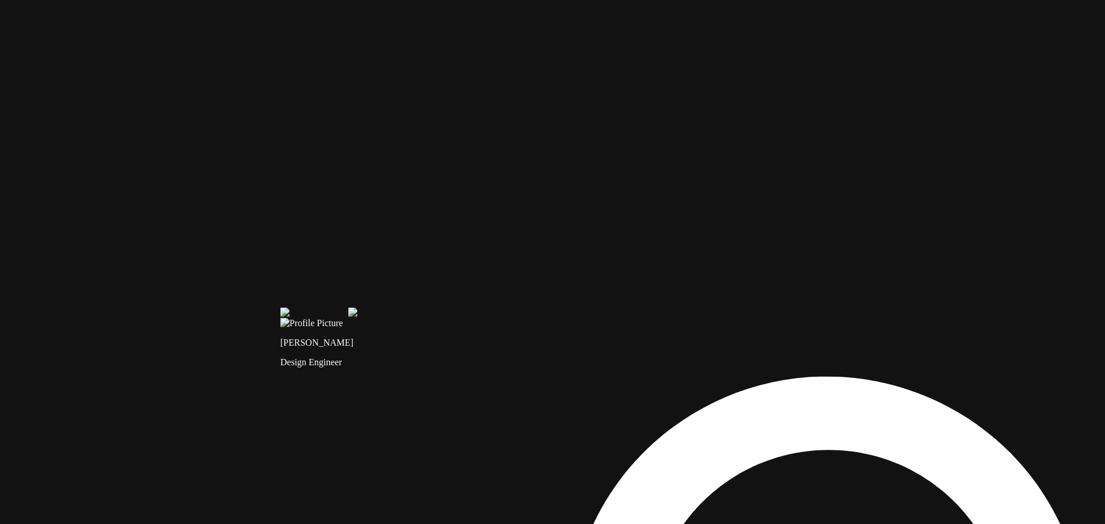
drag, startPoint x: 431, startPoint y: 312, endPoint x: 426, endPoint y: 394, distance: 81.9
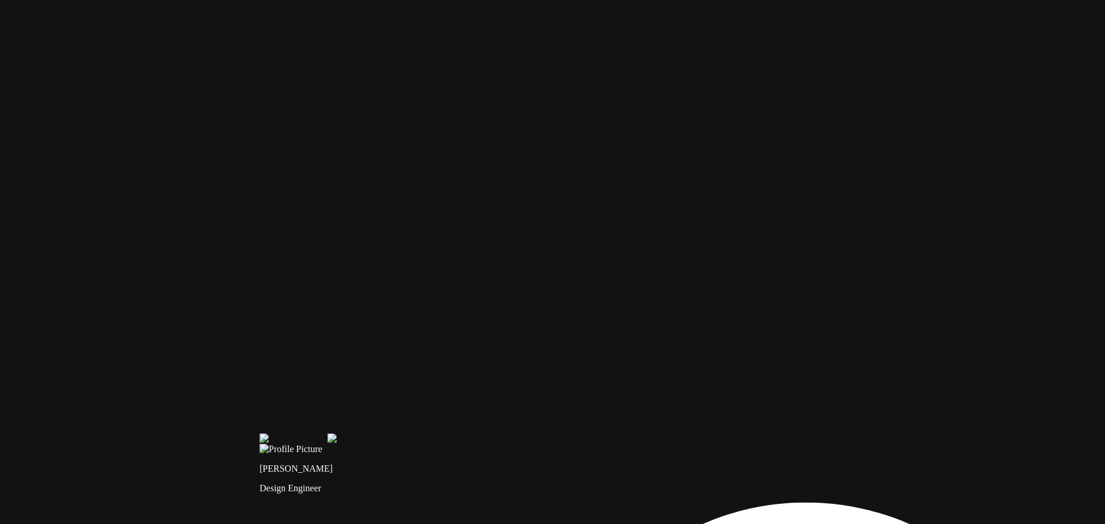
drag, startPoint x: 566, startPoint y: 311, endPoint x: 527, endPoint y: 439, distance: 132.9
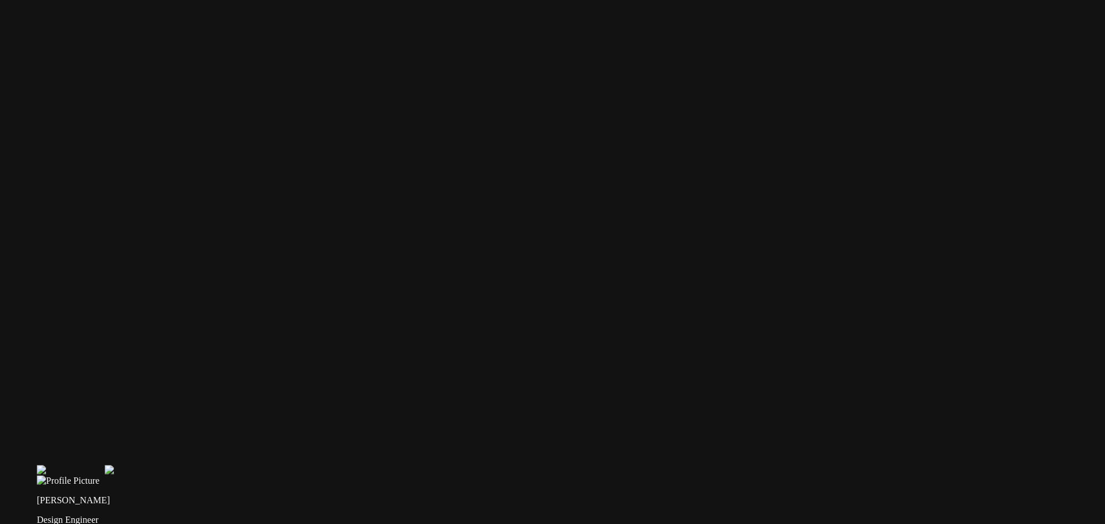
drag, startPoint x: 660, startPoint y: 233, endPoint x: 344, endPoint y: 178, distance: 320.7
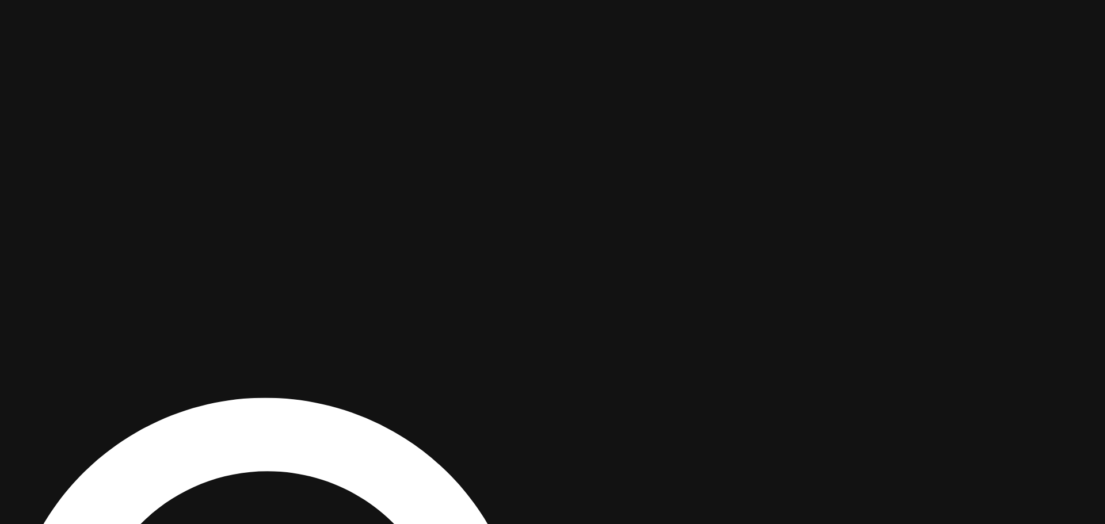
drag, startPoint x: 710, startPoint y: 280, endPoint x: 505, endPoint y: 109, distance: 266.9
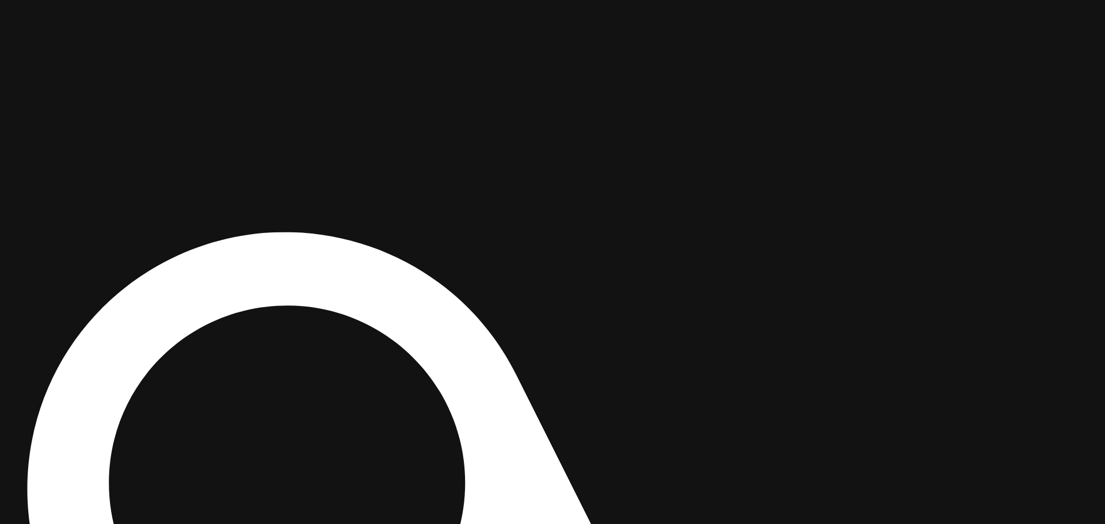
drag, startPoint x: 712, startPoint y: 452, endPoint x: 772, endPoint y: 175, distance: 283.3
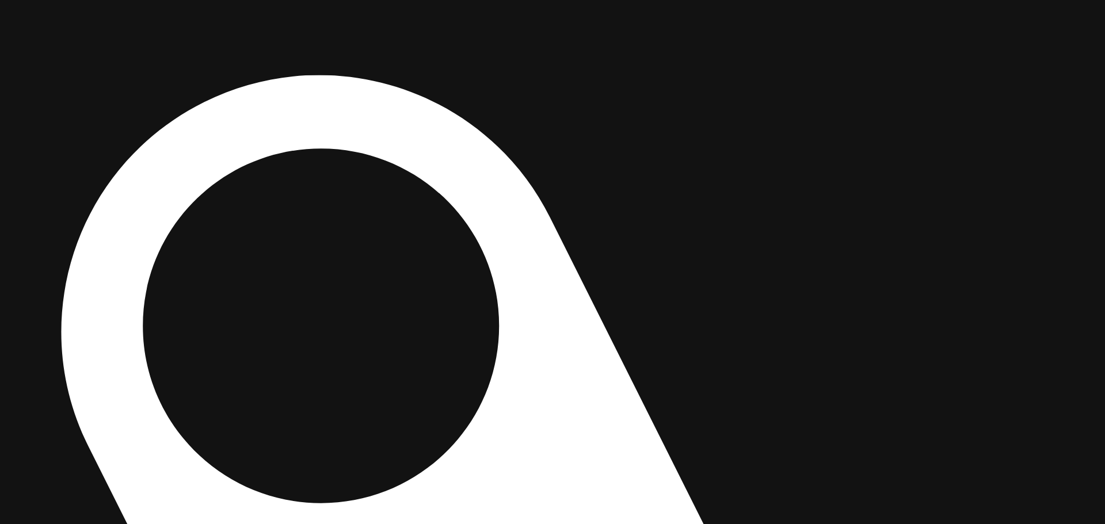
drag, startPoint x: 664, startPoint y: 303, endPoint x: 697, endPoint y: 296, distance: 34.0
drag, startPoint x: 733, startPoint y: 325, endPoint x: 870, endPoint y: 326, distance: 137.0
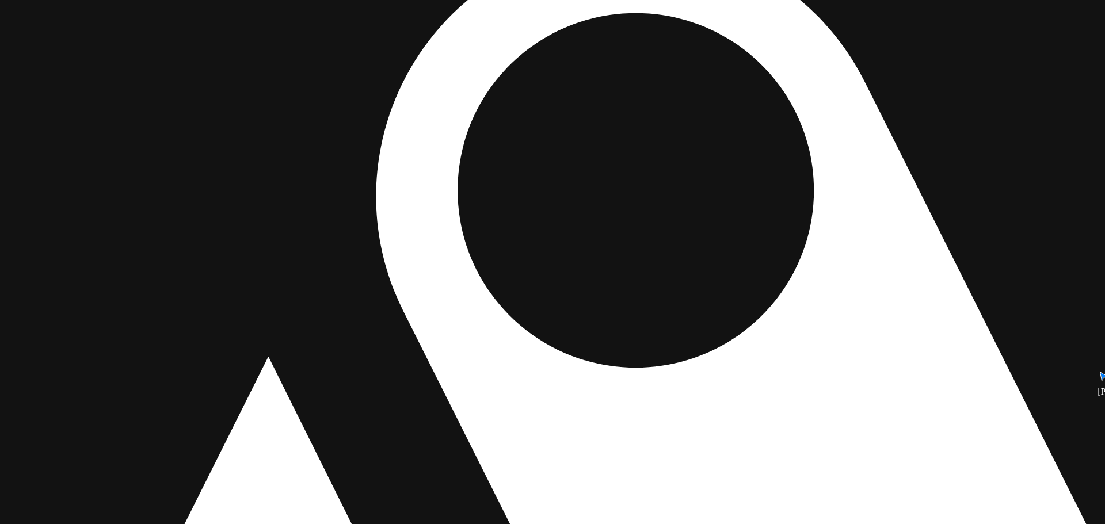
drag, startPoint x: 234, startPoint y: 470, endPoint x: 330, endPoint y: 276, distance: 216.2
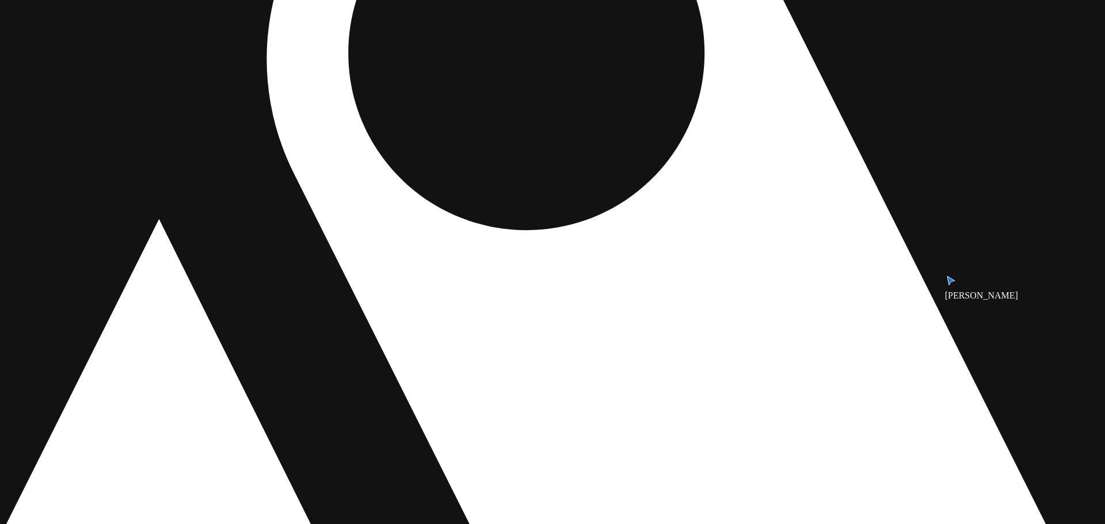
drag, startPoint x: 652, startPoint y: 369, endPoint x: 152, endPoint y: 219, distance: 522.0
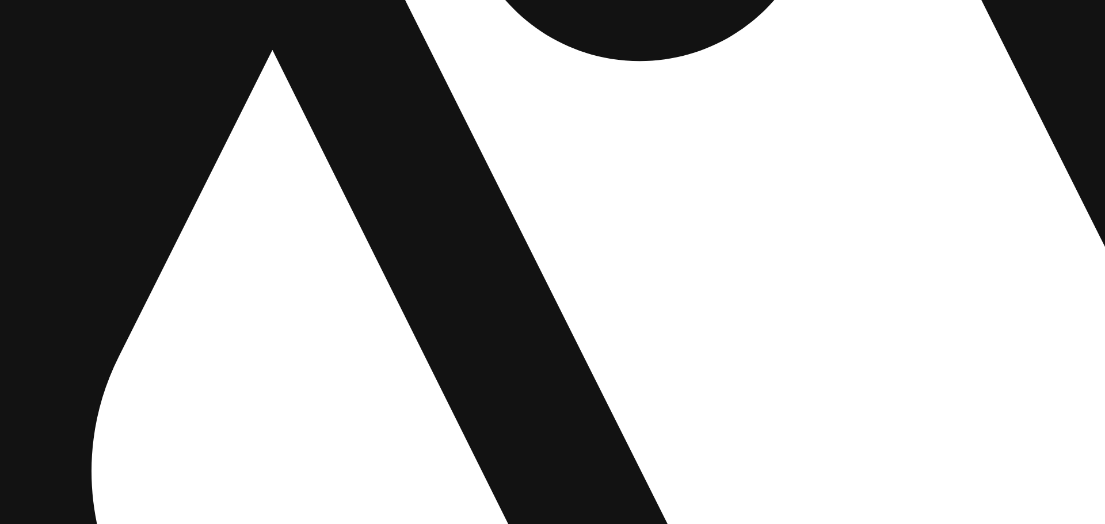
drag, startPoint x: 302, startPoint y: 359, endPoint x: 758, endPoint y: 224, distance: 476.0
drag, startPoint x: 502, startPoint y: 208, endPoint x: 576, endPoint y: 238, distance: 80.3
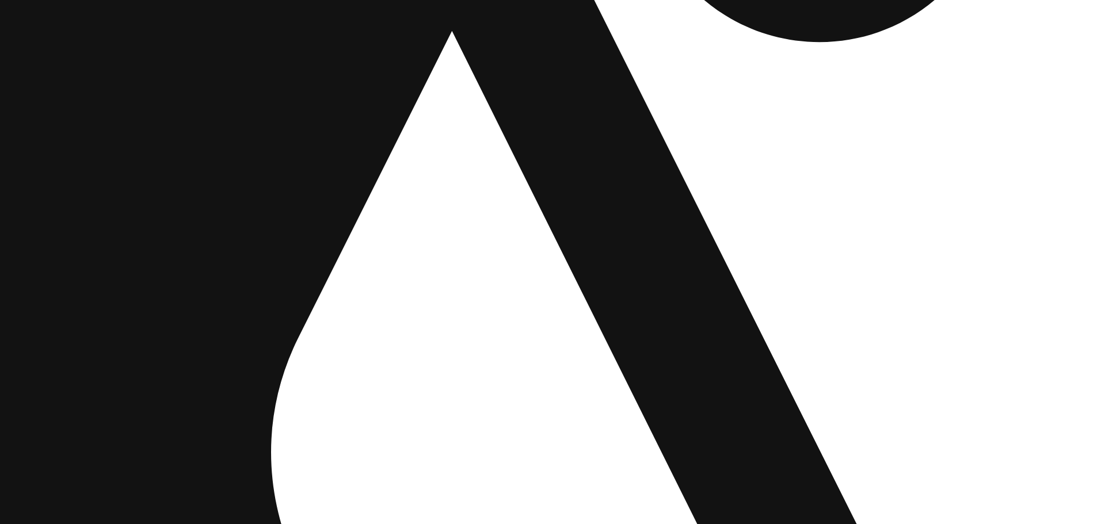
drag, startPoint x: 419, startPoint y: 287, endPoint x: 389, endPoint y: 357, distance: 76.3
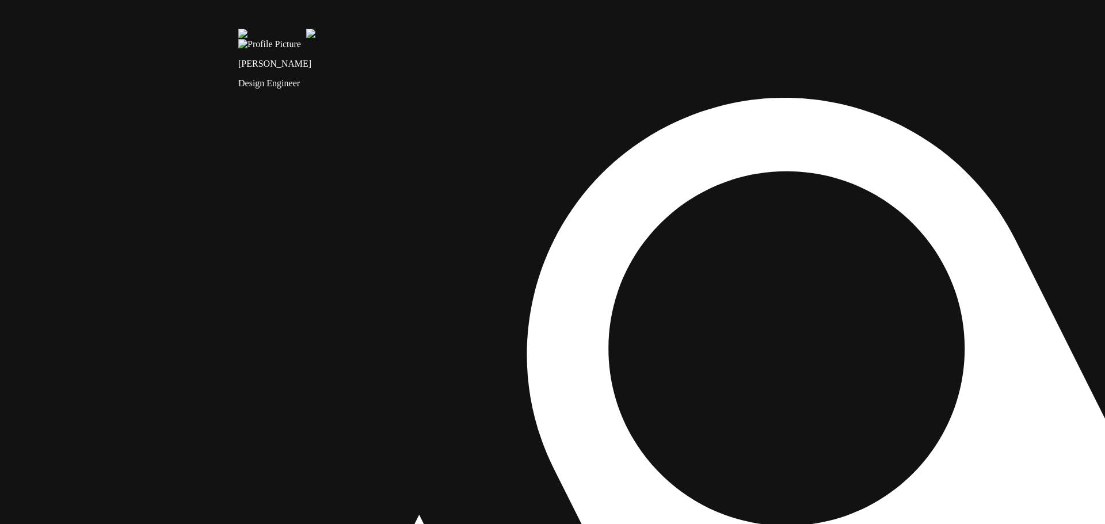
drag, startPoint x: 393, startPoint y: 136, endPoint x: 386, endPoint y: 419, distance: 282.7
drag, startPoint x: 326, startPoint y: 200, endPoint x: 324, endPoint y: 485, distance: 284.9
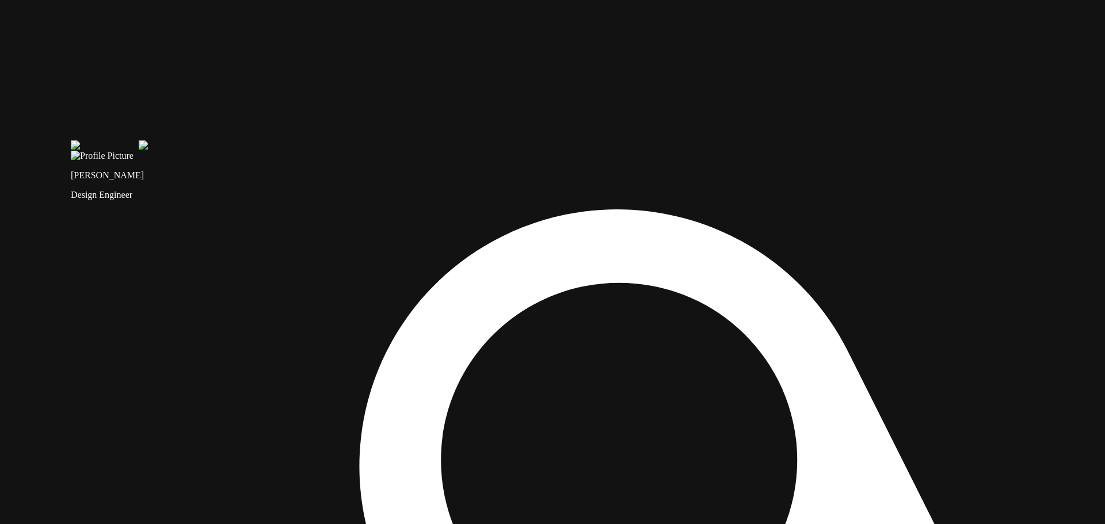
drag, startPoint x: 552, startPoint y: 372, endPoint x: 389, endPoint y: 201, distance: 236.1
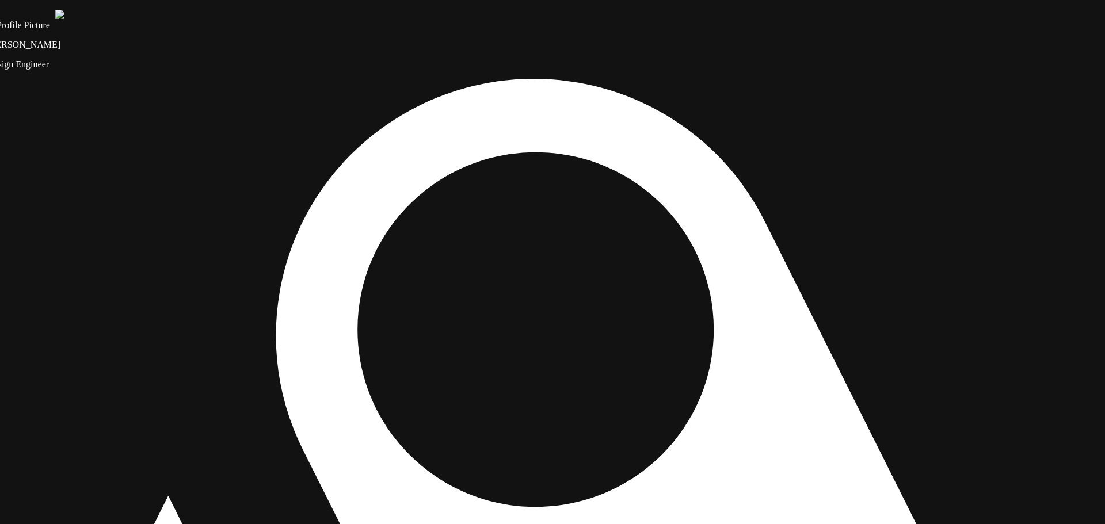
drag, startPoint x: 430, startPoint y: 321, endPoint x: 309, endPoint y: 121, distance: 233.9
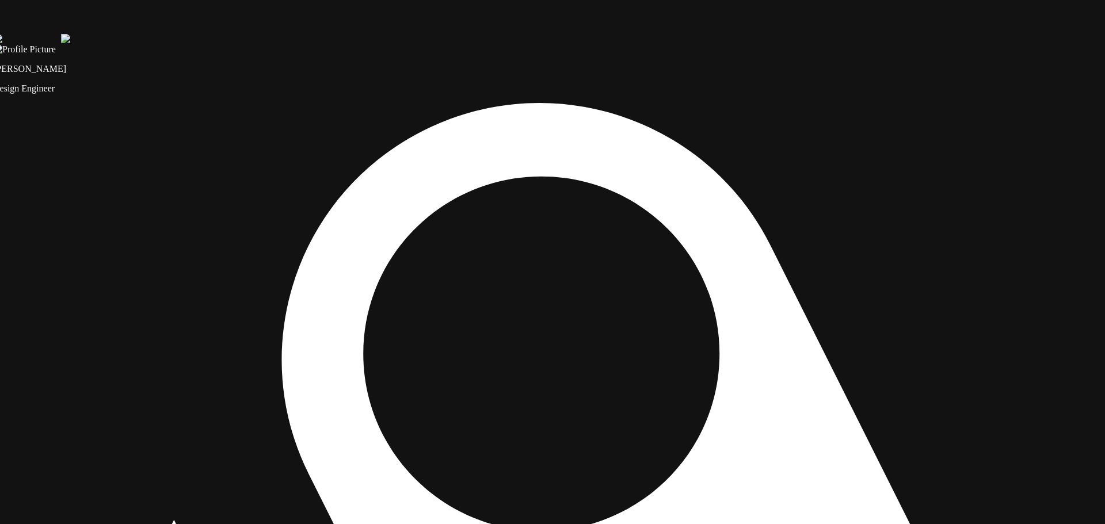
drag, startPoint x: 546, startPoint y: 416, endPoint x: 729, endPoint y: 469, distance: 190.1
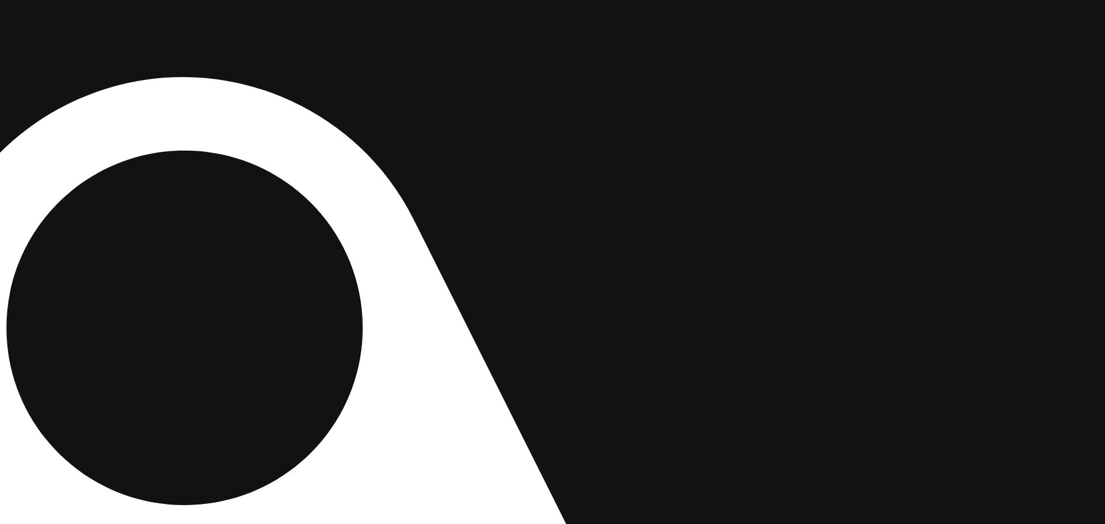
drag, startPoint x: 815, startPoint y: 459, endPoint x: 353, endPoint y: 418, distance: 463.4
